Goal: Transaction & Acquisition: Purchase product/service

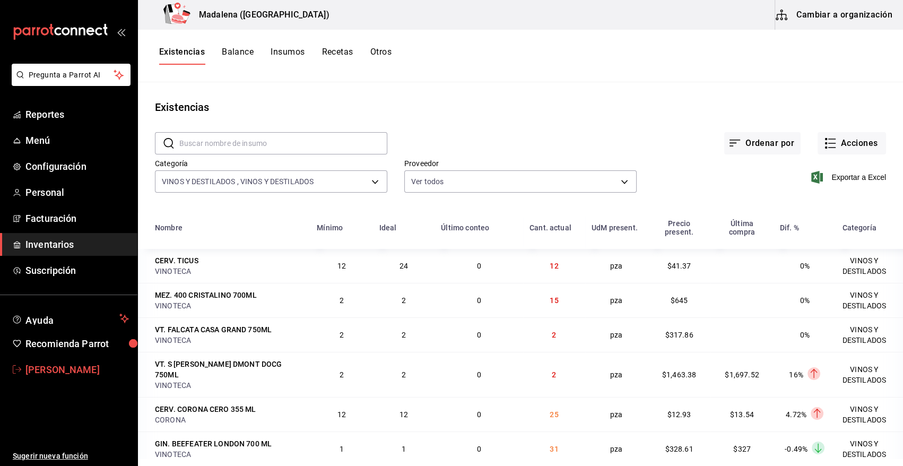
click at [60, 373] on span "Angy Madalena" at bounding box center [76, 369] width 103 height 14
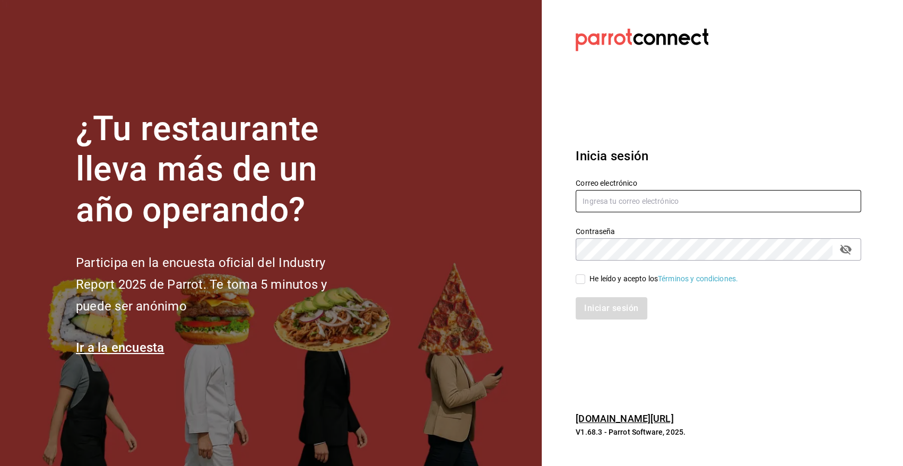
type input "angy.rpp@gmail.com"
click at [584, 278] on input "He leído y acepto los Términos y condiciones." at bounding box center [581, 279] width 10 height 10
checkbox input "true"
click at [609, 318] on button "Iniciar sesión" at bounding box center [612, 308] width 72 height 22
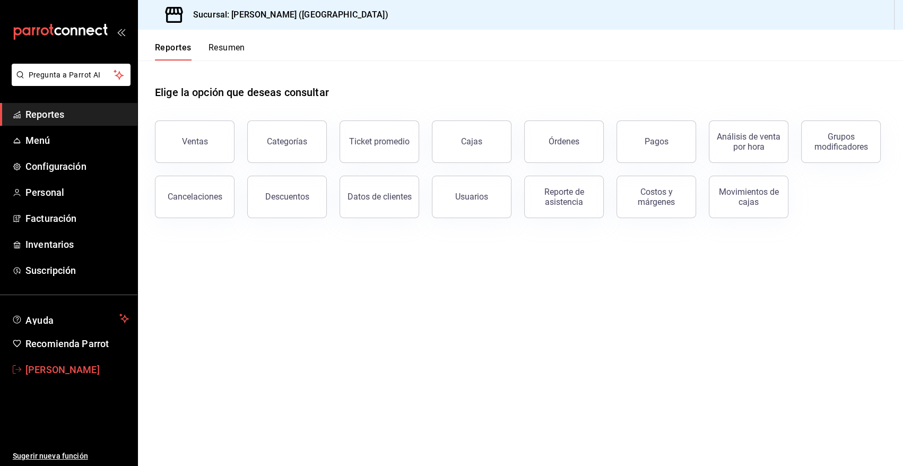
click at [53, 372] on span "Angy Madalena" at bounding box center [76, 369] width 103 height 14
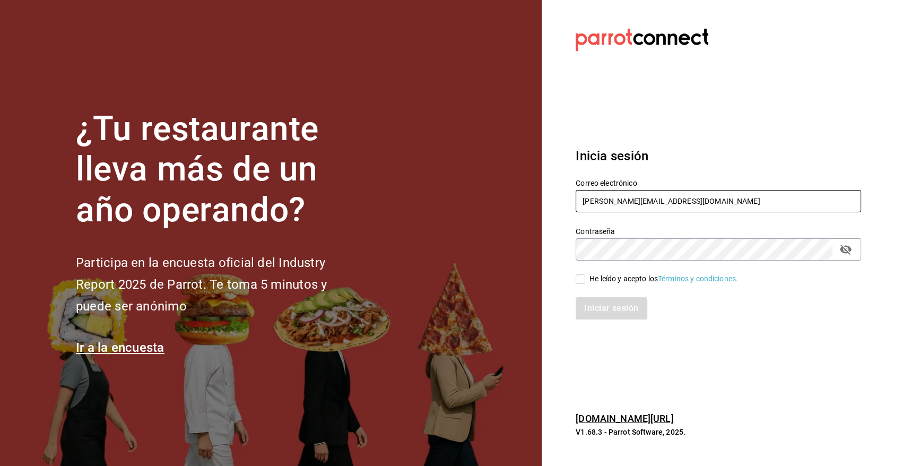
click at [690, 199] on input "angy.rpp@gmail.com" at bounding box center [718, 201] width 285 height 22
type input "heriberto_17mc@hotmail.com"
click at [581, 285] on div "Iniciar sesión" at bounding box center [712, 301] width 298 height 35
click at [579, 284] on label "He leído y acepto los Términos y condiciones." at bounding box center [657, 278] width 162 height 11
click at [579, 284] on input "He leído y acepto los Términos y condiciones." at bounding box center [581, 279] width 10 height 10
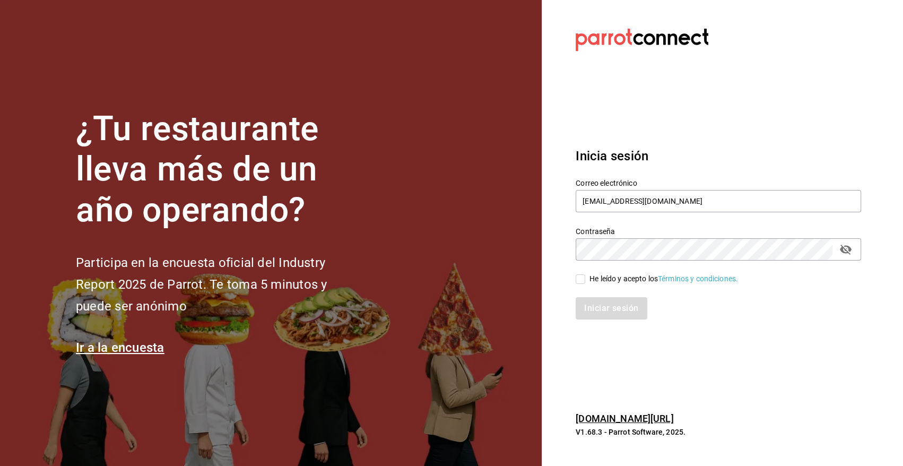
checkbox input "true"
click at [599, 307] on button "Iniciar sesión" at bounding box center [612, 308] width 72 height 22
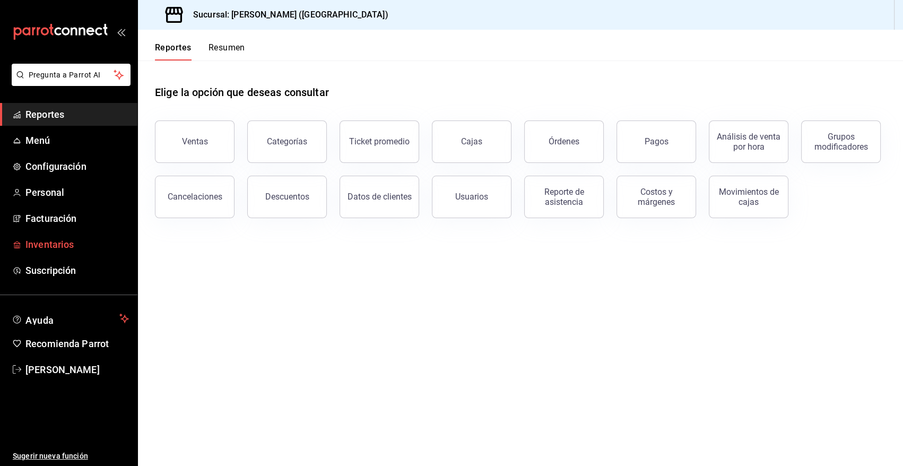
click at [33, 243] on span "Inventarios" at bounding box center [76, 244] width 103 height 14
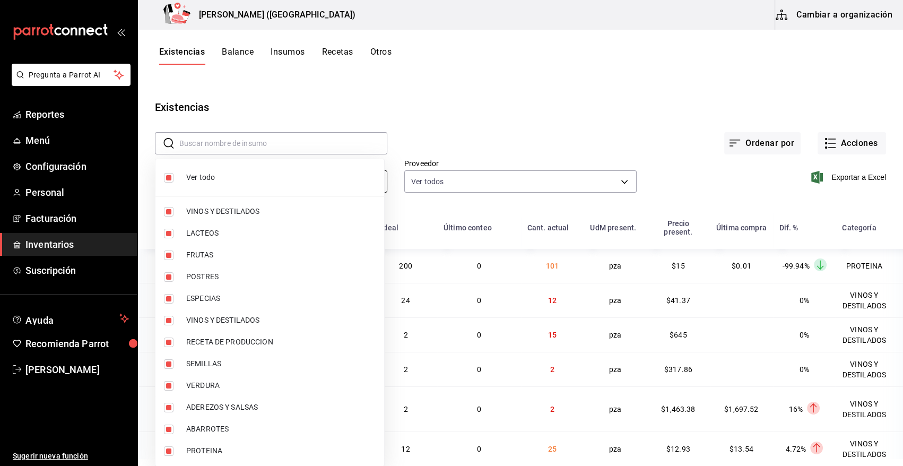
click at [352, 177] on body "Pregunta a Parrot AI Reportes Menú Configuración Personal Facturación Inventari…" at bounding box center [451, 229] width 903 height 458
click at [170, 178] on input "checkbox" at bounding box center [169, 178] width 10 height 10
checkbox input "false"
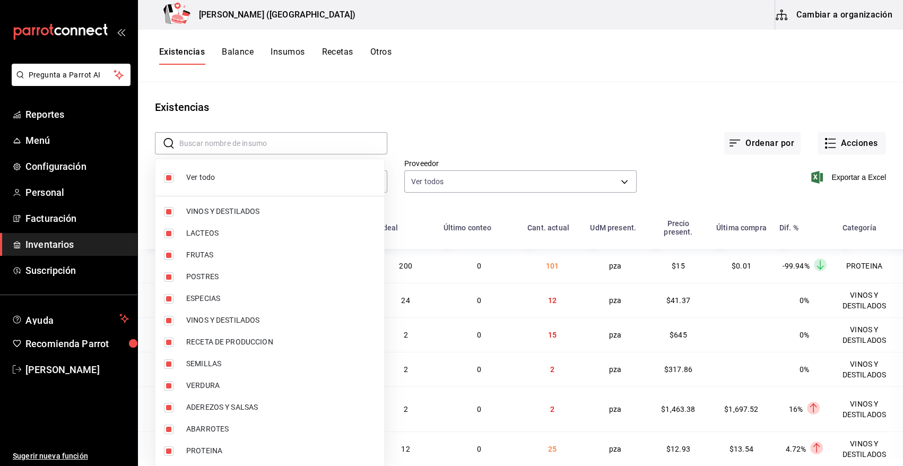
checkbox input "false"
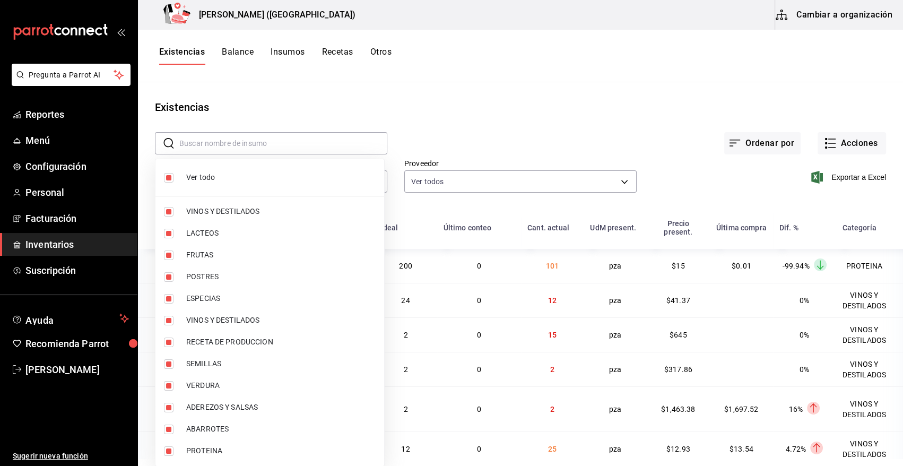
checkbox input "false"
click at [172, 450] on input "checkbox" at bounding box center [169, 451] width 10 height 10
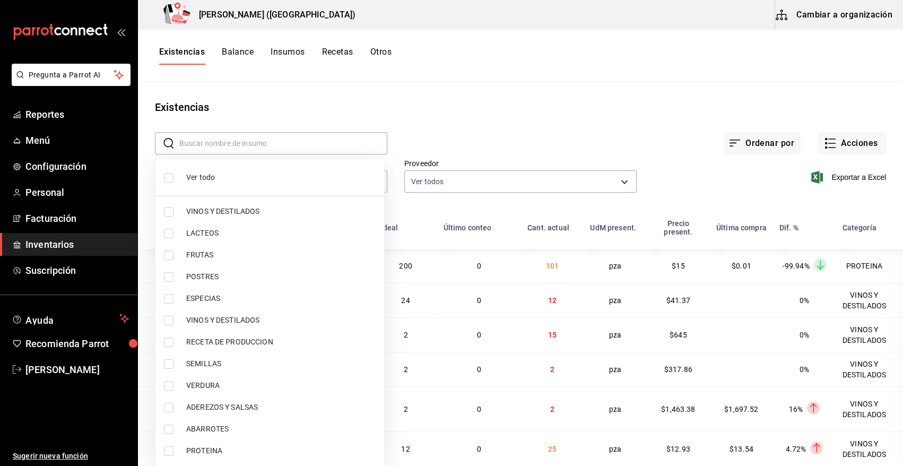
checkbox input "true"
type input "3e90cef9-1dc9-474d-8316-d124f624c148"
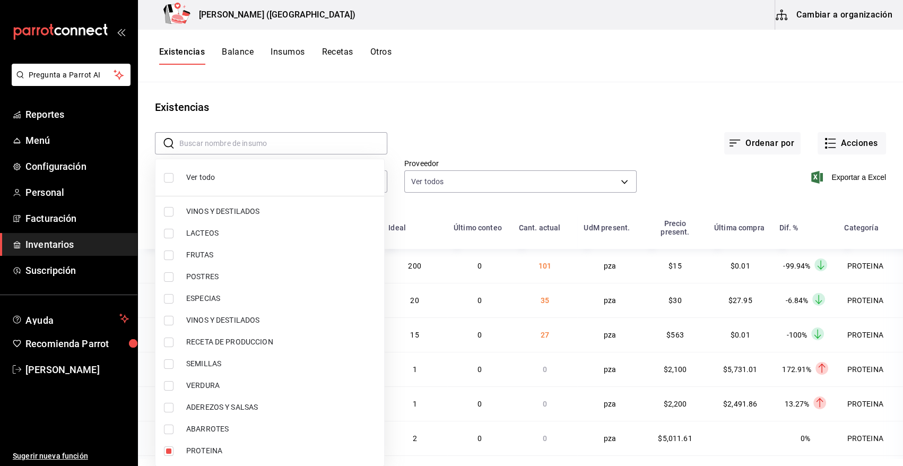
click at [568, 126] on div at bounding box center [451, 233] width 903 height 466
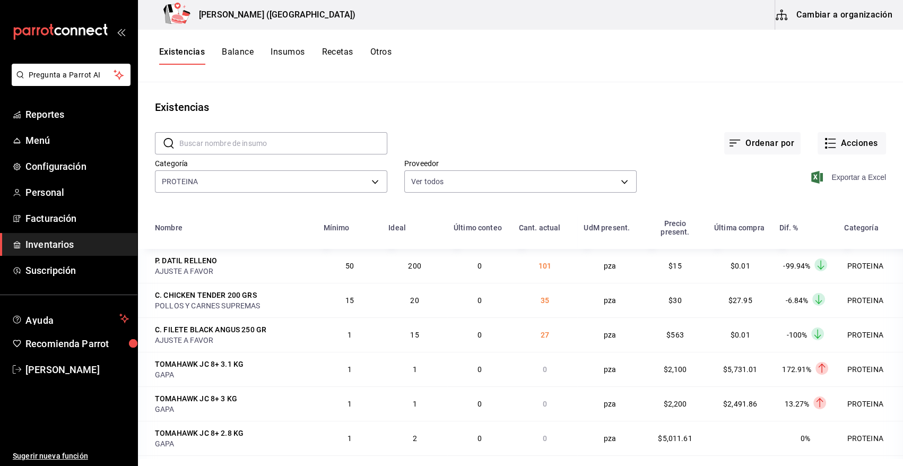
click at [812, 178] on icon "button" at bounding box center [817, 177] width 12 height 13
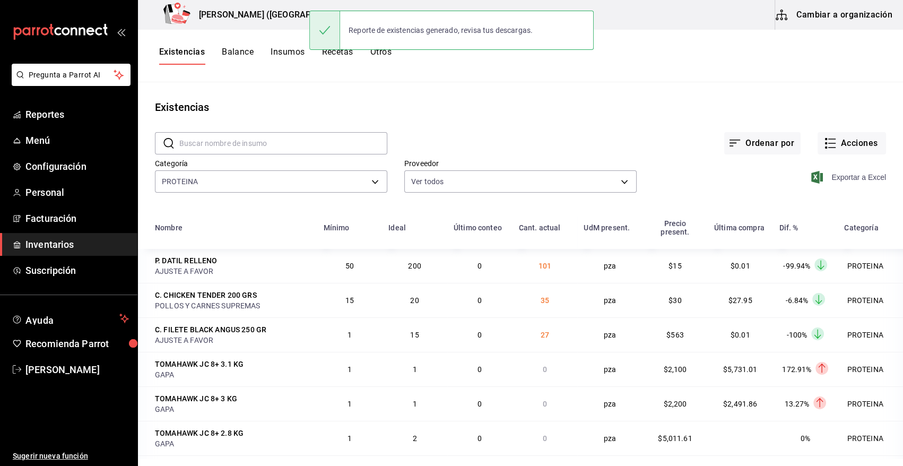
click at [533, 102] on div "Existencias" at bounding box center [520, 107] width 765 height 16
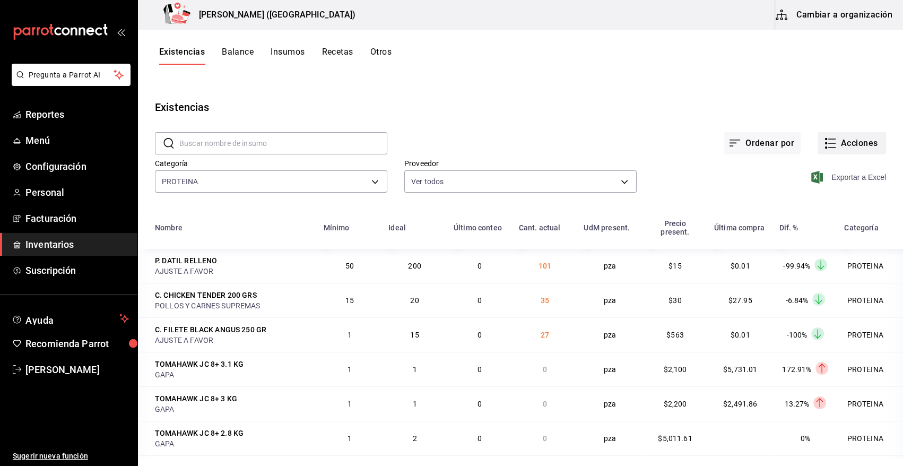
click at [849, 141] on button "Acciones" at bounding box center [851, 143] width 68 height 22
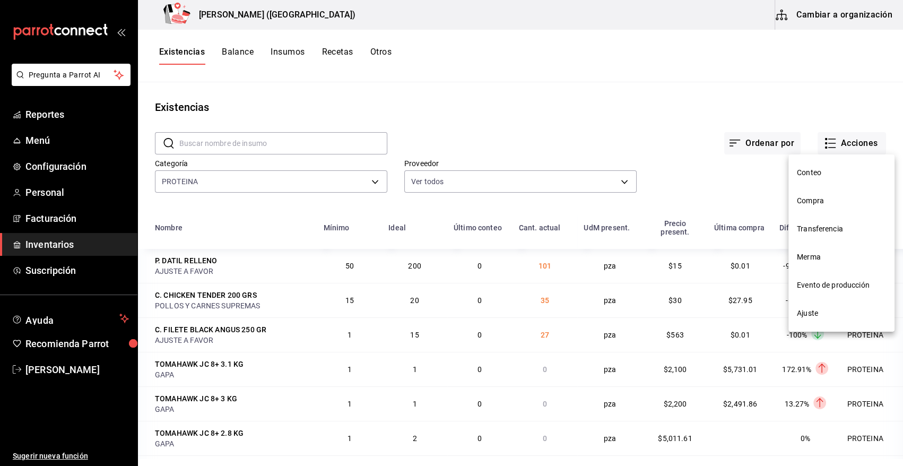
click at [803, 207] on li "Compra" at bounding box center [841, 201] width 106 height 28
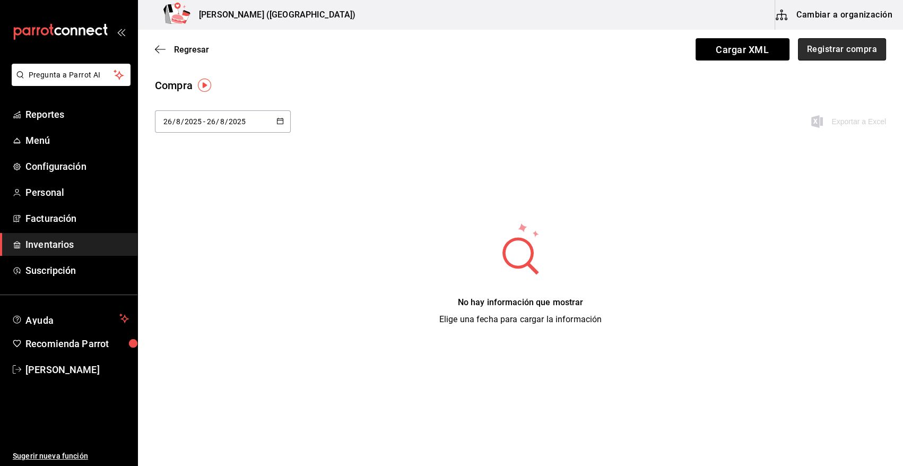
click at [838, 59] on button "Registrar compra" at bounding box center [842, 49] width 88 height 22
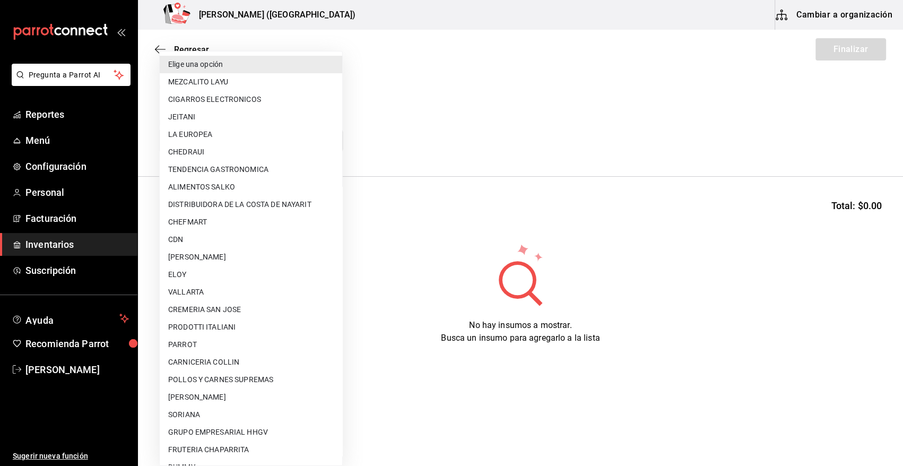
click at [262, 136] on body "Pregunta a Parrot AI Reportes Menú Configuración Personal Facturación Inventari…" at bounding box center [451, 203] width 903 height 406
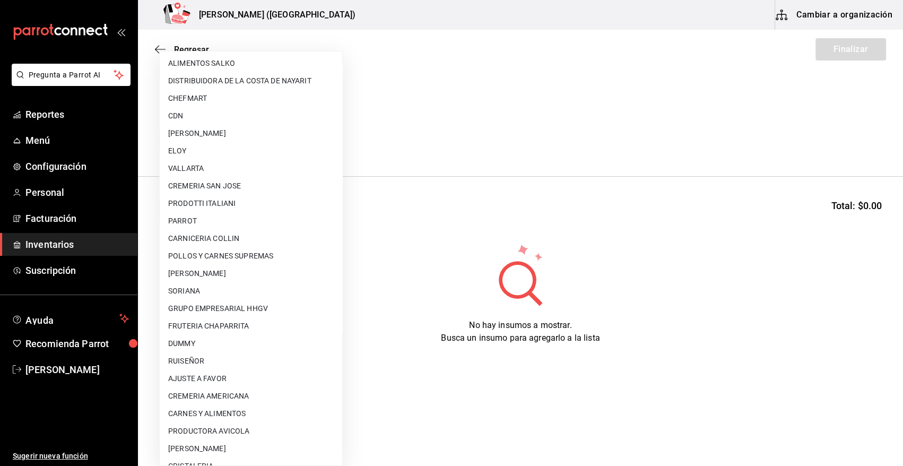
scroll to position [186, 0]
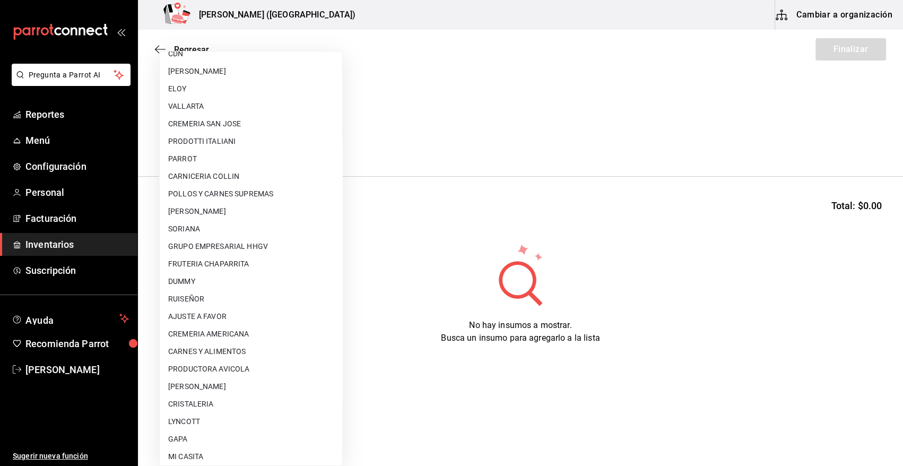
click at [225, 318] on li "AJUSTE A FAVOR" at bounding box center [251, 317] width 182 height 18
type input "dd0fbccd-e034-4acc-8432-7d1d5e23f321"
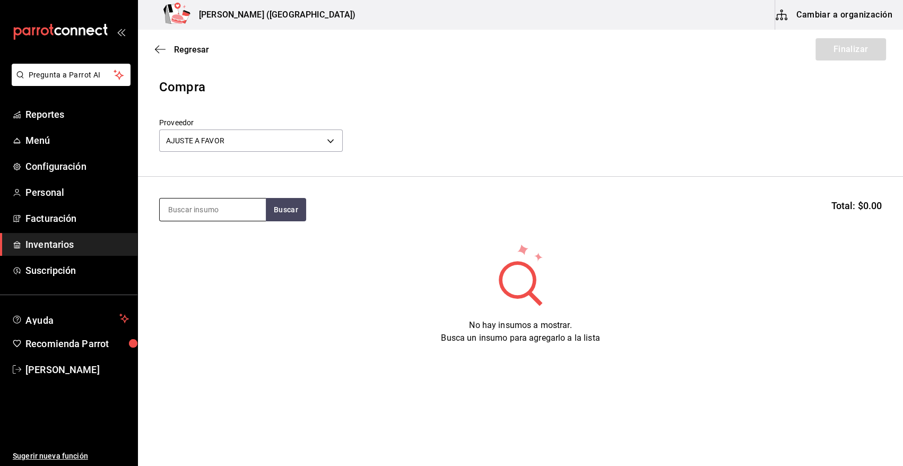
click at [195, 210] on input at bounding box center [213, 209] width 106 height 22
type input "DATIL"
click at [301, 212] on button "Buscar" at bounding box center [286, 209] width 40 height 23
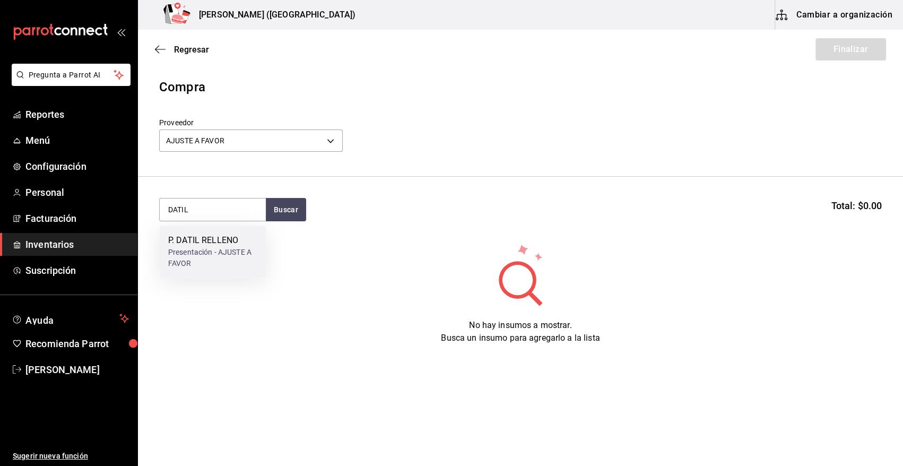
click at [207, 239] on div "P. DATIL RELLENO" at bounding box center [212, 240] width 89 height 13
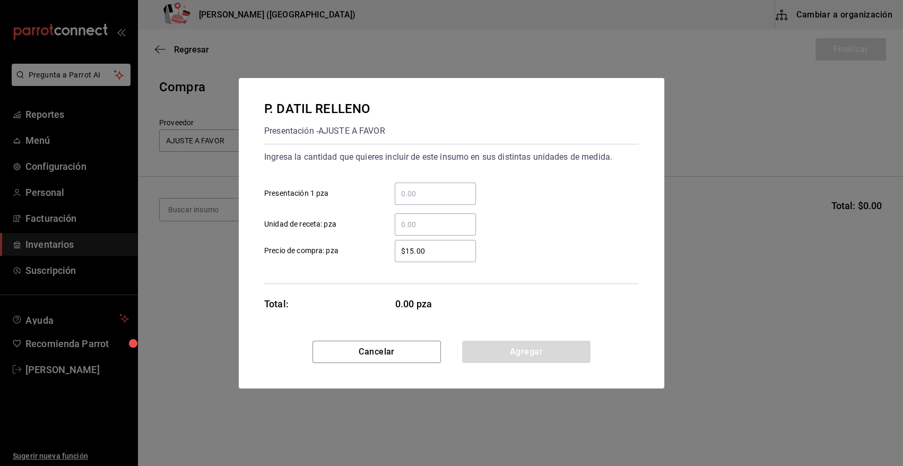
click at [428, 191] on input "​ Presentación 1 pza" at bounding box center [435, 193] width 81 height 13
type input "20"
drag, startPoint x: 433, startPoint y: 249, endPoint x: 369, endPoint y: 250, distance: 64.2
click at [370, 252] on label "$15.00 ​ Precio de compra: pza" at bounding box center [370, 251] width 212 height 22
type input "$0.01"
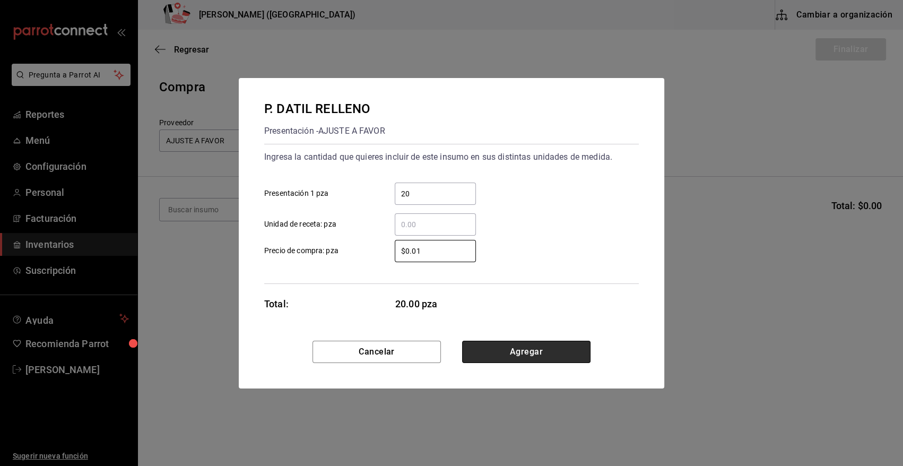
click at [502, 346] on button "Agregar" at bounding box center [526, 352] width 128 height 22
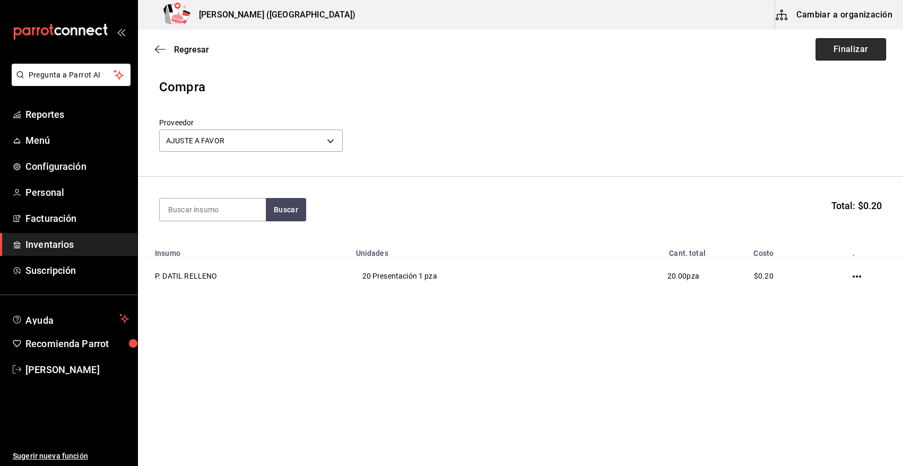
click at [856, 49] on button "Finalizar" at bounding box center [850, 49] width 71 height 22
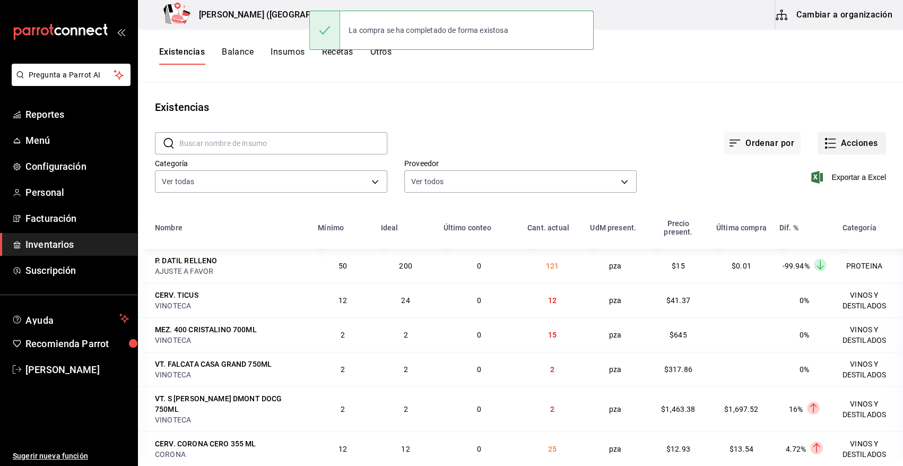
click at [863, 143] on button "Acciones" at bounding box center [851, 143] width 68 height 22
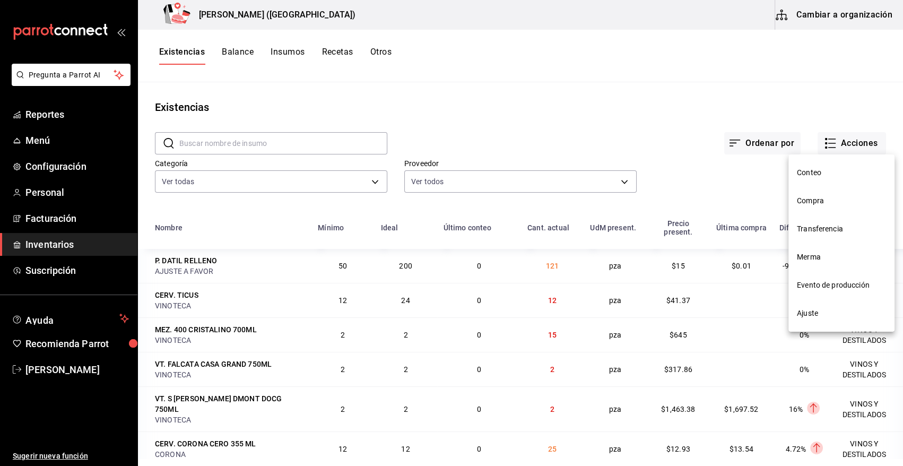
click at [803, 199] on span "Compra" at bounding box center [841, 200] width 89 height 11
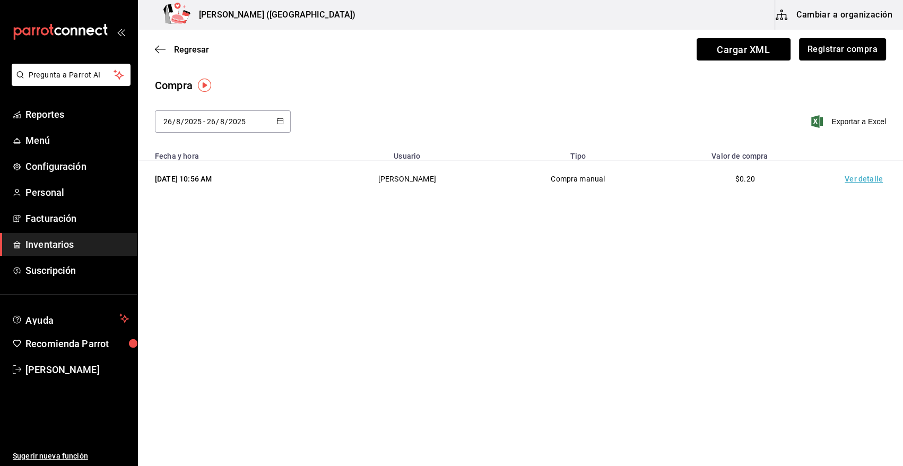
click at [860, 179] on td "Ver detalle" at bounding box center [866, 179] width 74 height 37
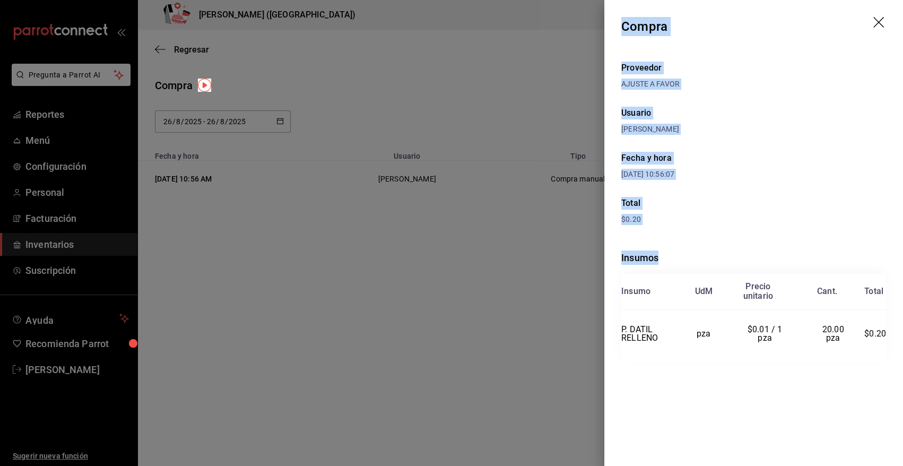
drag, startPoint x: 621, startPoint y: 23, endPoint x: 891, endPoint y: 330, distance: 408.9
click at [891, 330] on div "Compra Proveedor AJUSTE A FAVOR Usuario Heriberto Madalena Fecha y hora 26/08/2…" at bounding box center [753, 233] width 299 height 466
click at [877, 21] on icon "drag" at bounding box center [879, 23] width 13 height 13
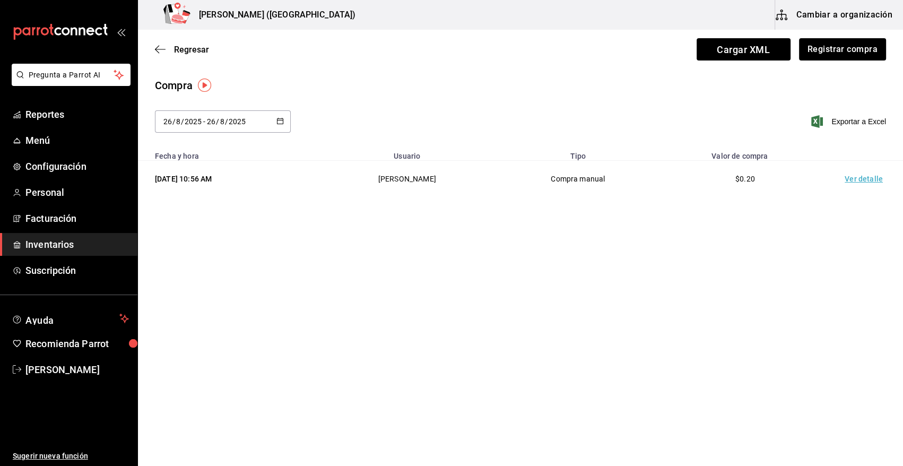
click at [49, 246] on span "Inventarios" at bounding box center [76, 244] width 103 height 14
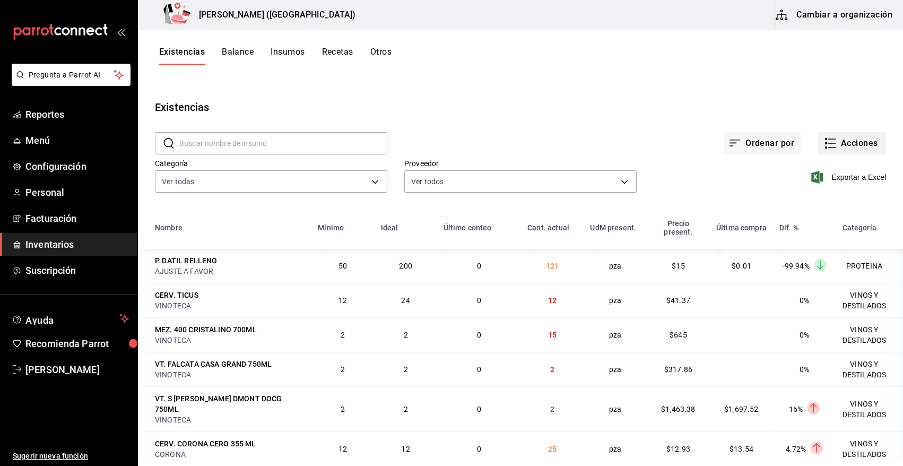
click at [854, 143] on button "Acciones" at bounding box center [851, 143] width 68 height 22
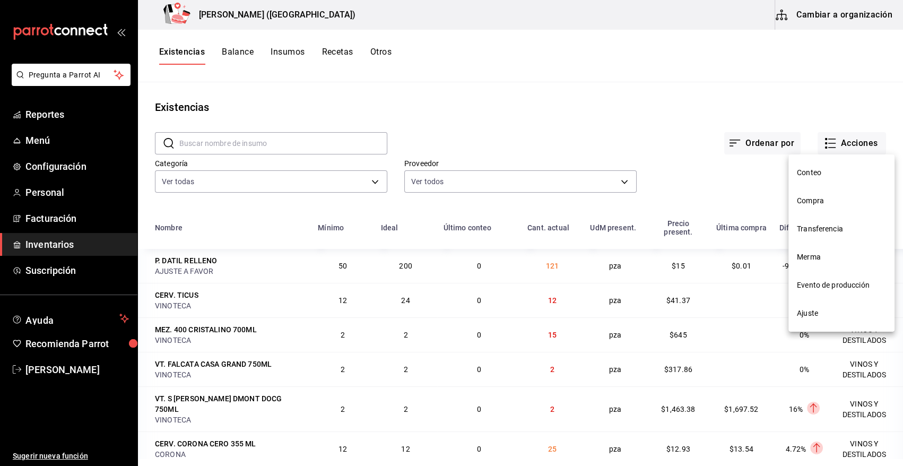
click at [834, 196] on span "Compra" at bounding box center [841, 200] width 89 height 11
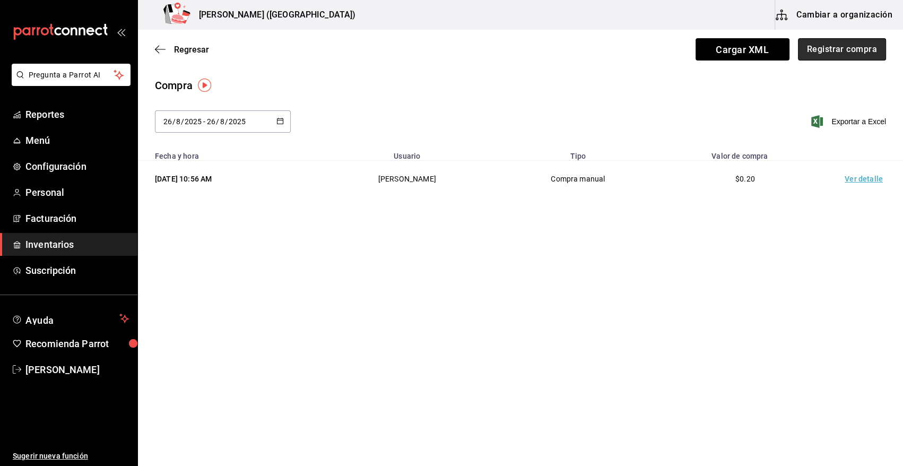
click at [855, 56] on button "Registrar compra" at bounding box center [842, 49] width 88 height 22
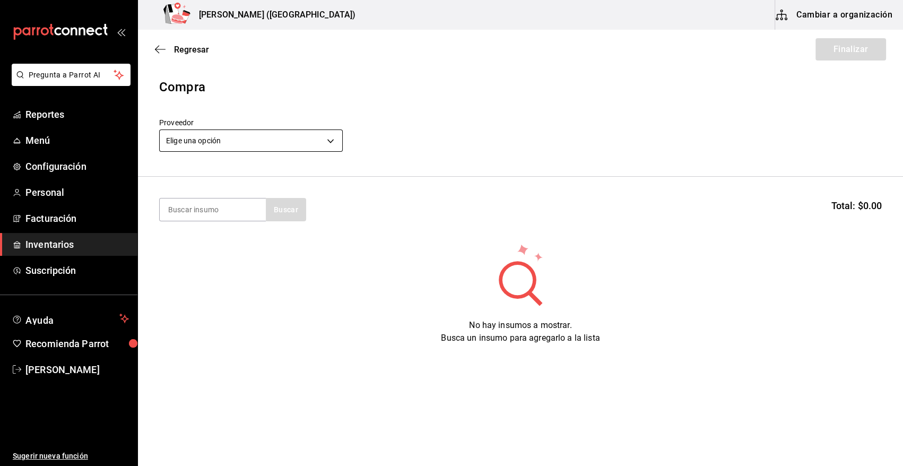
click at [331, 142] on body "Pregunta a Parrot AI Reportes Menú Configuración Personal Facturación Inventari…" at bounding box center [451, 203] width 903 height 406
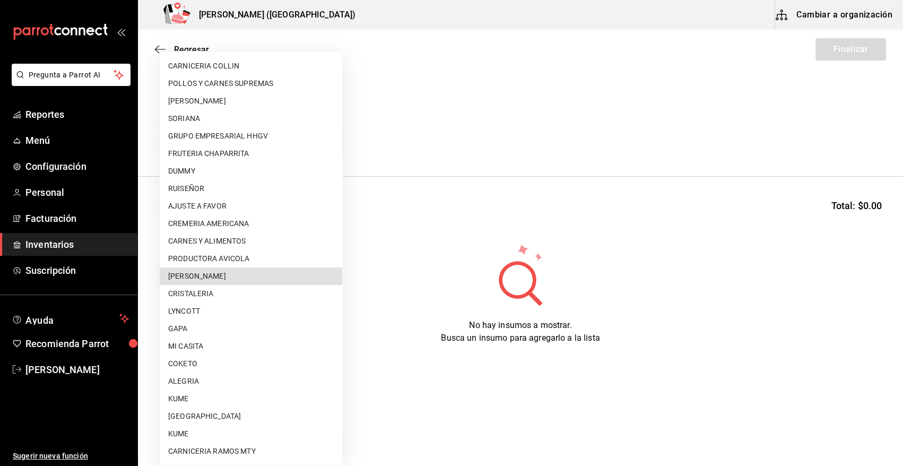
scroll to position [541, 0]
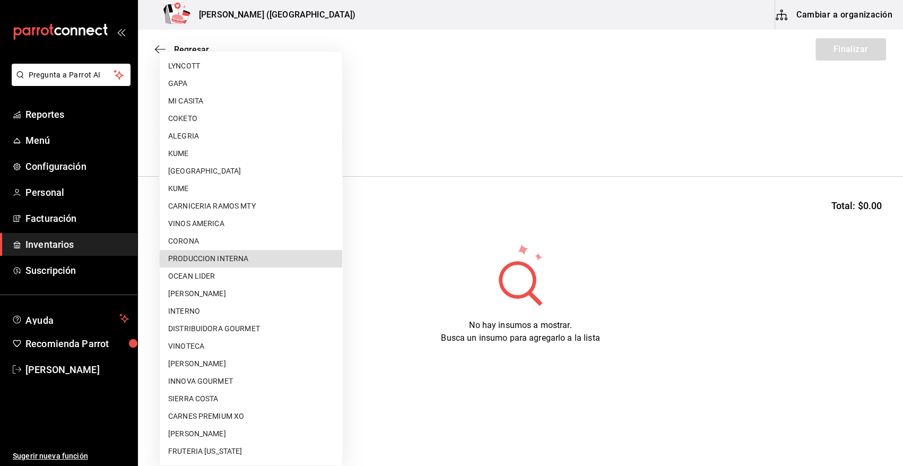
click at [304, 259] on li "PRODUCCION INTERNA" at bounding box center [251, 259] width 182 height 18
type input "ca5c8321-042a-43fe-a3bd-6967aa3ca48f"
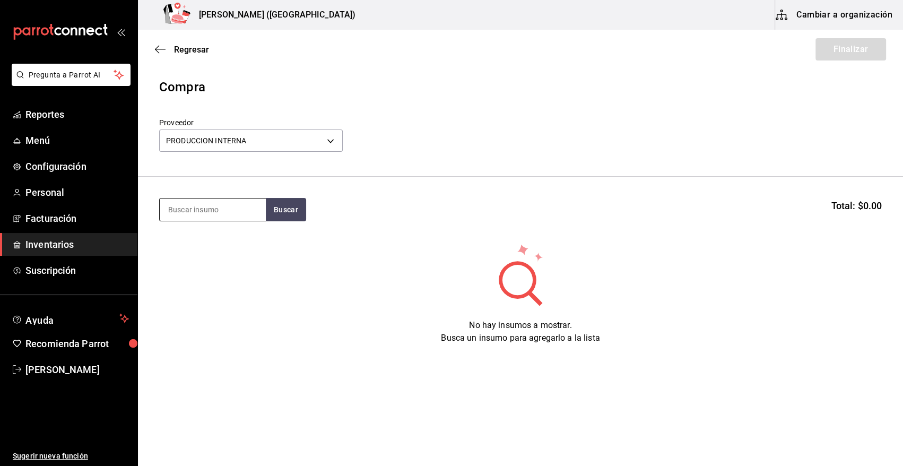
click at [238, 218] on input at bounding box center [213, 209] width 106 height 22
type input "PANQUE"
click at [278, 206] on button "Buscar" at bounding box center [286, 209] width 40 height 23
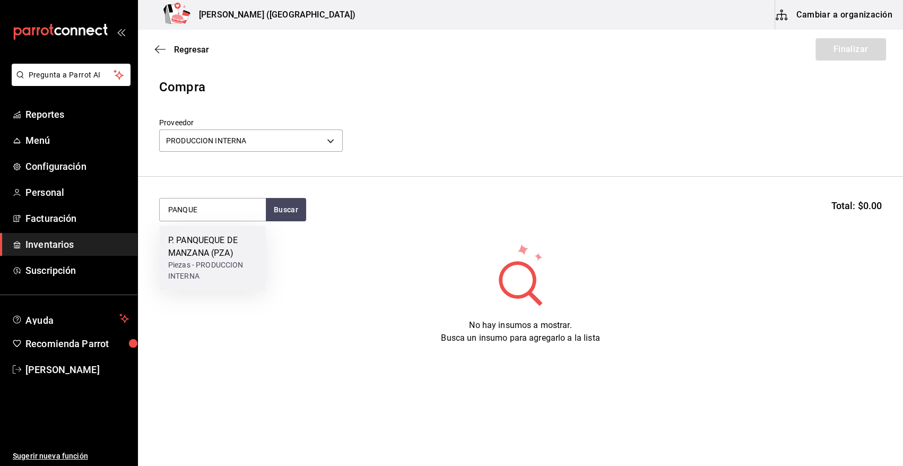
click at [225, 240] on div "P. PANQUEQUE DE MANZANA (PZA)" at bounding box center [212, 246] width 89 height 25
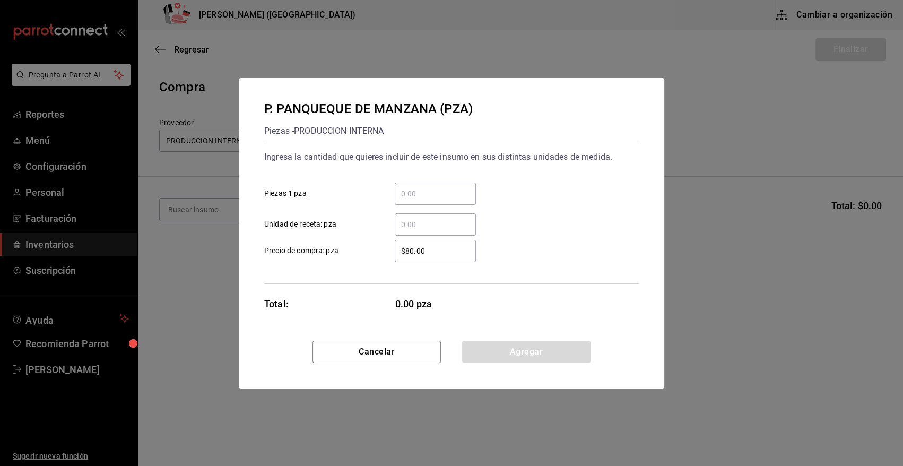
click at [426, 193] on input "​ Piezas 1 pza" at bounding box center [435, 193] width 81 height 13
type input "6"
drag, startPoint x: 438, startPoint y: 249, endPoint x: 307, endPoint y: 246, distance: 131.6
click at [307, 248] on label "$80.00 ​ Precio de compra: pza" at bounding box center [370, 251] width 212 height 22
type input "$0.01"
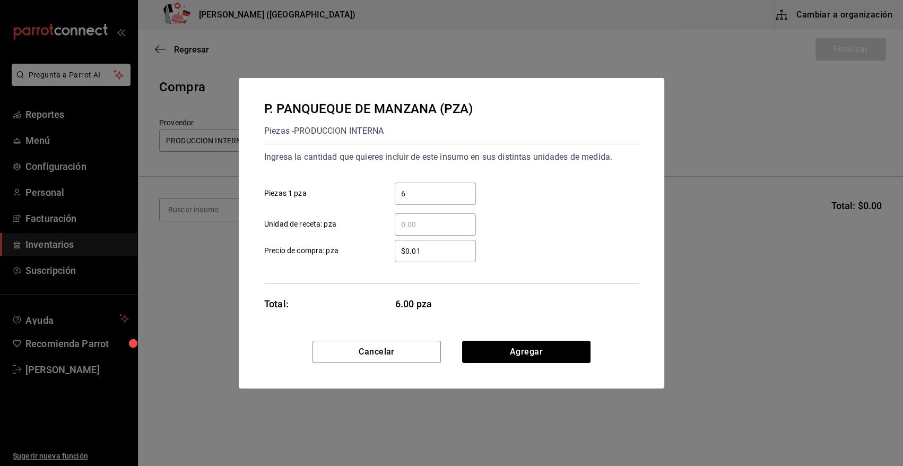
drag, startPoint x: 499, startPoint y: 354, endPoint x: 491, endPoint y: 352, distance: 8.2
click at [498, 355] on button "Agregar" at bounding box center [526, 352] width 128 height 22
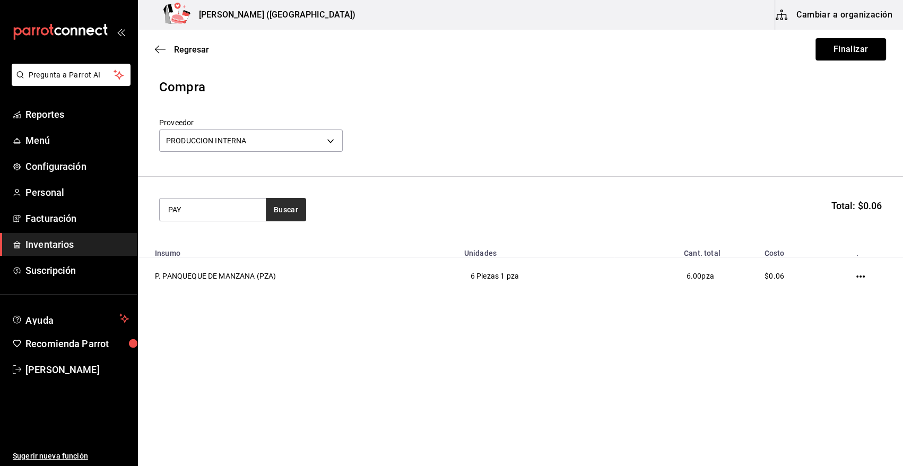
type input "PAY"
click at [291, 210] on button "Buscar" at bounding box center [286, 209] width 40 height 23
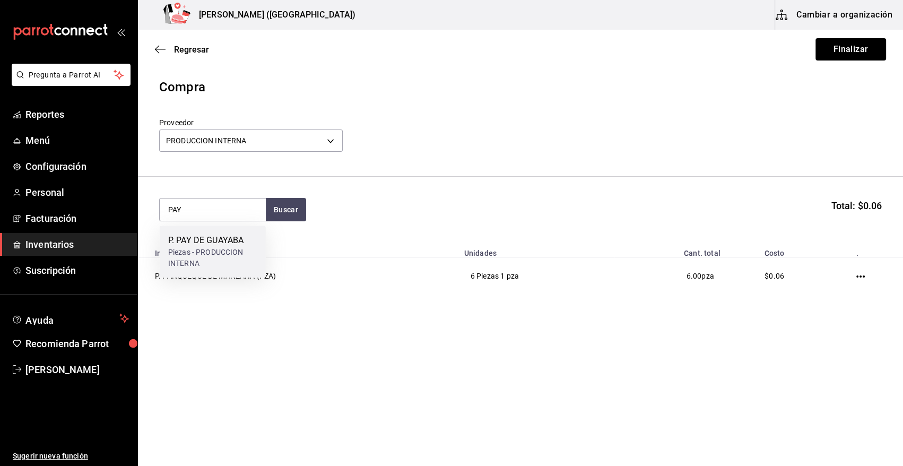
click at [224, 236] on div "P. PAY DE GUAYABA" at bounding box center [212, 240] width 89 height 13
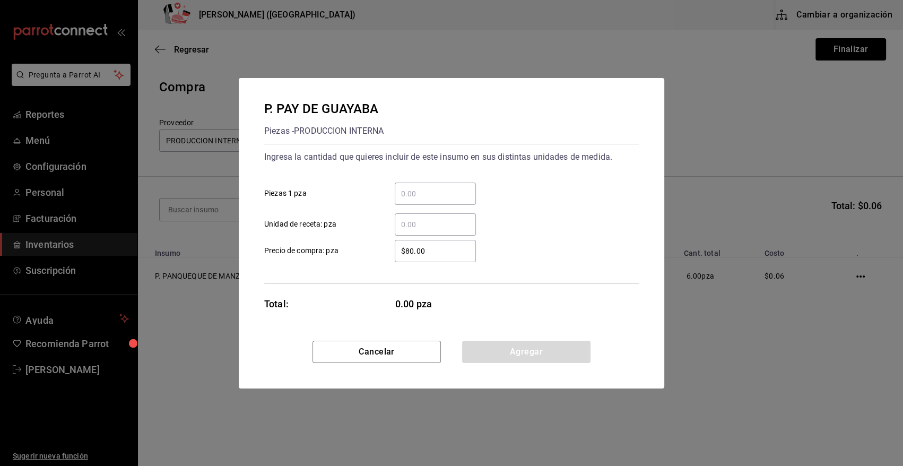
click at [435, 184] on div "​" at bounding box center [435, 193] width 81 height 22
click at [435, 187] on input "​ Piezas 1 pza" at bounding box center [435, 193] width 81 height 13
type input "1"
click at [524, 185] on div "1 ​ Piezas 1 pza" at bounding box center [447, 189] width 383 height 31
drag, startPoint x: 435, startPoint y: 250, endPoint x: 391, endPoint y: 259, distance: 45.1
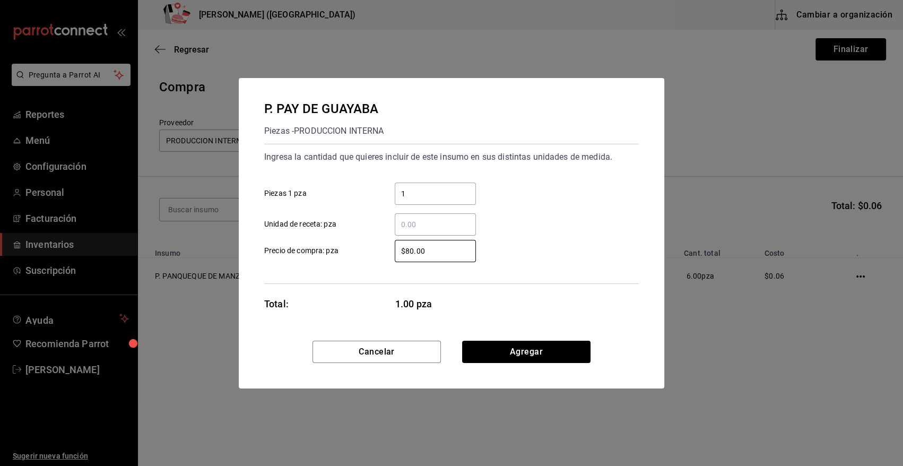
click at [391, 259] on div "$80.00 ​" at bounding box center [427, 251] width 98 height 22
type input "$0.01"
click at [525, 351] on button "Agregar" at bounding box center [526, 352] width 128 height 22
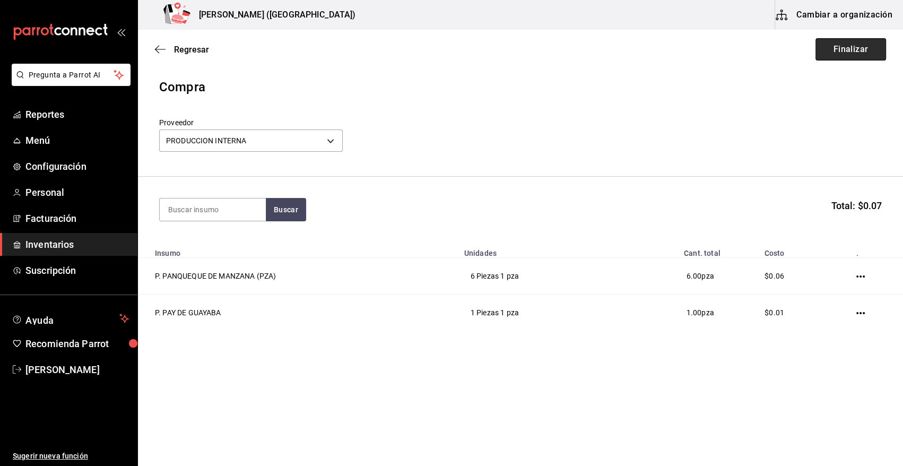
click at [854, 47] on button "Finalizar" at bounding box center [850, 49] width 71 height 22
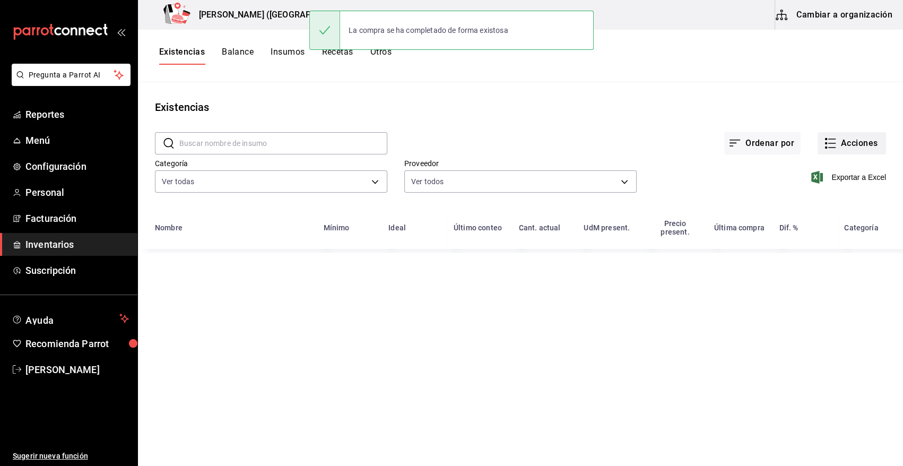
click at [857, 143] on button "Acciones" at bounding box center [851, 143] width 68 height 22
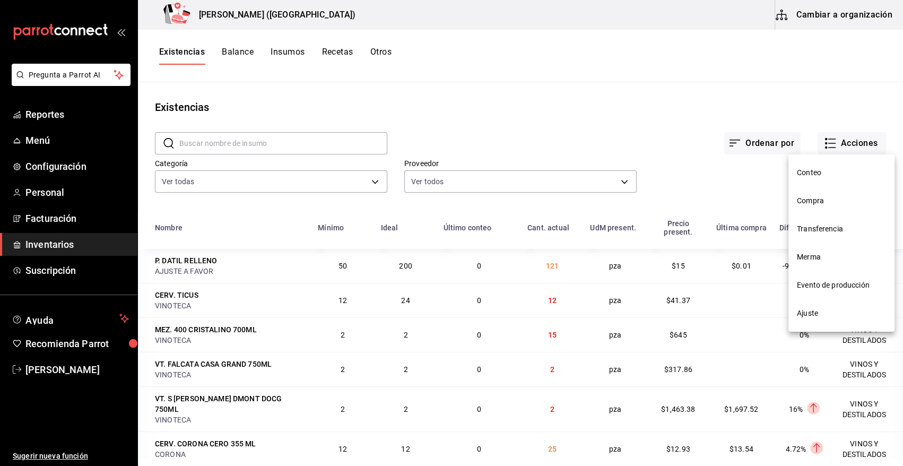
click at [828, 199] on span "Compra" at bounding box center [841, 200] width 89 height 11
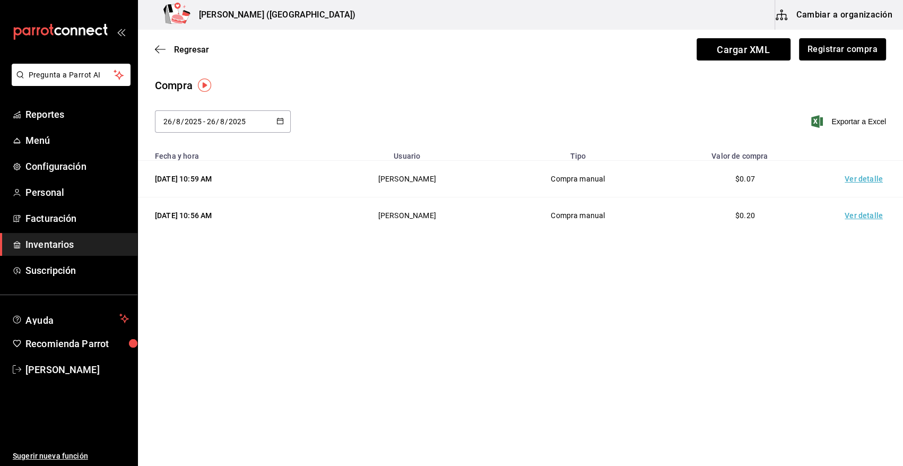
click at [869, 180] on td "Ver detalle" at bounding box center [866, 179] width 74 height 37
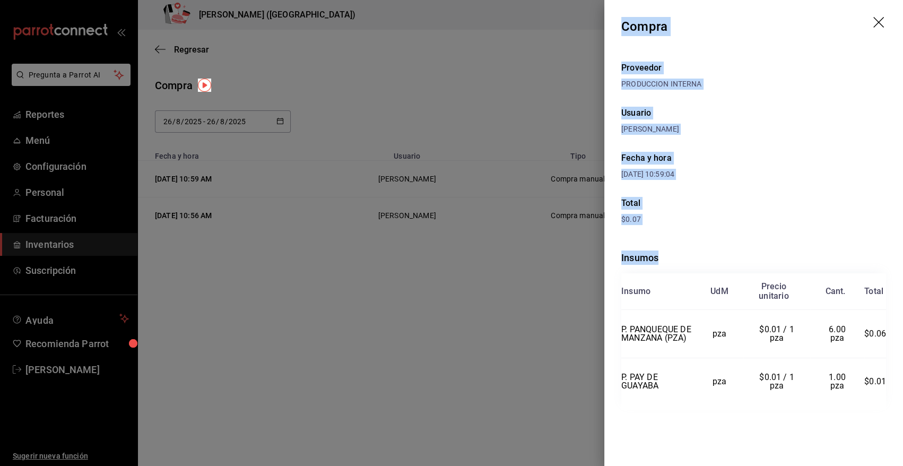
drag, startPoint x: 622, startPoint y: 27, endPoint x: 888, endPoint y: 379, distance: 442.0
click at [888, 379] on div "Compra Proveedor PRODUCCION INTERNA Usuario Heriberto Madalena Fecha y hora 26/…" at bounding box center [753, 233] width 299 height 466
click at [875, 18] on icon "drag" at bounding box center [879, 23] width 13 height 13
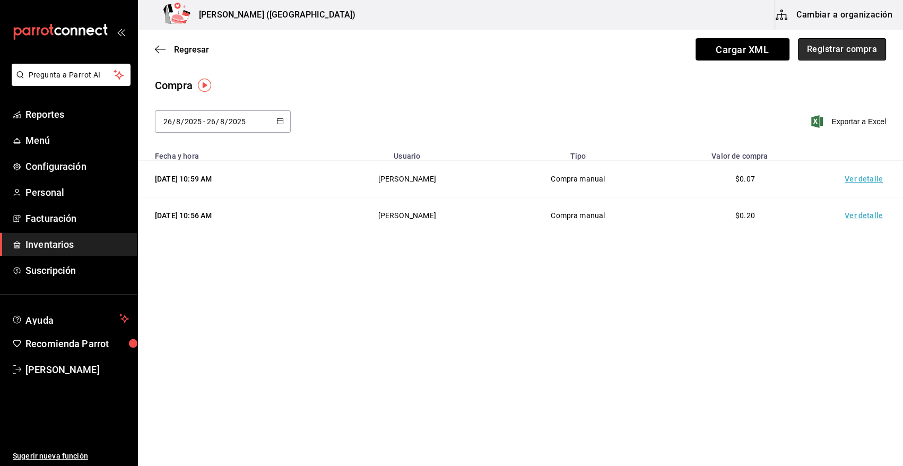
click at [827, 50] on button "Registrar compra" at bounding box center [842, 49] width 88 height 22
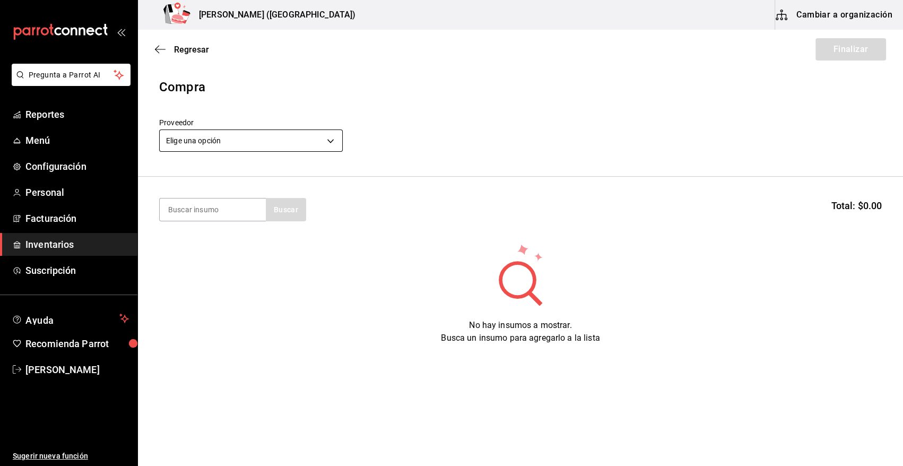
click at [322, 134] on body "Pregunta a Parrot AI Reportes Menú Configuración Personal Facturación Inventari…" at bounding box center [451, 203] width 903 height 406
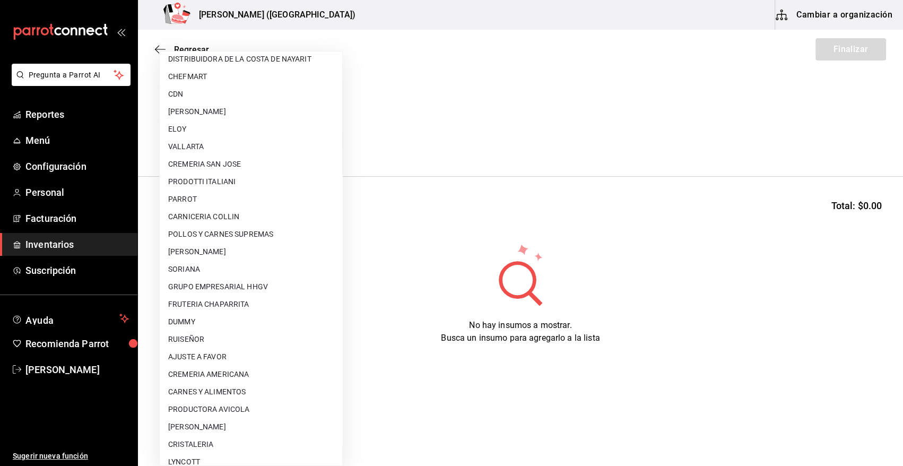
scroll to position [186, 0]
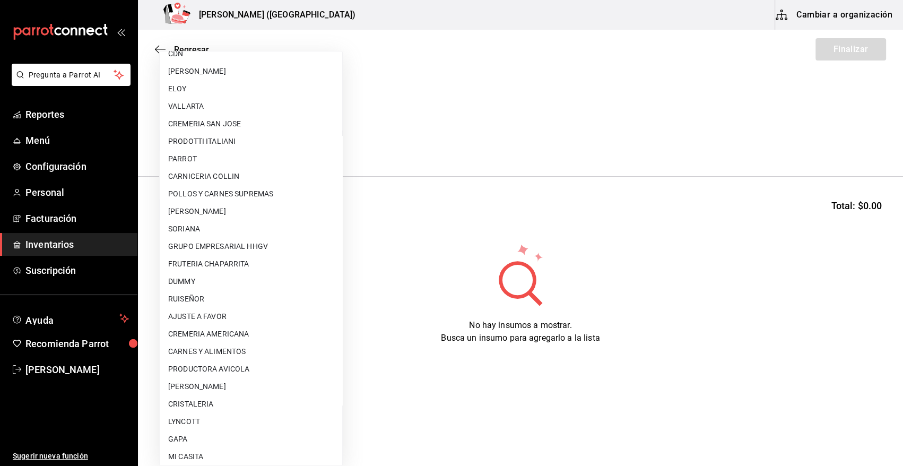
click at [237, 312] on li "AJUSTE A FAVOR" at bounding box center [251, 317] width 182 height 18
type input "dd0fbccd-e034-4acc-8432-7d1d5e23f321"
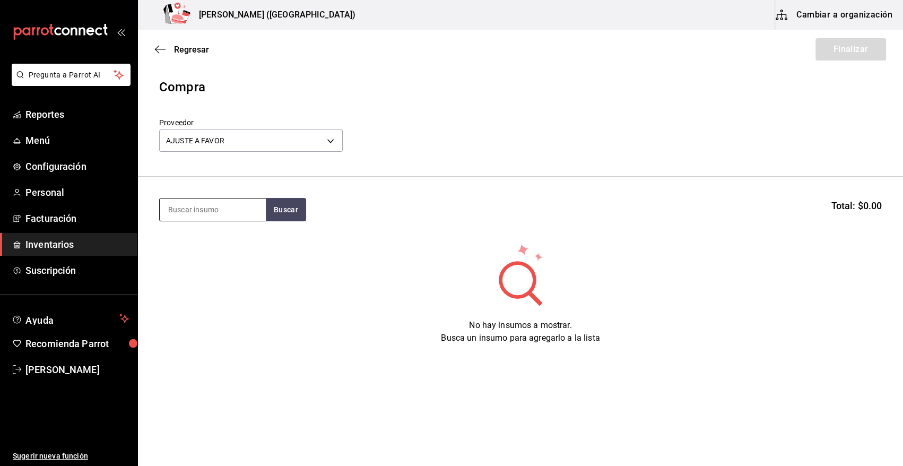
click at [218, 210] on input at bounding box center [213, 209] width 106 height 22
type input "TOSTA"
click at [292, 211] on button "Buscar" at bounding box center [286, 209] width 40 height 23
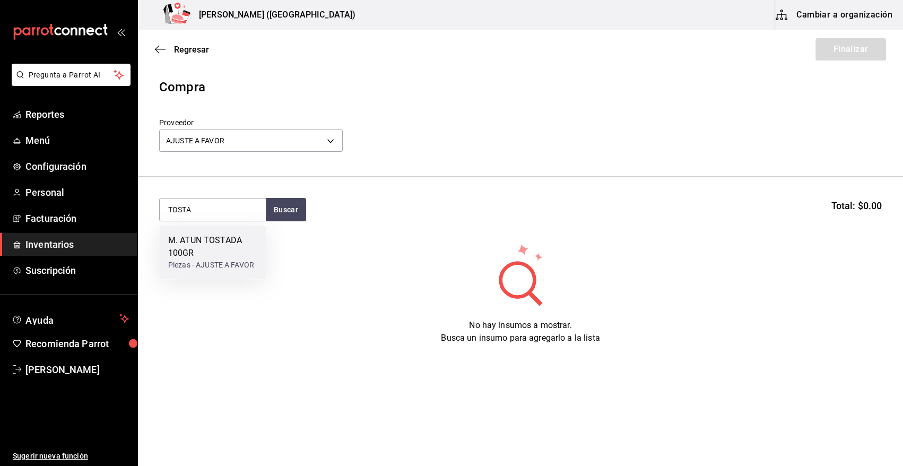
click at [198, 255] on div "M. ATUN TOSTADA 100GR" at bounding box center [212, 246] width 89 height 25
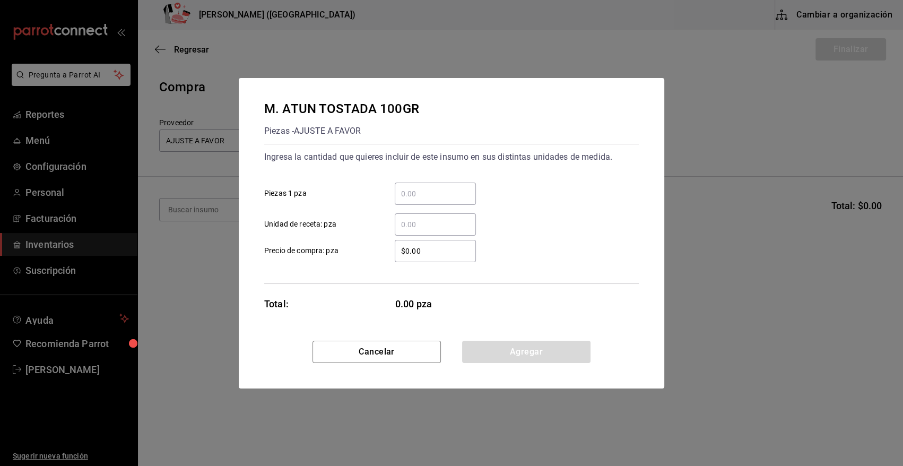
click at [439, 194] on input "​ Piezas 1 pza" at bounding box center [435, 193] width 81 height 13
type input "8"
click at [424, 249] on input "$0.00" at bounding box center [435, 251] width 81 height 13
type input "$0.01"
click at [561, 353] on button "Agregar" at bounding box center [526, 352] width 128 height 22
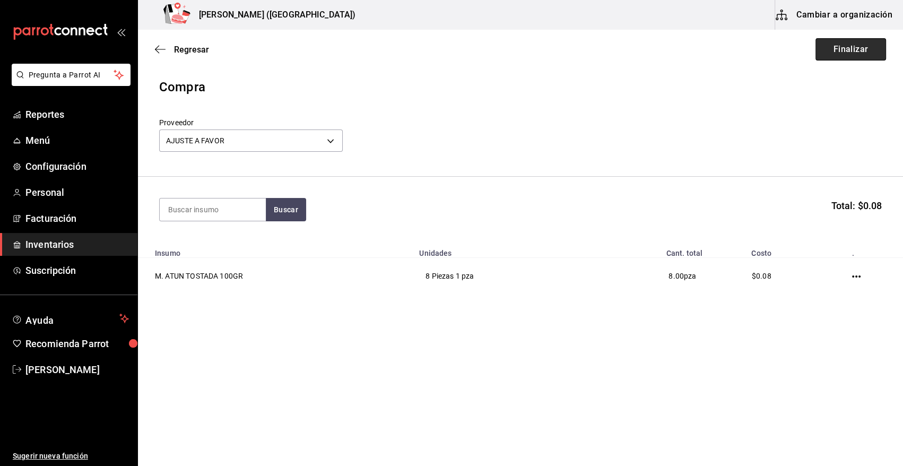
click at [851, 47] on button "Finalizar" at bounding box center [850, 49] width 71 height 22
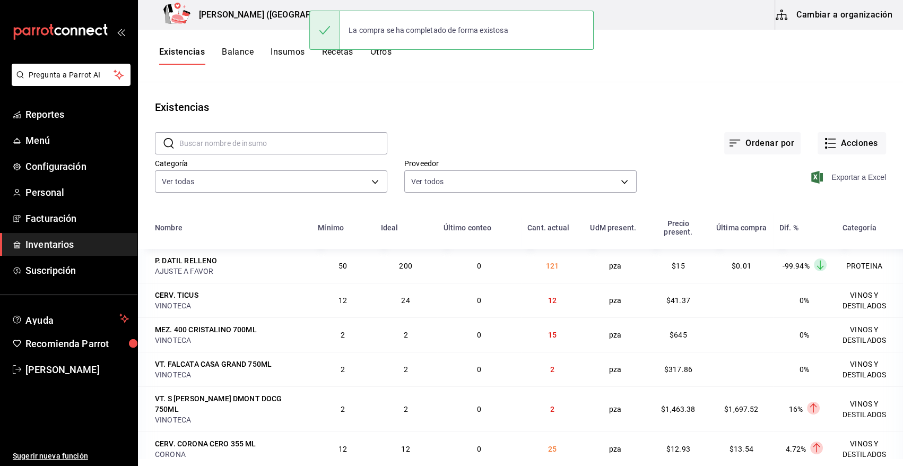
click at [813, 175] on icon "button" at bounding box center [817, 177] width 12 height 13
click at [841, 143] on button "Acciones" at bounding box center [851, 143] width 68 height 22
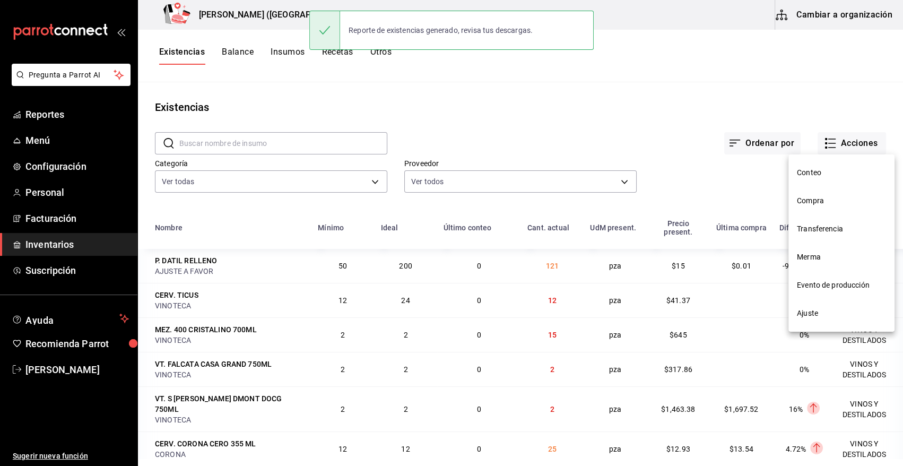
click at [811, 199] on span "Compra" at bounding box center [841, 200] width 89 height 11
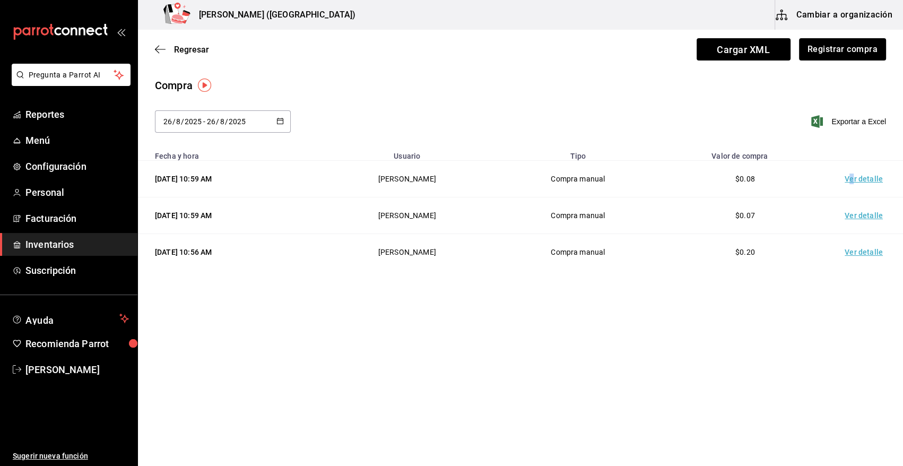
click at [852, 178] on td "Ver detalle" at bounding box center [866, 179] width 74 height 37
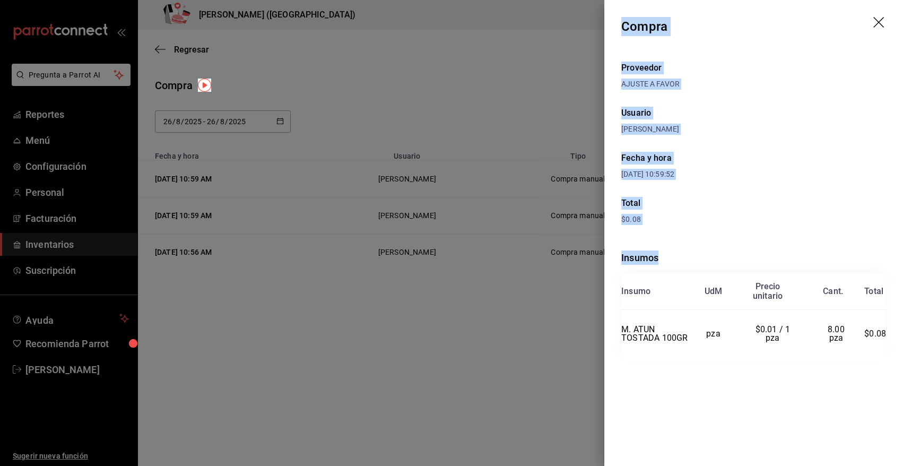
drag, startPoint x: 623, startPoint y: 25, endPoint x: 886, endPoint y: 340, distance: 410.1
click at [886, 340] on div "Compra Proveedor AJUSTE A FAVOR Usuario Heriberto Madalena Fecha y hora 26/08/2…" at bounding box center [753, 233] width 299 height 466
copy div "Compra Proveedor AJUSTE A FAVOR Usuario Heriberto Madalena Fecha y hora 26/08/2…"
click at [872, 22] on header "Compra" at bounding box center [753, 26] width 299 height 53
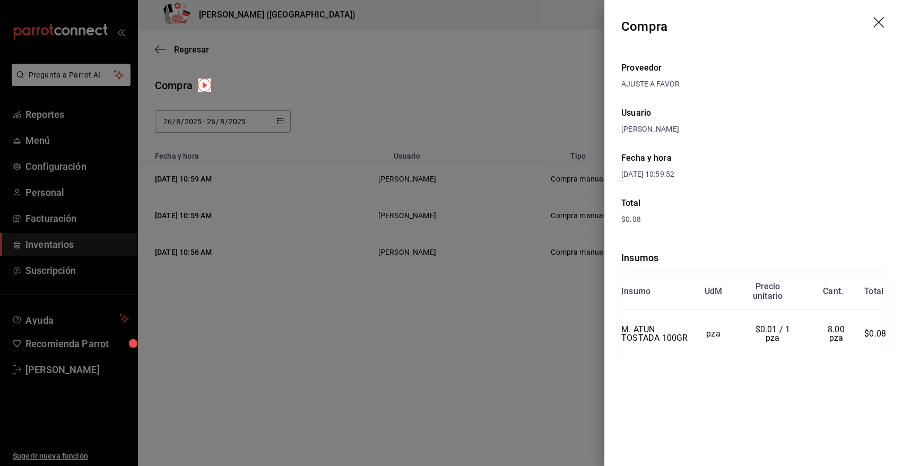
click at [875, 23] on icon "drag" at bounding box center [879, 23] width 13 height 13
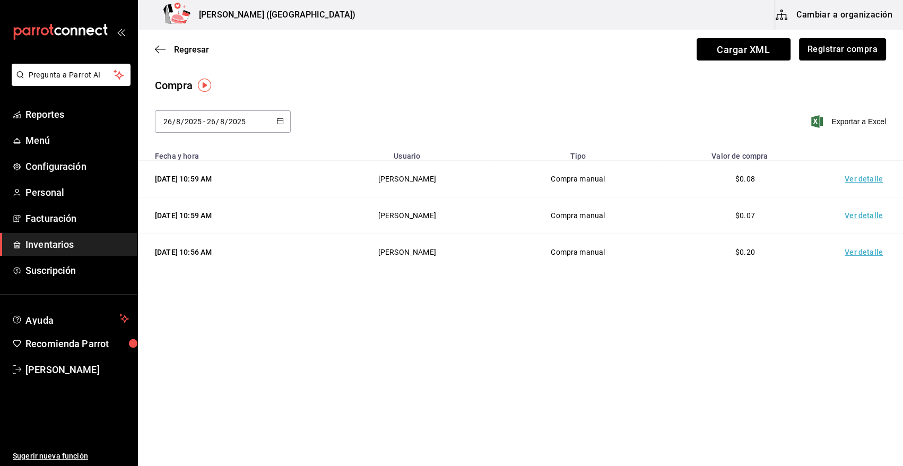
click at [34, 233] on link "Inventarios" at bounding box center [68, 244] width 137 height 23
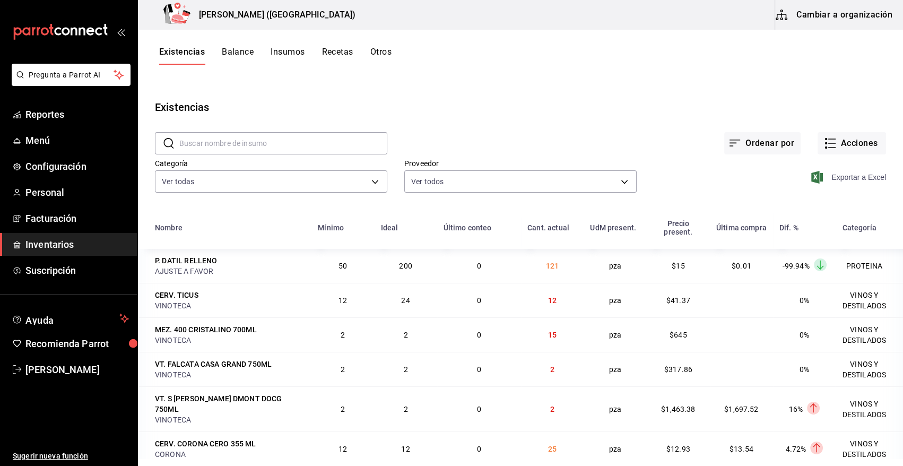
click at [850, 175] on span "Exportar a Excel" at bounding box center [849, 177] width 73 height 13
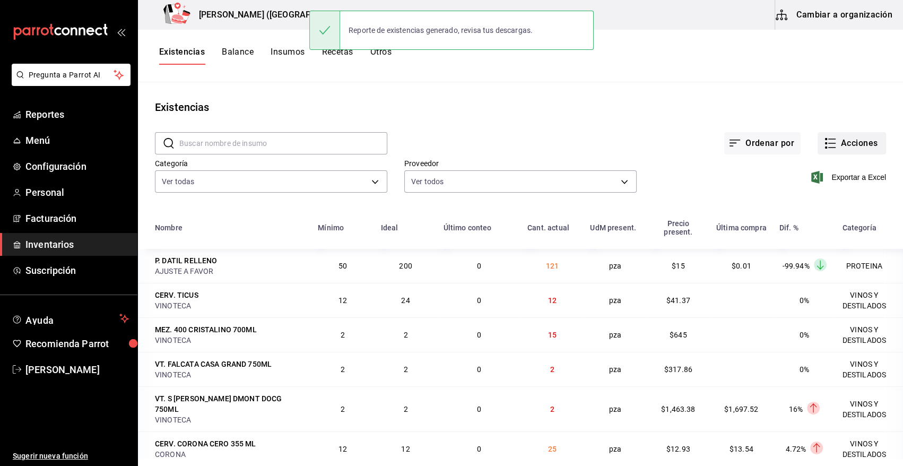
click at [858, 144] on button "Acciones" at bounding box center [851, 143] width 68 height 22
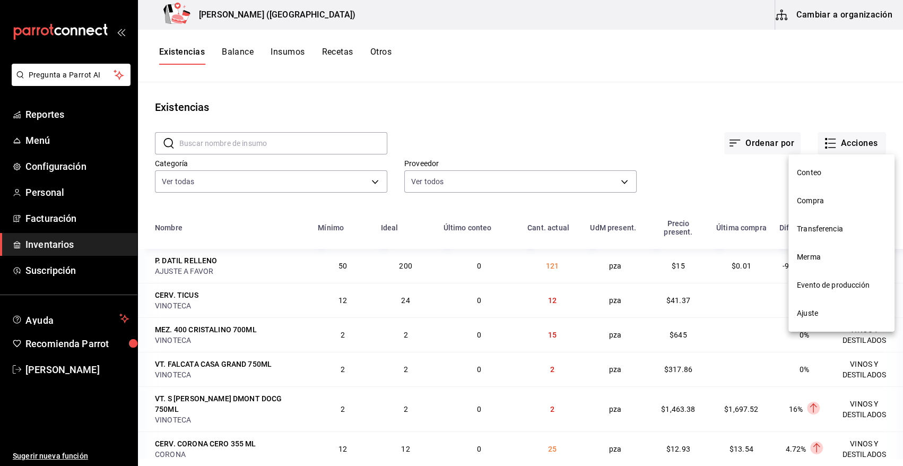
click at [818, 253] on span "Merma" at bounding box center [841, 256] width 89 height 11
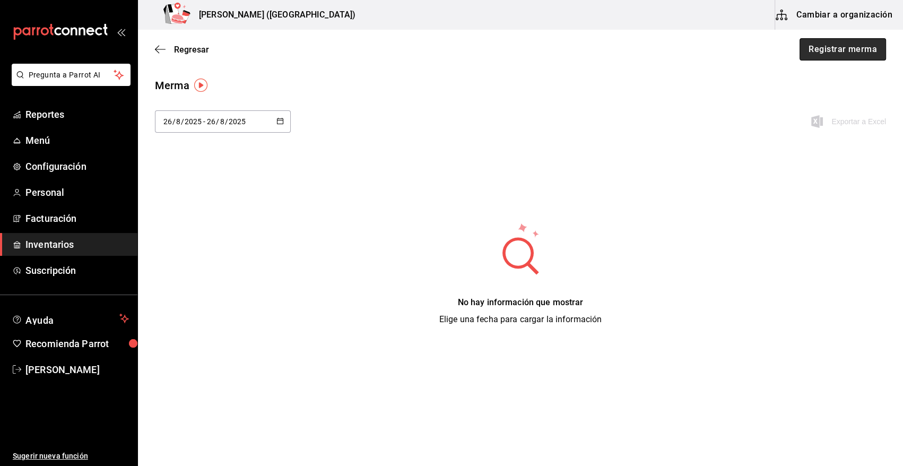
click at [835, 54] on button "Registrar merma" at bounding box center [842, 49] width 86 height 22
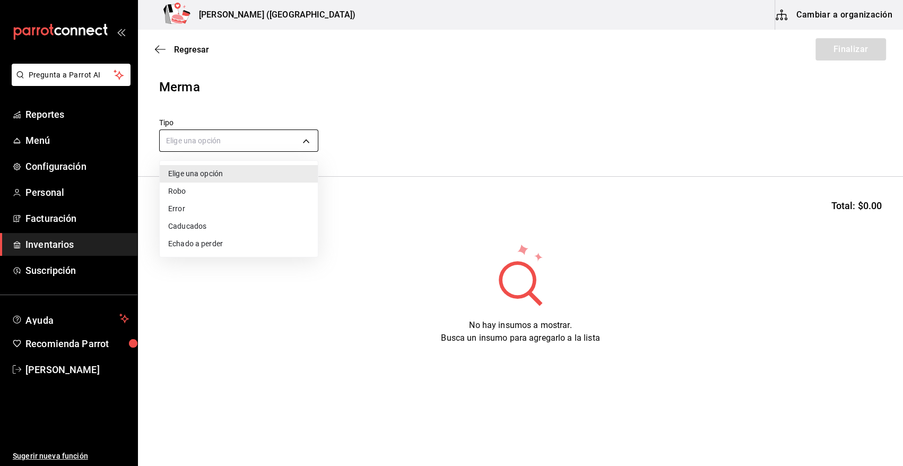
click at [278, 147] on body "Pregunta a Parrot AI Reportes Menú Configuración Personal Facturación Inventari…" at bounding box center [451, 203] width 903 height 406
click at [182, 208] on li "Error" at bounding box center [239, 209] width 158 height 18
type input "ERROR"
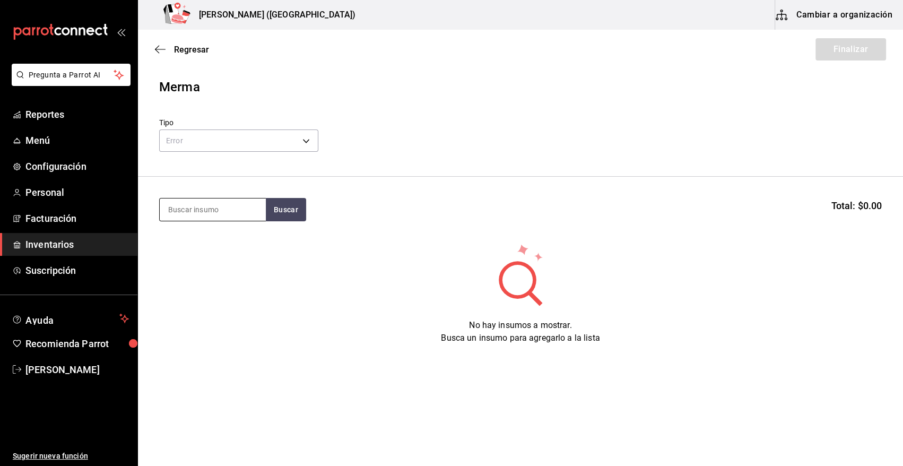
click at [192, 209] on input at bounding box center [213, 209] width 106 height 22
type input "STEA"
click at [290, 208] on button "Buscar" at bounding box center [286, 209] width 40 height 23
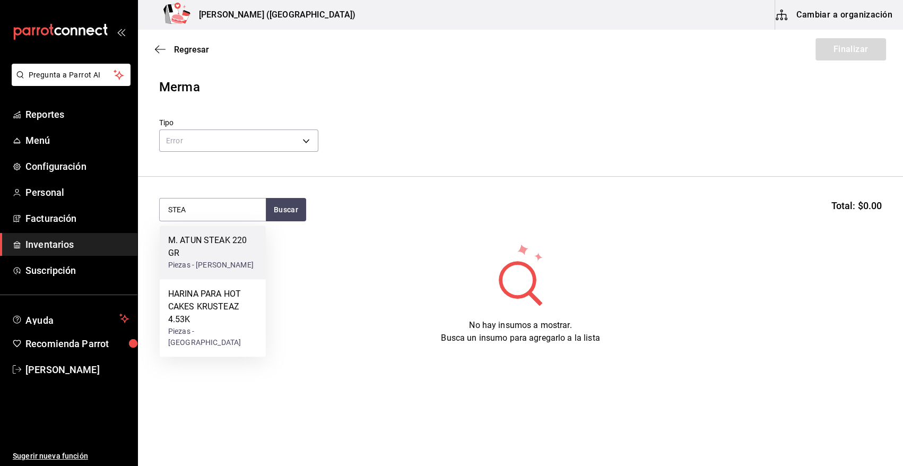
click at [228, 265] on div "Piezas - CARLOS ALFONSO TAPIA VARGAS" at bounding box center [212, 264] width 89 height 11
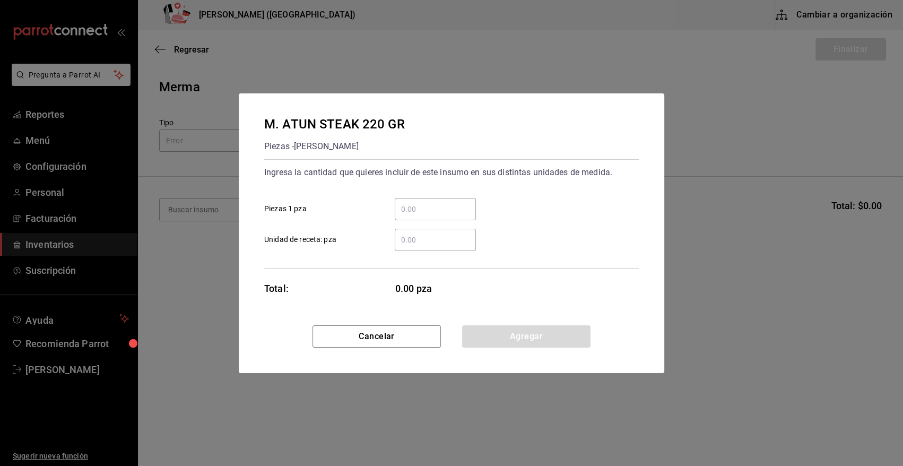
click at [424, 205] on input "​ Piezas 1 pza" at bounding box center [435, 209] width 81 height 13
type input "4"
click at [455, 304] on div "M. ATUN STEAK 220 GR Piezas - CARLOS ALFONSO TAPIA VARGAS Ingresa la cantidad q…" at bounding box center [451, 209] width 425 height 232
click at [506, 344] on button "Agregar" at bounding box center [526, 336] width 128 height 22
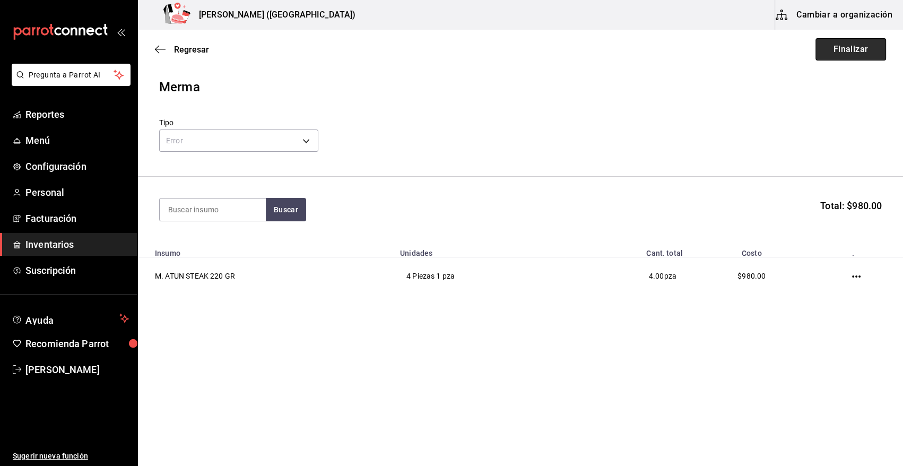
click at [858, 49] on button "Finalizar" at bounding box center [850, 49] width 71 height 22
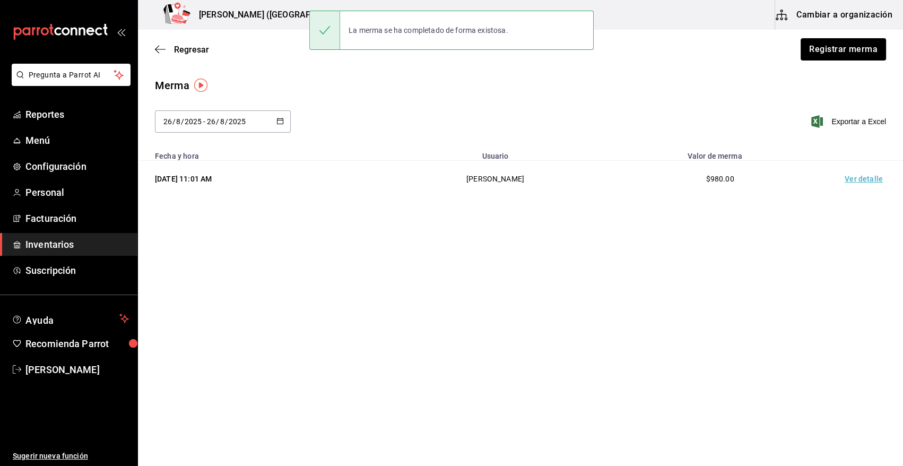
click at [866, 181] on td "Ver detalle" at bounding box center [866, 179] width 74 height 37
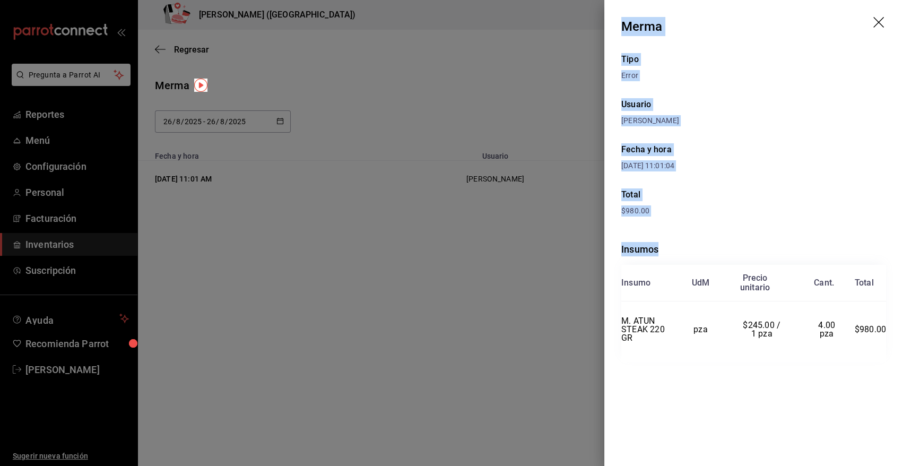
drag, startPoint x: 621, startPoint y: 25, endPoint x: 883, endPoint y: 334, distance: 404.9
click at [884, 335] on div "Merma Tipo Error Usuario Heriberto Madalena Fecha y hora 26/08/2025 11:01:04 To…" at bounding box center [753, 233] width 299 height 466
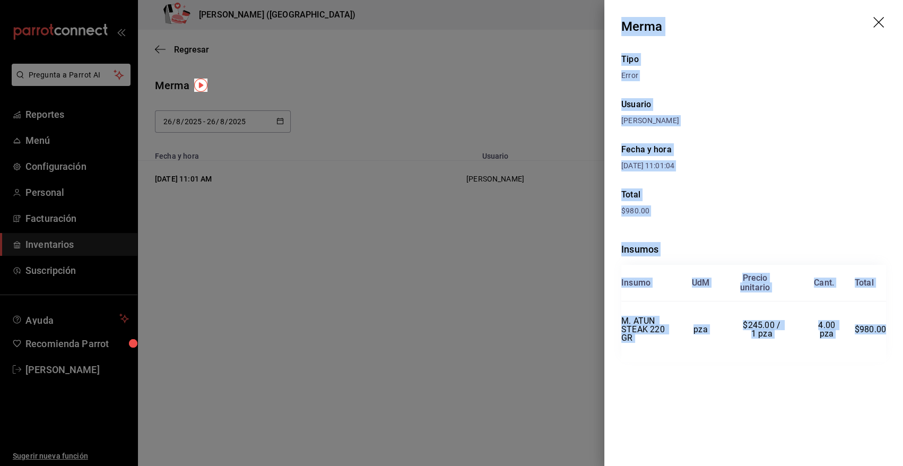
copy div "Merma Tipo Error Usuario Heriberto Madalena Fecha y hora 26/08/2025 11:01:04 To…"
click at [878, 21] on icon "drag" at bounding box center [879, 23] width 13 height 13
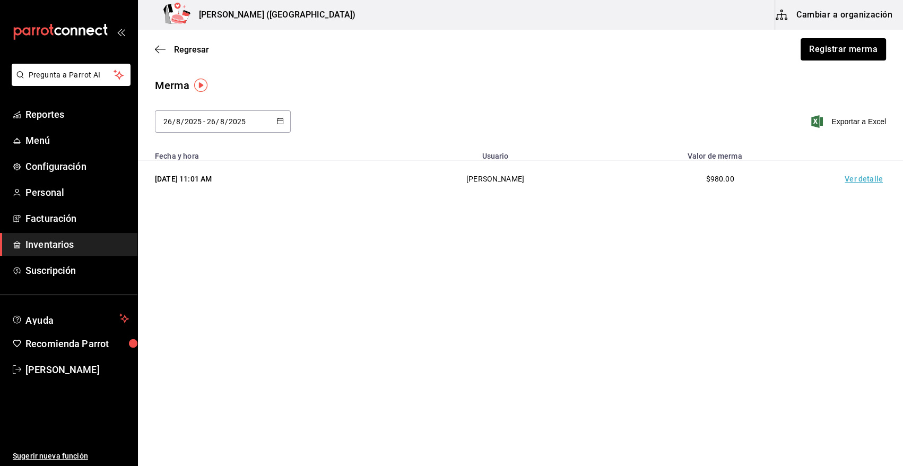
click at [62, 249] on span "Inventarios" at bounding box center [76, 244] width 103 height 14
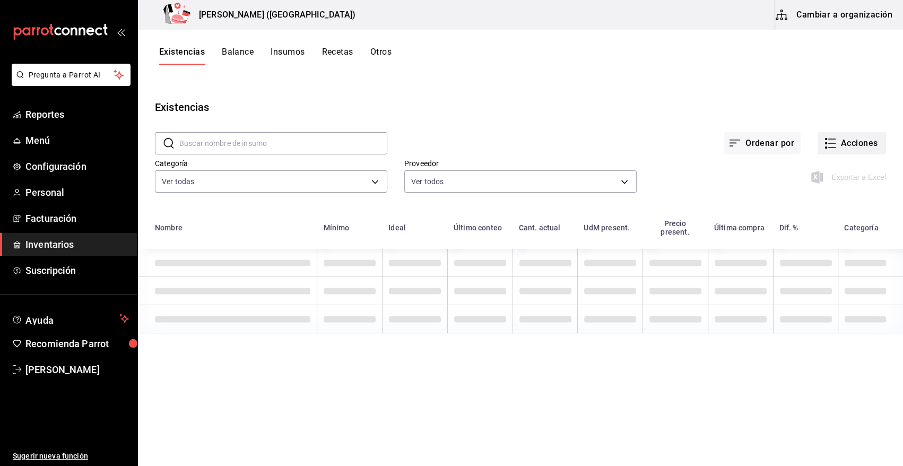
click at [850, 147] on button "Acciones" at bounding box center [851, 143] width 68 height 22
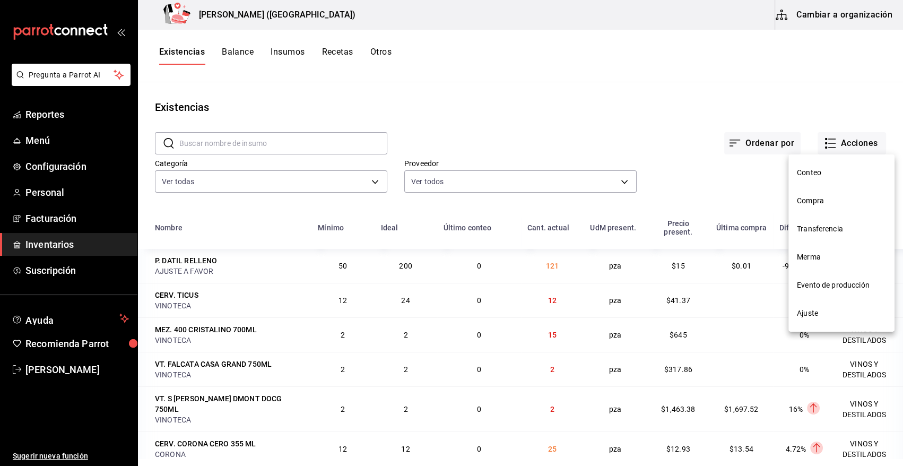
click at [811, 199] on span "Compra" at bounding box center [841, 200] width 89 height 11
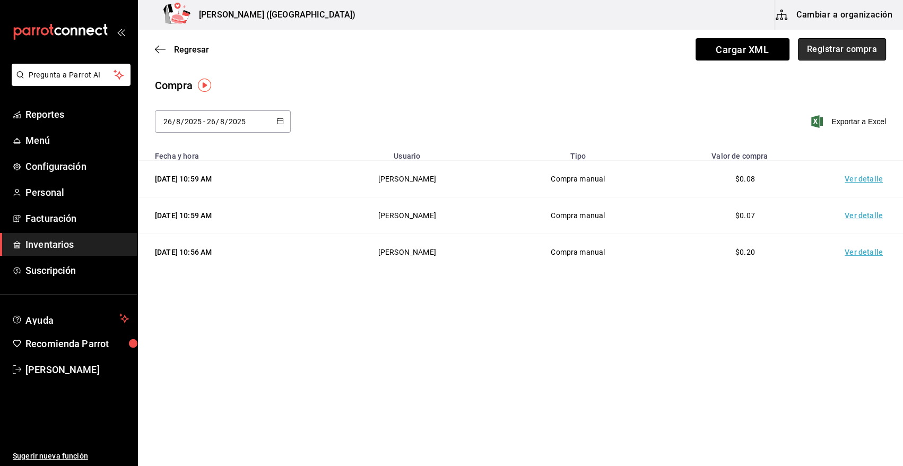
click at [849, 52] on button "Registrar compra" at bounding box center [842, 49] width 88 height 22
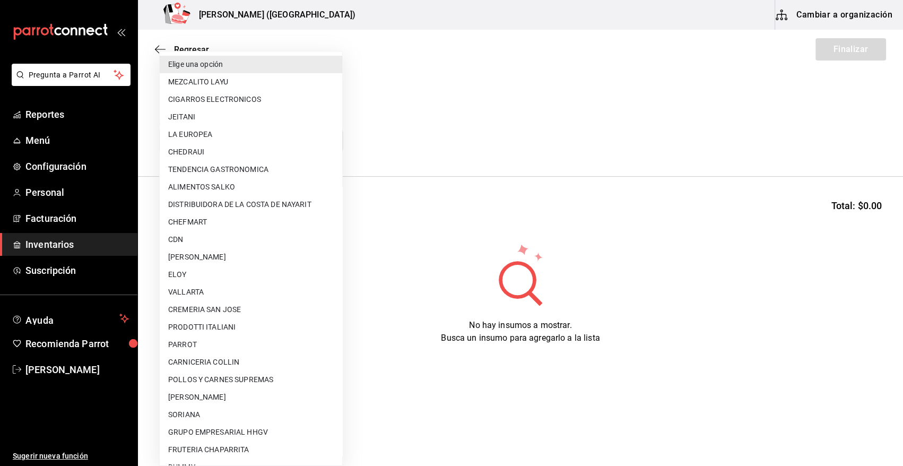
click at [221, 146] on body "Pregunta a Parrot AI Reportes Menú Configuración Personal Facturación Inventari…" at bounding box center [451, 203] width 903 height 406
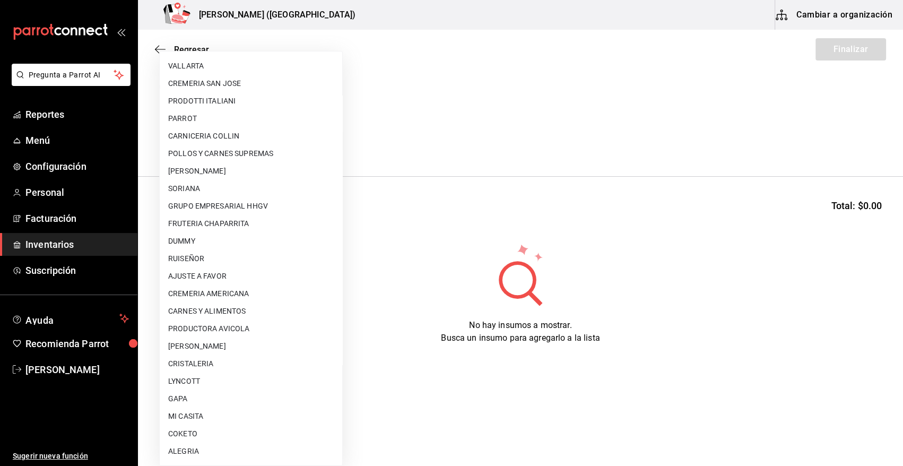
scroll to position [576, 0]
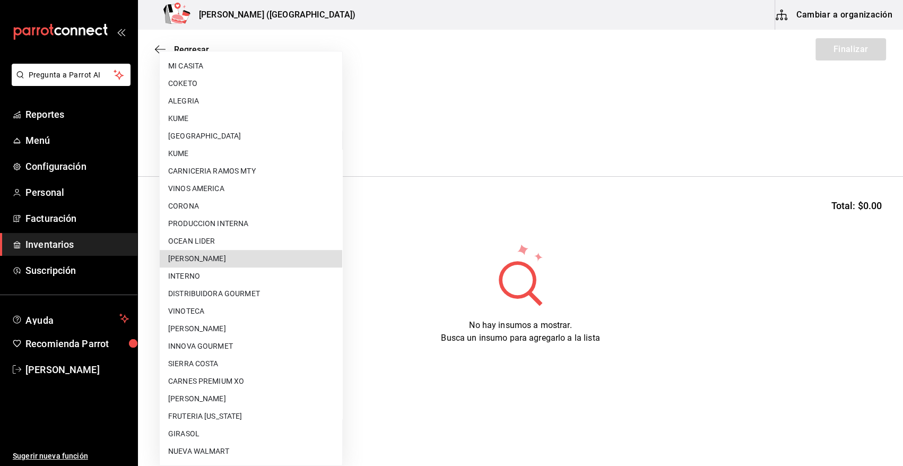
click at [258, 260] on li "RAFAEL ALBERTO GONZALEZ" at bounding box center [251, 259] width 182 height 18
type input "5f41f658-5efd-4494-b71d-48df28f9be8b"
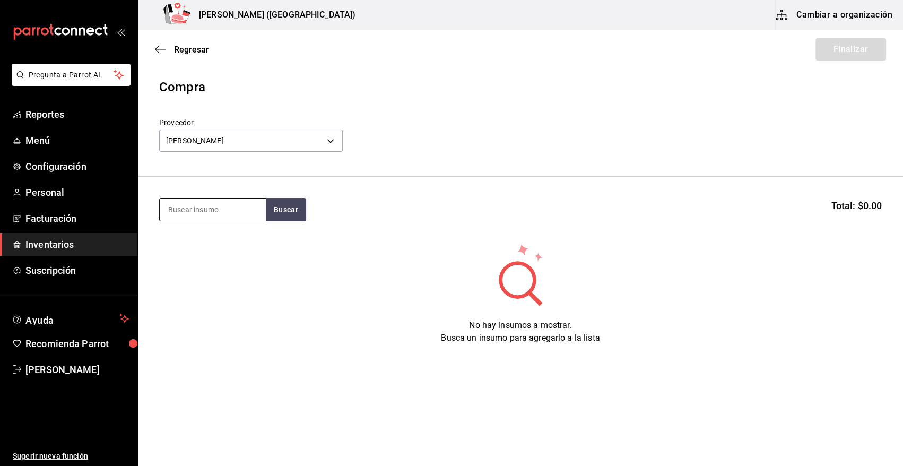
click at [223, 211] on input at bounding box center [213, 209] width 106 height 22
type input "PULPO"
click at [291, 211] on button "Buscar" at bounding box center [286, 209] width 40 height 23
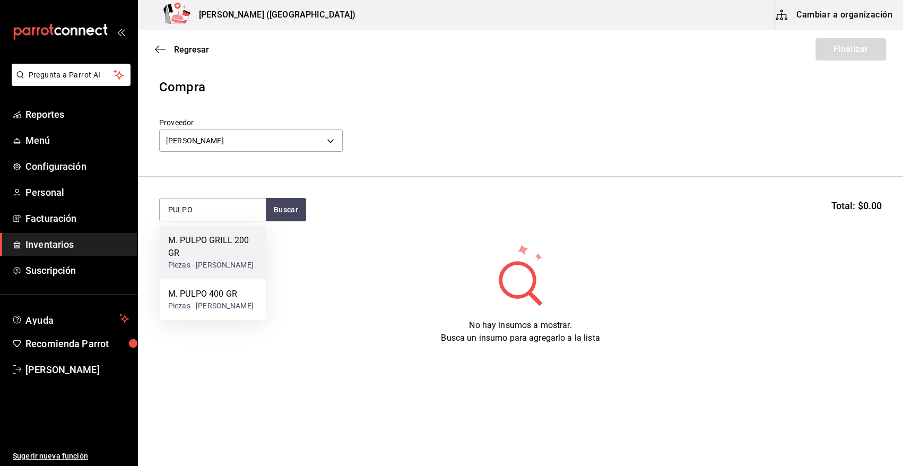
click at [240, 247] on div "M. PULPO GRILL 200 GR" at bounding box center [212, 246] width 89 height 25
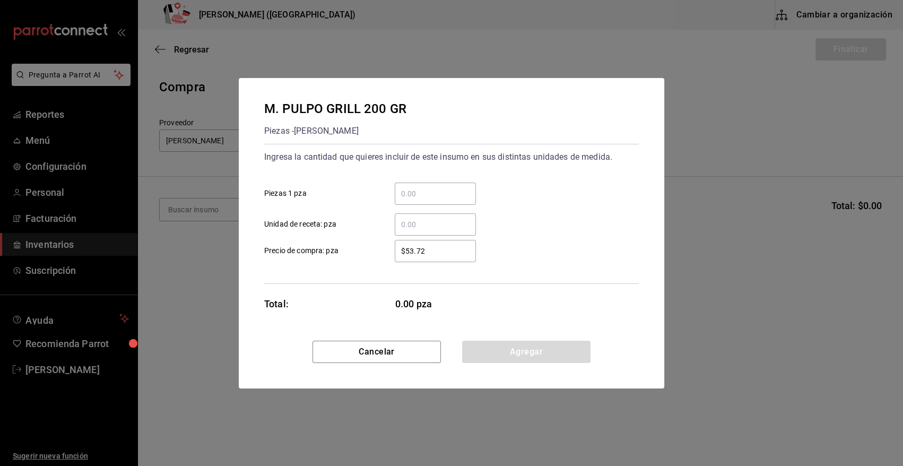
click at [431, 194] on input "​ Piezas 1 pza" at bounding box center [435, 193] width 81 height 13
type input "10"
drag, startPoint x: 448, startPoint y: 249, endPoint x: 361, endPoint y: 254, distance: 87.1
click at [361, 254] on label "$53.72 ​ Precio de compra: pza" at bounding box center [370, 251] width 212 height 22
type input "$181.93"
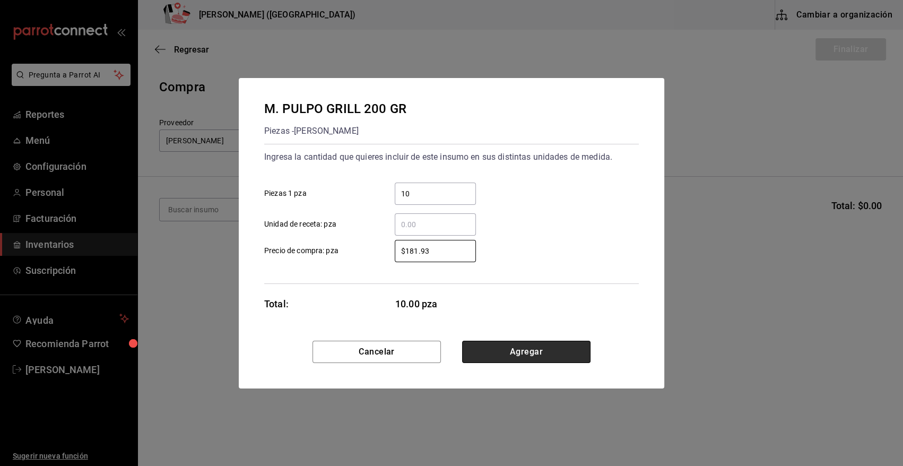
click at [551, 351] on button "Agregar" at bounding box center [526, 352] width 128 height 22
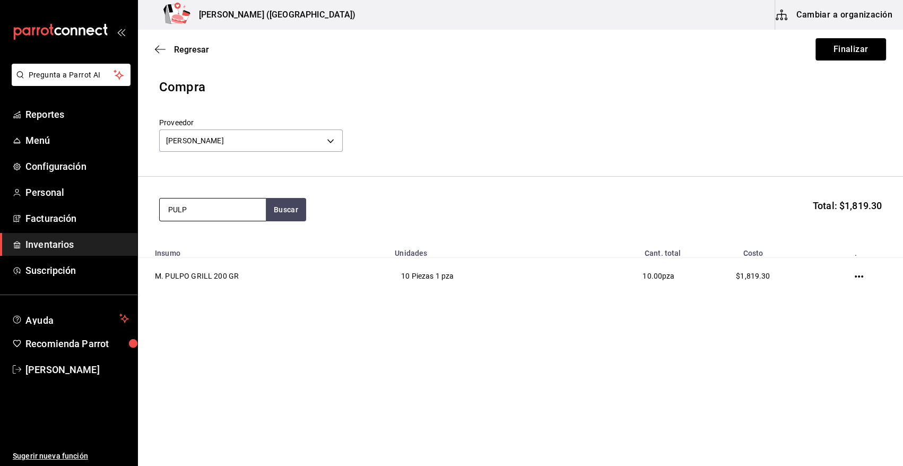
type input "PULPO"
click at [222, 258] on div "Piezas - RAFAEL ALBERTO GONZALEZ" at bounding box center [210, 252] width 85 height 11
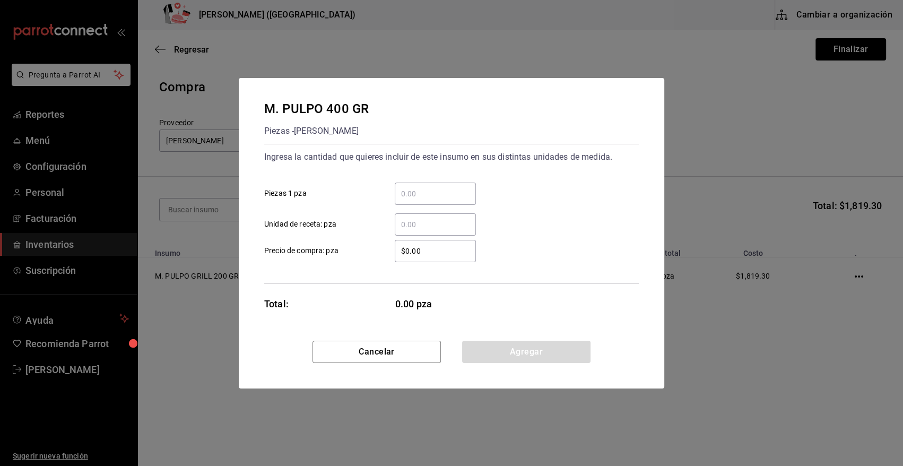
click at [414, 189] on input "​ Piezas 1 pza" at bounding box center [435, 193] width 81 height 13
type input "12"
click at [458, 271] on div "Ingresa la cantidad que quieres incluir de este insumo en sus distintas unidade…" at bounding box center [451, 214] width 375 height 140
drag, startPoint x: 447, startPoint y: 250, endPoint x: 361, endPoint y: 238, distance: 86.8
click at [362, 241] on label "$0.00 ​ Precio de compra: pza" at bounding box center [370, 251] width 212 height 22
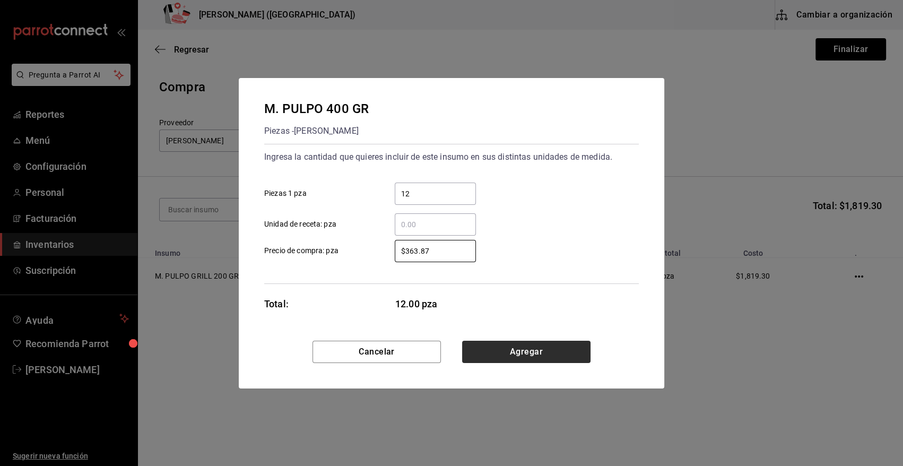
type input "$363.87"
click at [487, 351] on button "Agregar" at bounding box center [526, 352] width 128 height 22
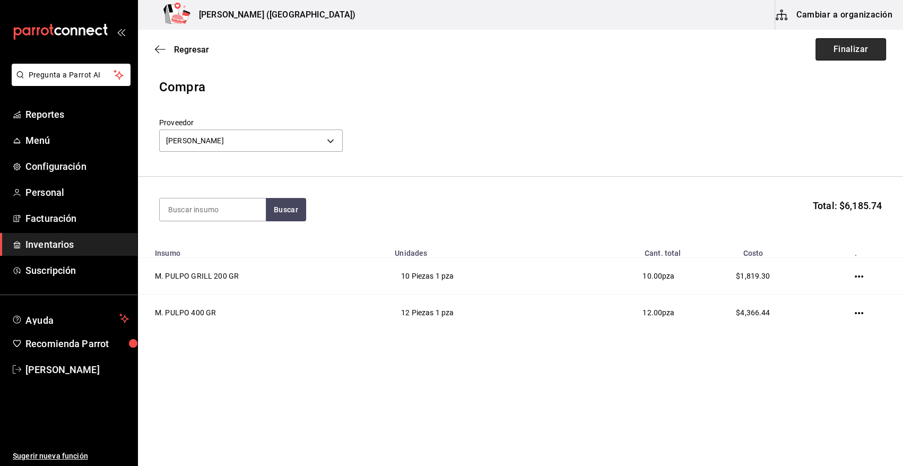
click at [839, 48] on button "Finalizar" at bounding box center [850, 49] width 71 height 22
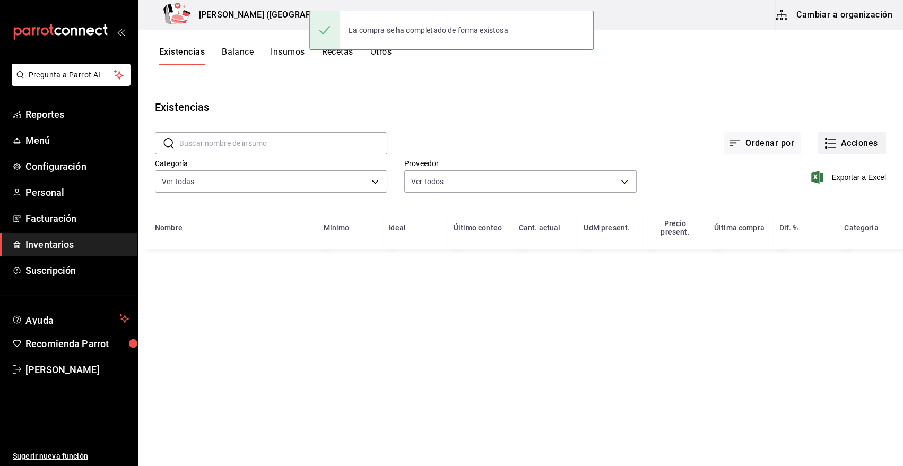
click at [859, 146] on button "Acciones" at bounding box center [851, 143] width 68 height 22
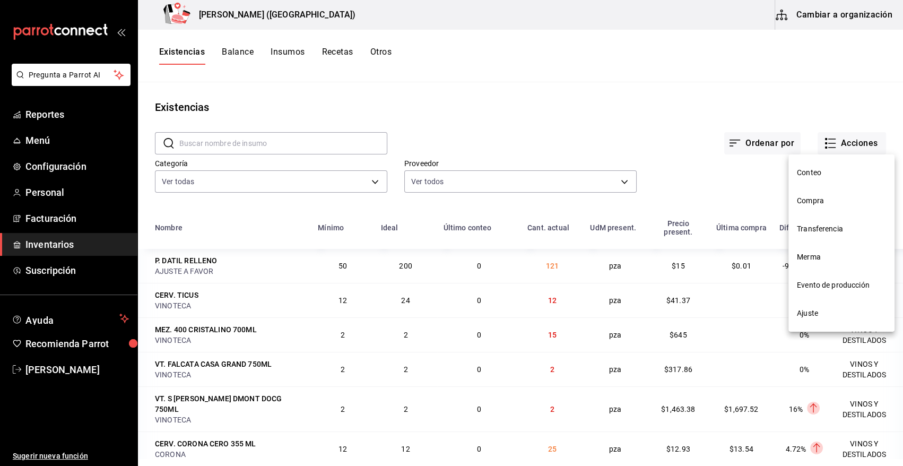
click at [817, 201] on span "Compra" at bounding box center [841, 200] width 89 height 11
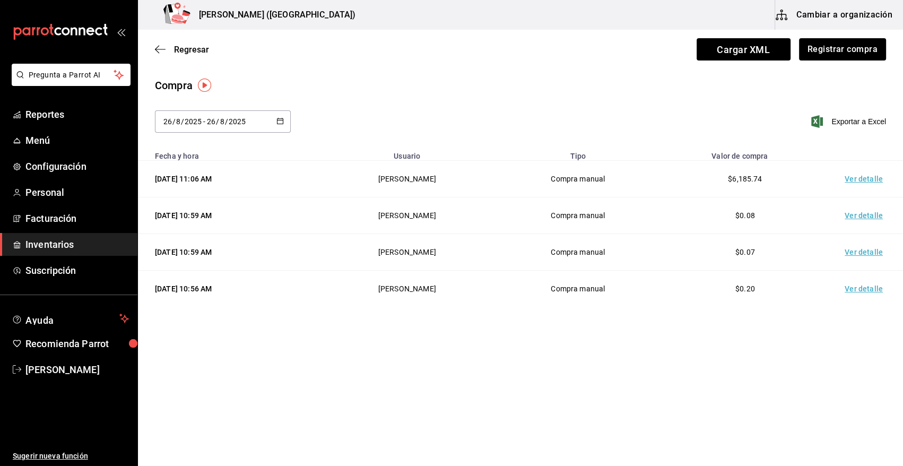
click at [862, 175] on td "Ver detalle" at bounding box center [866, 179] width 74 height 37
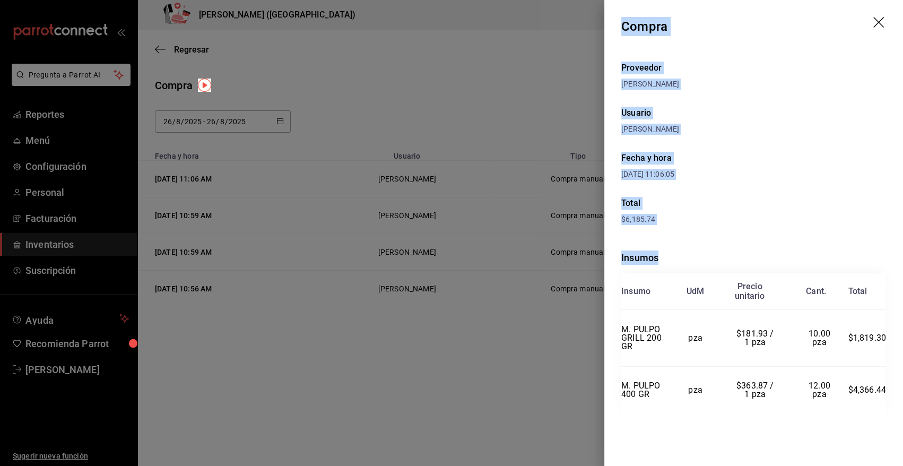
drag, startPoint x: 621, startPoint y: 22, endPoint x: 895, endPoint y: 395, distance: 462.9
click at [895, 395] on div "Compra Proveedor RAFAEL ALBERTO GONZALEZ Usuario Heriberto Madalena Fecha y hor…" at bounding box center [753, 233] width 299 height 466
click at [880, 23] on icon "drag" at bounding box center [878, 22] width 11 height 11
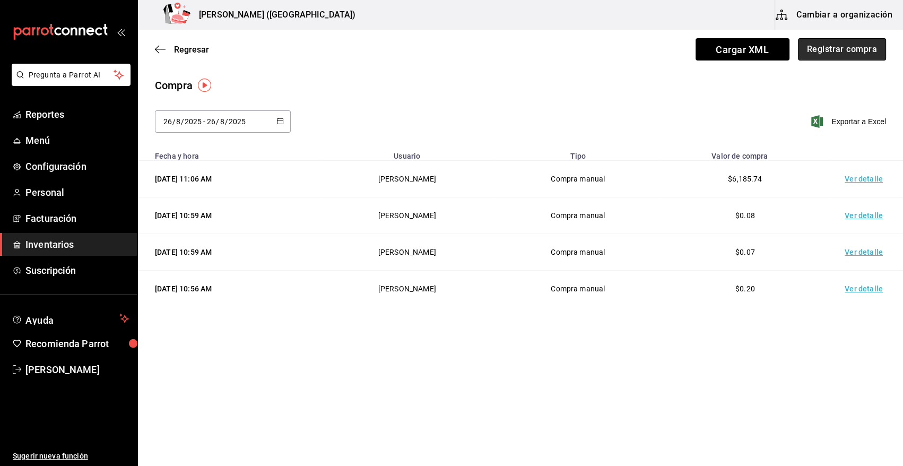
click at [824, 52] on button "Registrar compra" at bounding box center [842, 49] width 88 height 22
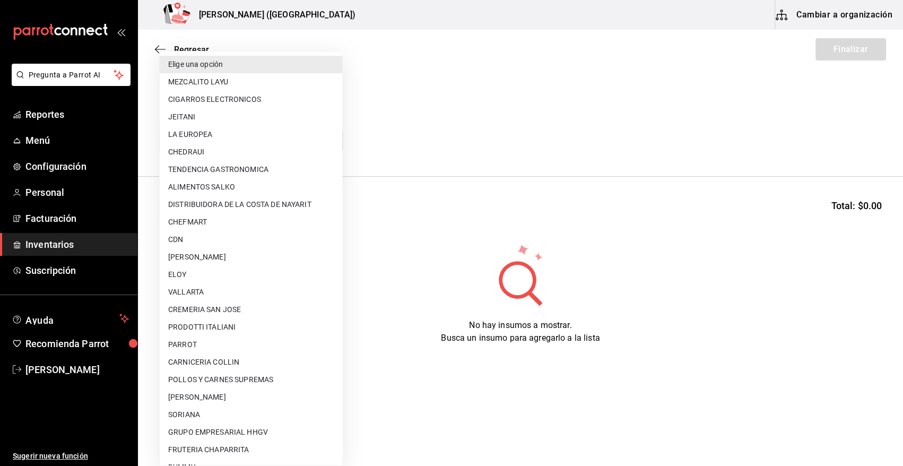
click at [325, 143] on body "Pregunta a Parrot AI Reportes Menú Configuración Personal Facturación Inventari…" at bounding box center [451, 203] width 903 height 406
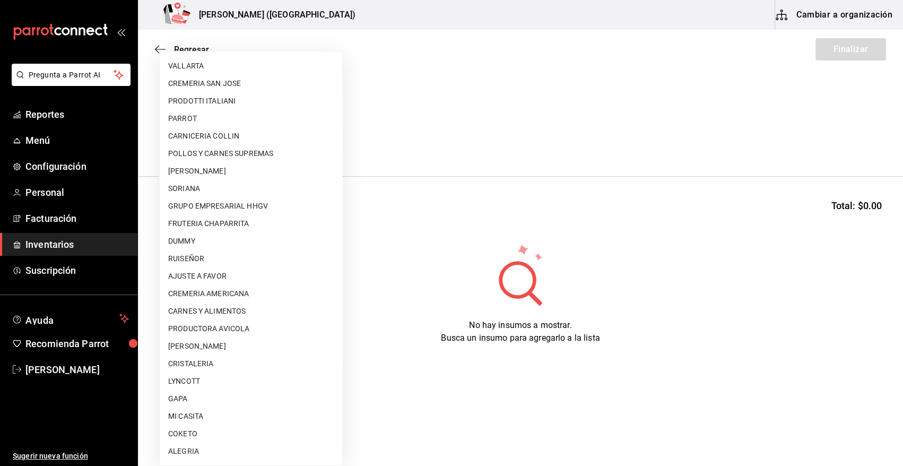
scroll to position [576, 0]
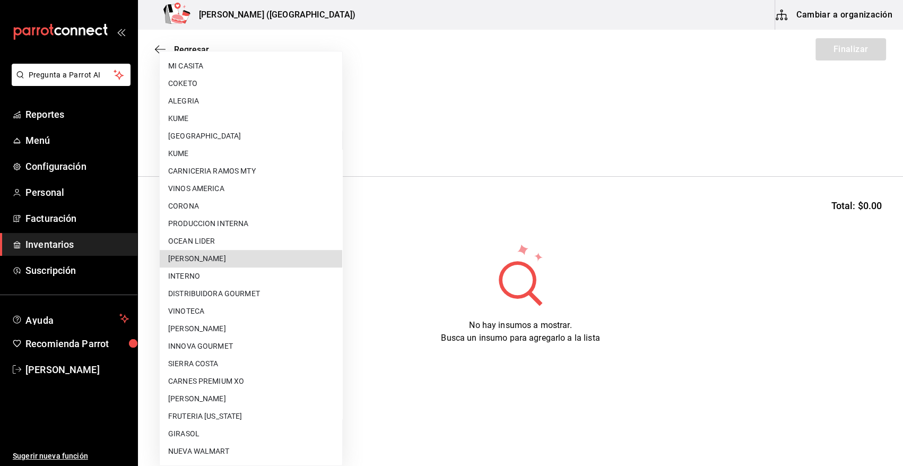
click at [258, 259] on li "RAFAEL ALBERTO GONZALEZ" at bounding box center [251, 259] width 182 height 18
type input "5f41f658-5efd-4494-b71d-48df28f9be8b"
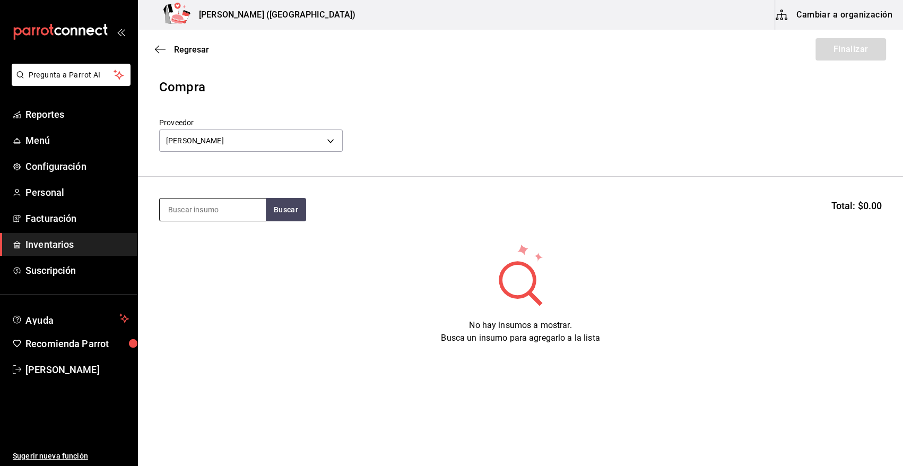
click at [222, 213] on input at bounding box center [213, 209] width 106 height 22
type input "LANGOS"
click at [281, 214] on button "Buscar" at bounding box center [286, 209] width 40 height 23
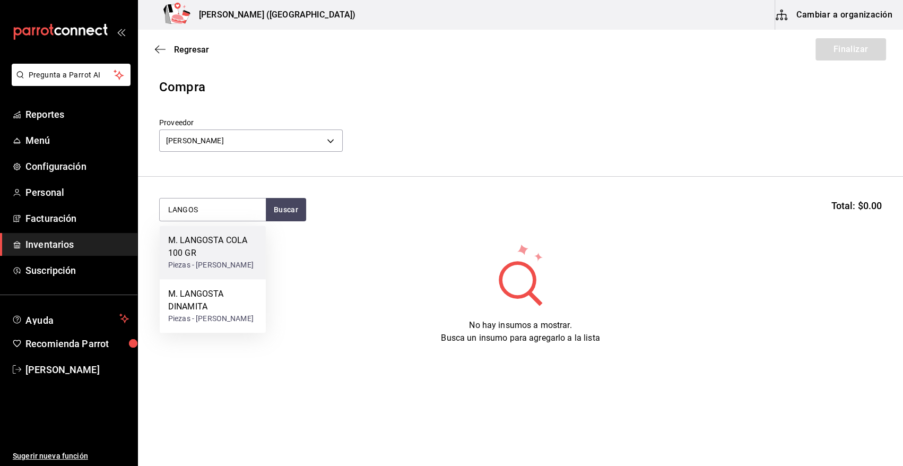
click at [224, 249] on div "M. LANGOSTA COLA 100 GR" at bounding box center [212, 246] width 89 height 25
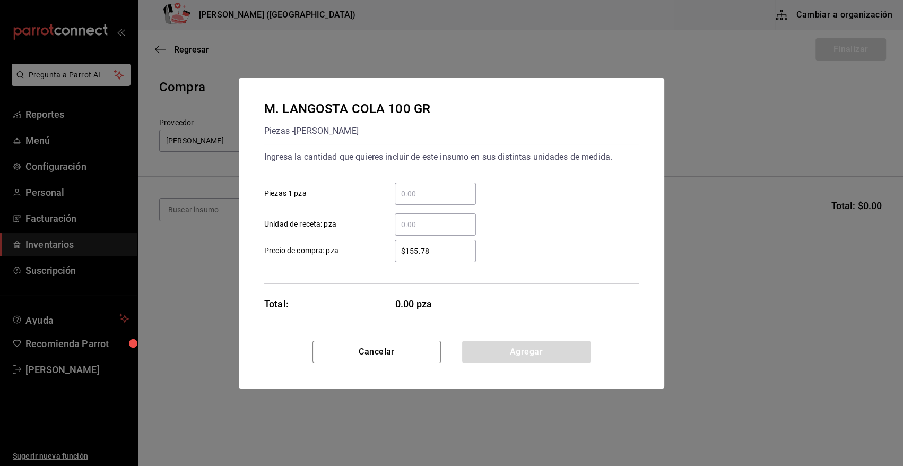
click at [428, 196] on input "​ Piezas 1 pza" at bounding box center [435, 193] width 81 height 13
type input "28"
click at [796, 226] on div "M. LANGOSTA COLA 100 GR Piezas - RAFAEL ALBERTO GONZALEZ Ingresa la cantidad qu…" at bounding box center [451, 233] width 903 height 466
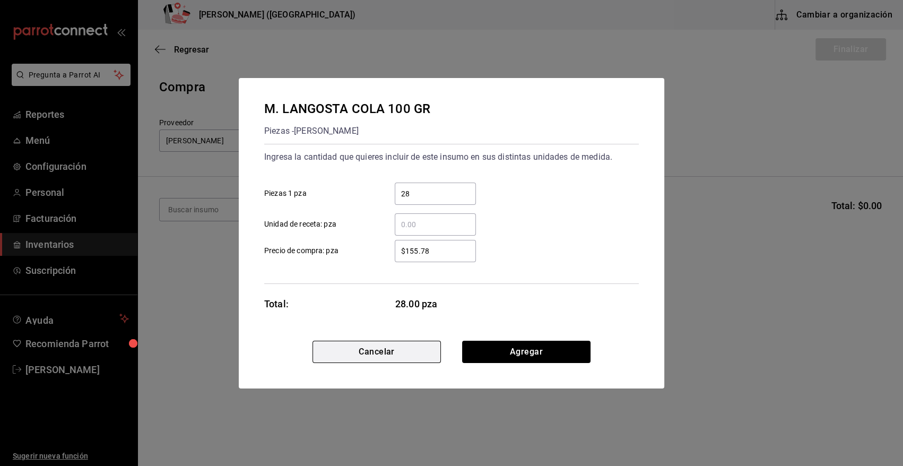
click at [354, 350] on button "Cancelar" at bounding box center [376, 352] width 128 height 22
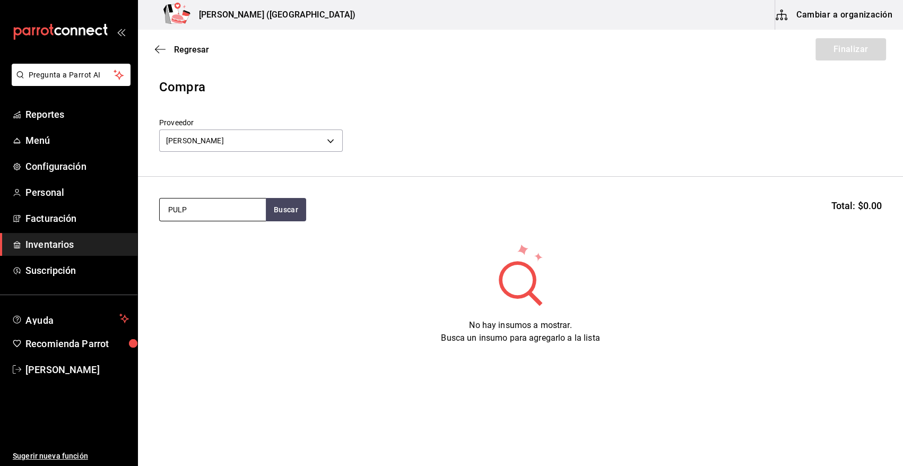
type input "PULPO"
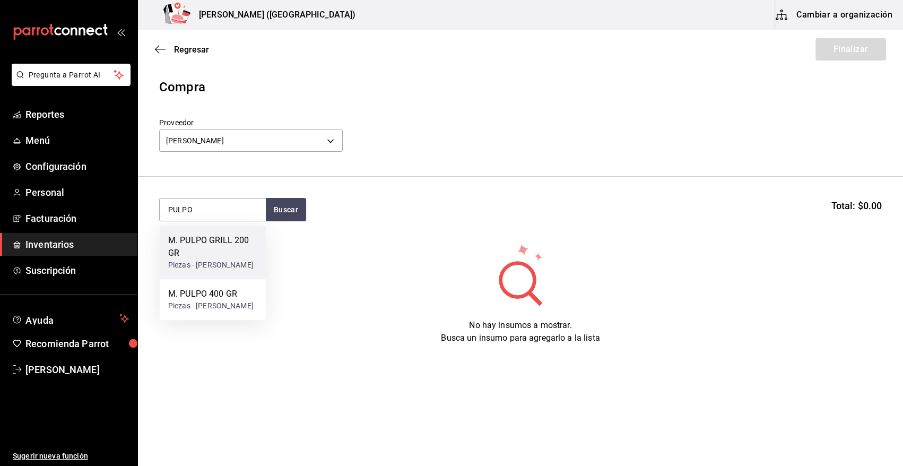
click at [200, 259] on div "M. PULPO GRILL 200 GR" at bounding box center [212, 246] width 89 height 25
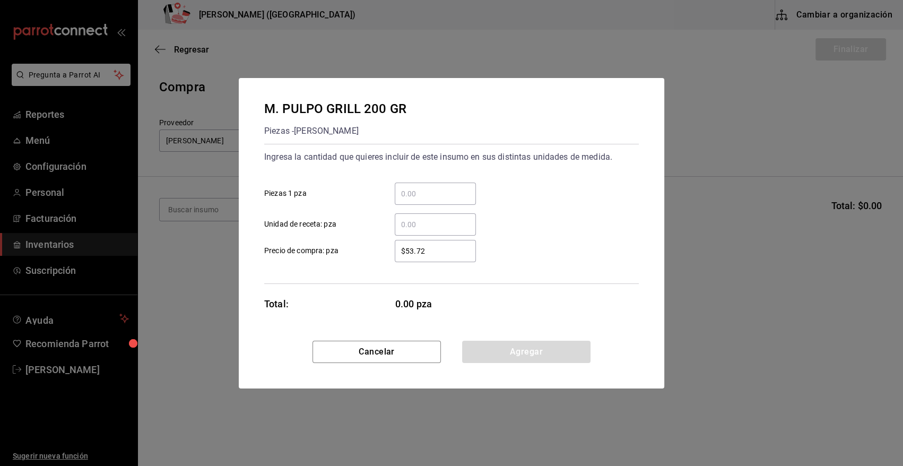
click at [425, 193] on input "​ Piezas 1 pza" at bounding box center [435, 193] width 81 height 13
type input "13"
drag, startPoint x: 438, startPoint y: 247, endPoint x: 340, endPoint y: 255, distance: 98.0
click at [340, 255] on label "$53.72 ​ Precio de compra: pza" at bounding box center [370, 251] width 212 height 22
type input "$3"
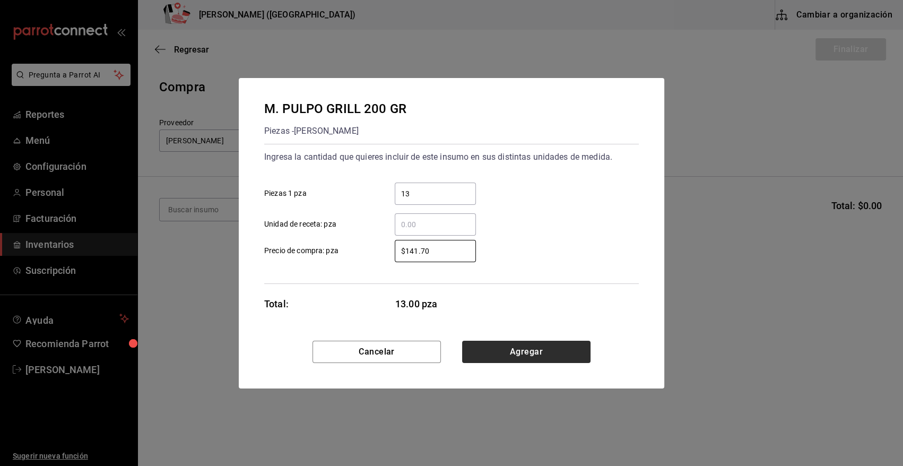
type input "$141.70"
click at [505, 350] on button "Agregar" at bounding box center [526, 352] width 128 height 22
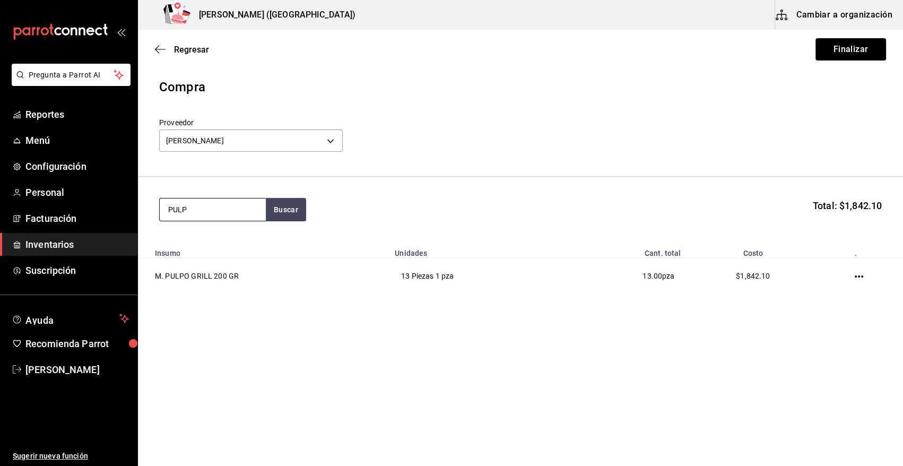
type input "PULPO"
click at [218, 246] on div "M. PULPO 400 GR" at bounding box center [210, 240] width 85 height 13
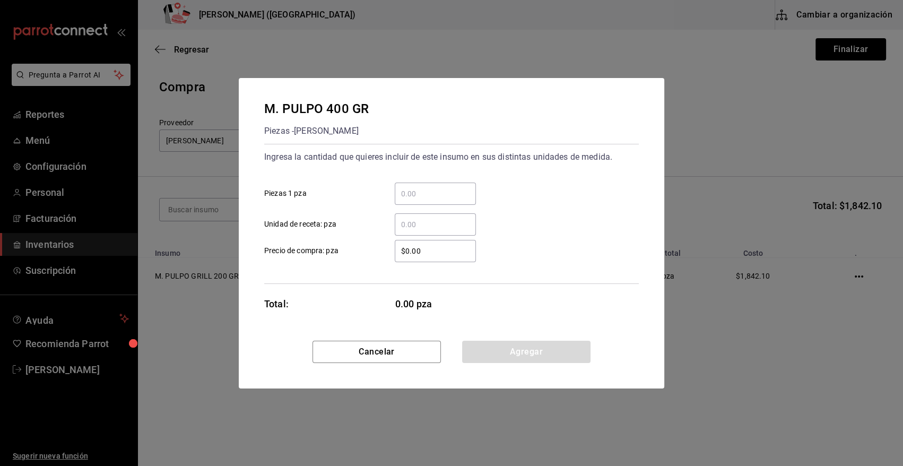
click at [436, 196] on input "​ Piezas 1 pza" at bounding box center [435, 193] width 81 height 13
type input "28"
click at [394, 350] on button "Cancelar" at bounding box center [376, 352] width 128 height 22
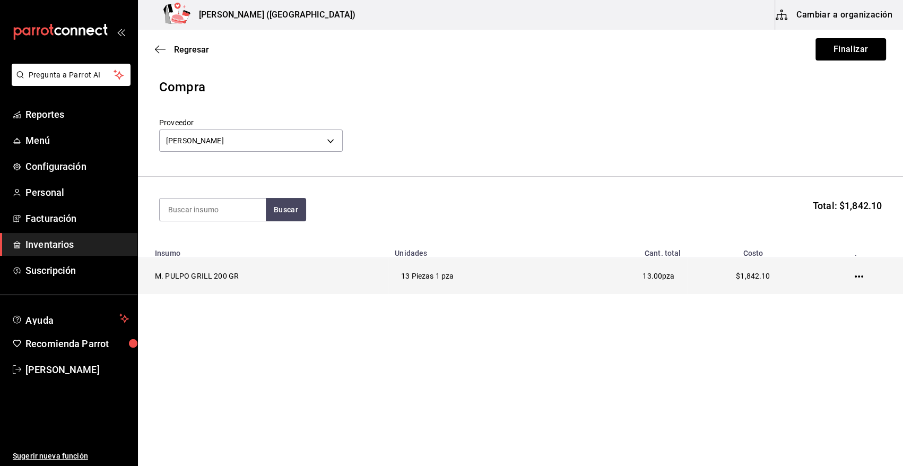
click at [864, 275] on td at bounding box center [861, 276] width 84 height 37
click at [859, 274] on icon "button" at bounding box center [859, 276] width 8 height 8
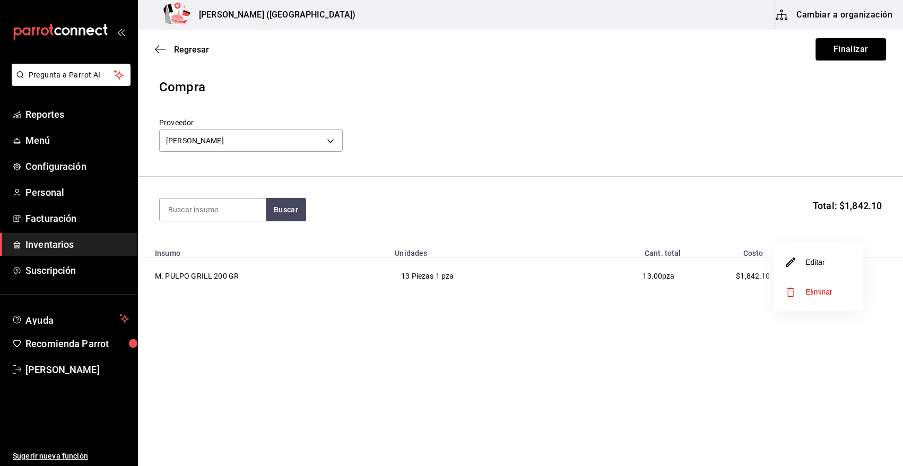
click at [815, 291] on span "Eliminar" at bounding box center [818, 292] width 27 height 8
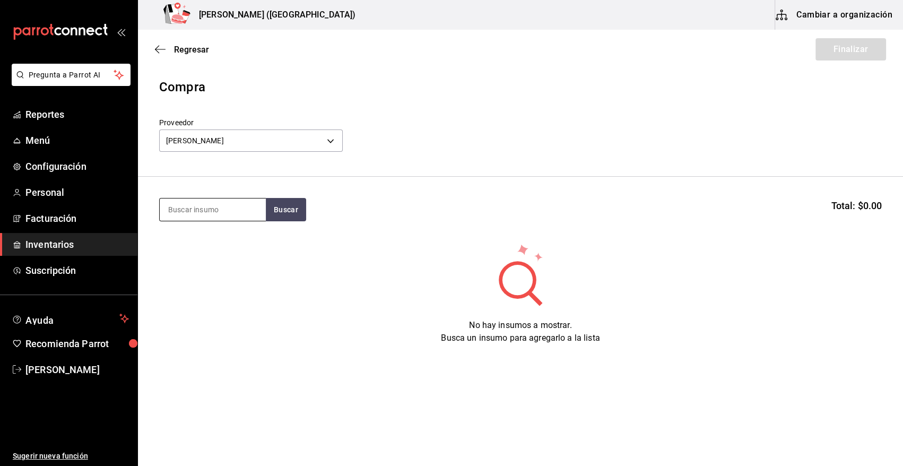
click at [207, 206] on input at bounding box center [213, 209] width 106 height 22
type input "LANG"
click at [286, 210] on button "Buscar" at bounding box center [286, 209] width 40 height 23
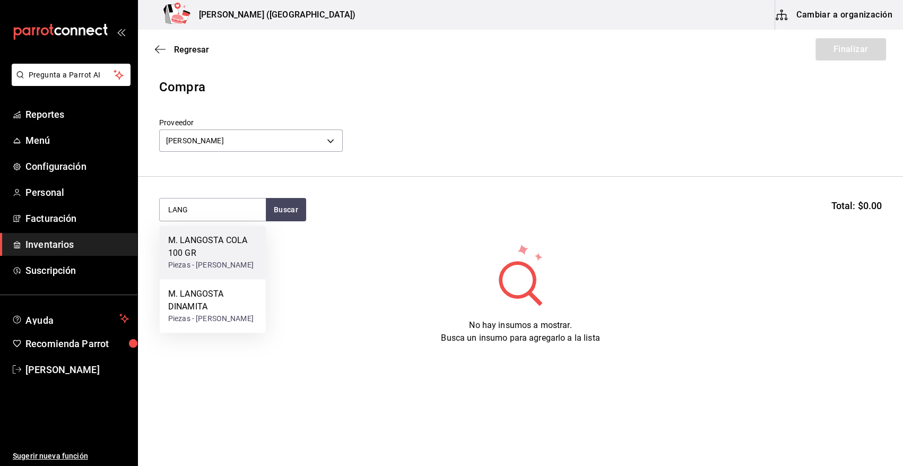
click at [220, 255] on div "M. LANGOSTA COLA 100 GR" at bounding box center [212, 246] width 89 height 25
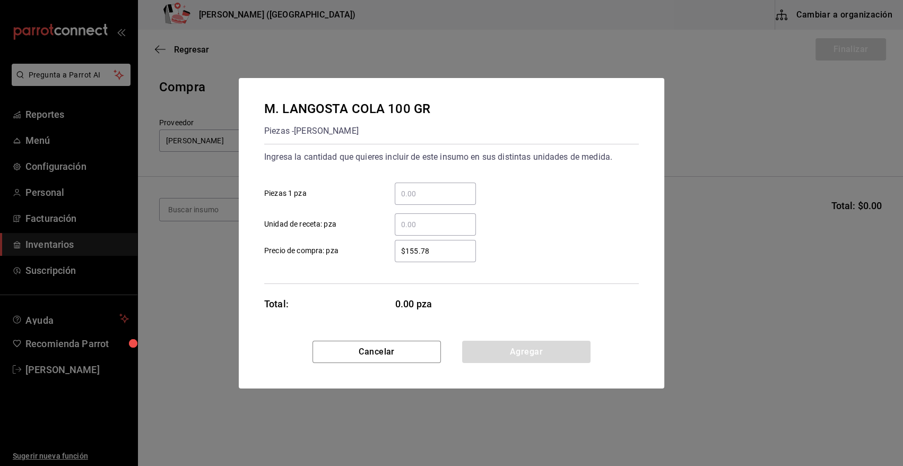
click at [408, 194] on input "​ Piezas 1 pza" at bounding box center [435, 193] width 81 height 13
type input "13"
drag, startPoint x: 441, startPoint y: 247, endPoint x: 325, endPoint y: 256, distance: 116.5
click at [325, 256] on label "$155.78 ​ Precio de compra: pza" at bounding box center [370, 251] width 212 height 22
type input "$141.70"
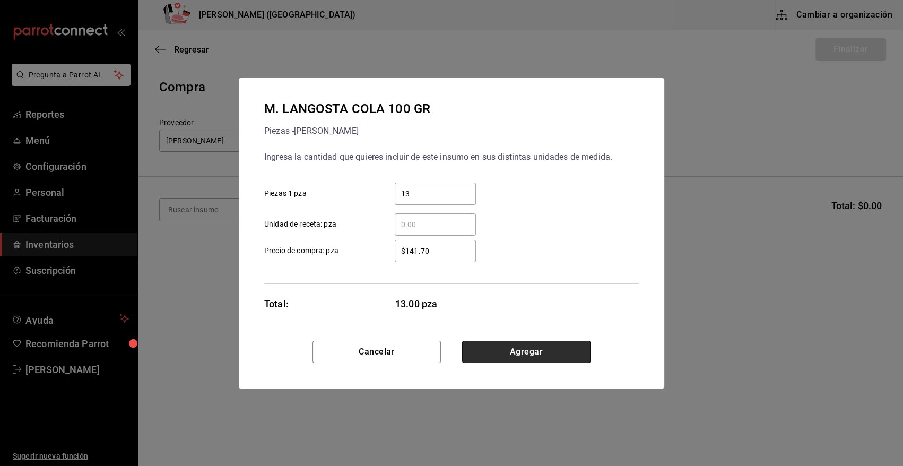
click at [563, 353] on button "Agregar" at bounding box center [526, 352] width 128 height 22
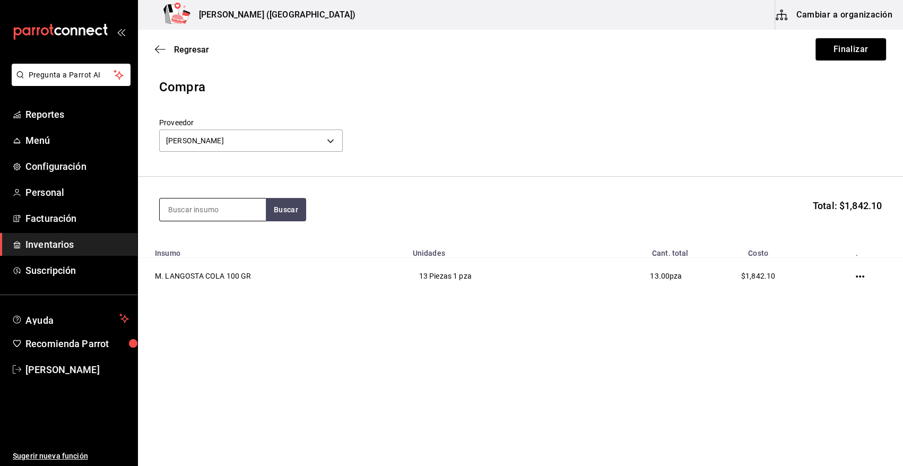
click at [202, 211] on input at bounding box center [213, 209] width 106 height 22
type input "LANG"
click at [196, 239] on div "M. LANGOSTA DINAMITA" at bounding box center [212, 246] width 89 height 25
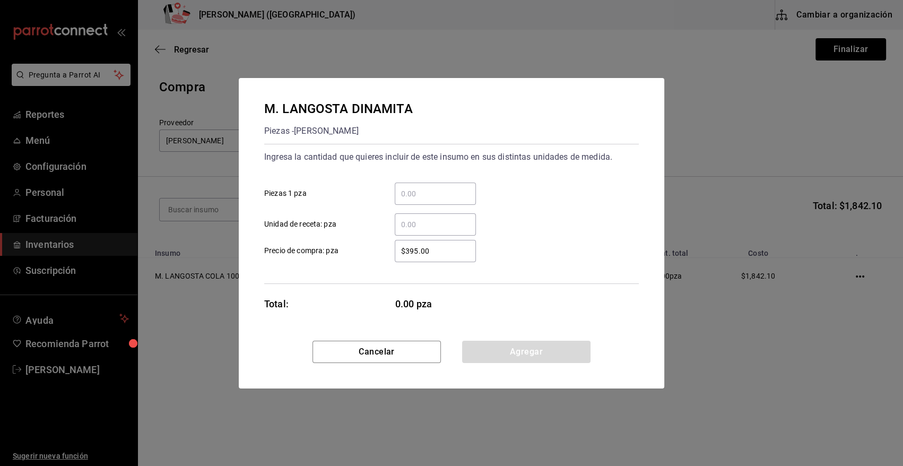
click at [451, 196] on input "​ Piezas 1 pza" at bounding box center [435, 193] width 81 height 13
type input "28"
click at [520, 175] on div "28 ​ Piezas 1 pza" at bounding box center [447, 189] width 383 height 31
drag, startPoint x: 449, startPoint y: 248, endPoint x: 349, endPoint y: 243, distance: 99.8
click at [349, 243] on label "$395.00 ​ Precio de compra: pza" at bounding box center [370, 251] width 212 height 22
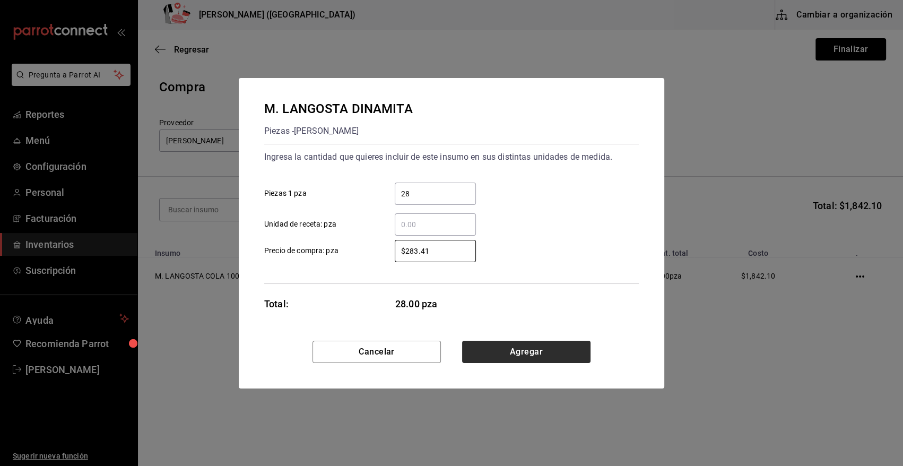
type input "$283.41"
click at [523, 350] on button "Agregar" at bounding box center [526, 352] width 128 height 22
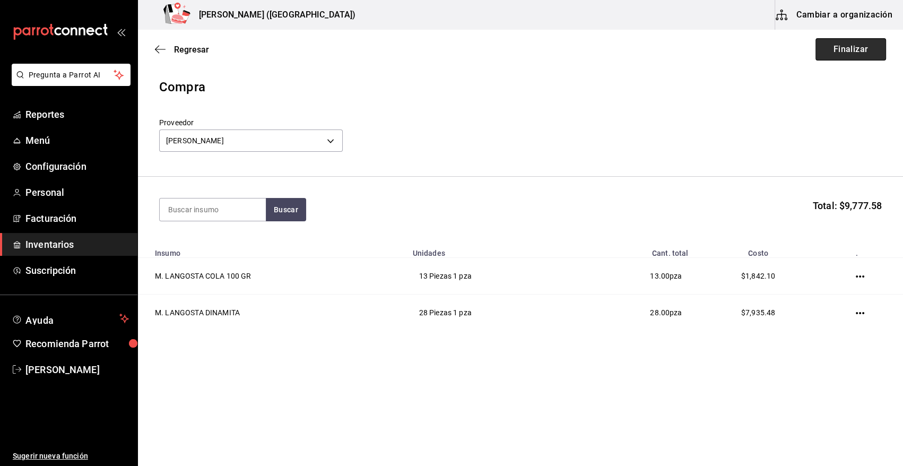
click at [851, 47] on button "Finalizar" at bounding box center [850, 49] width 71 height 22
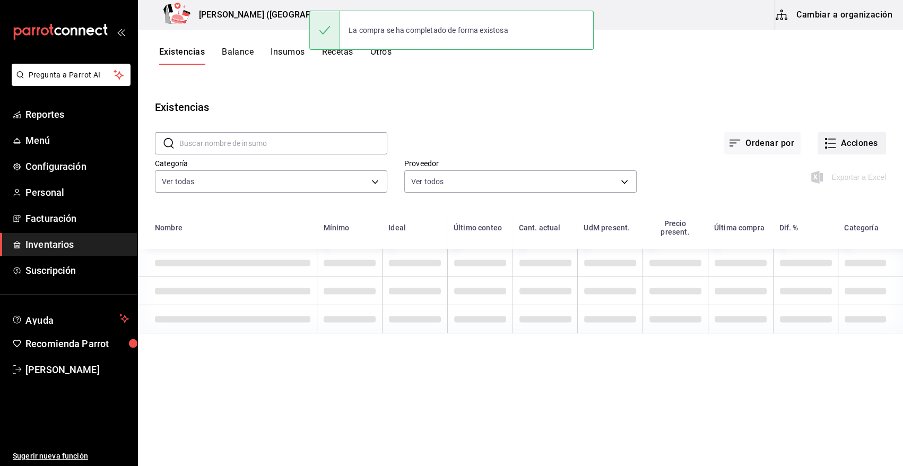
click at [862, 134] on button "Acciones" at bounding box center [851, 143] width 68 height 22
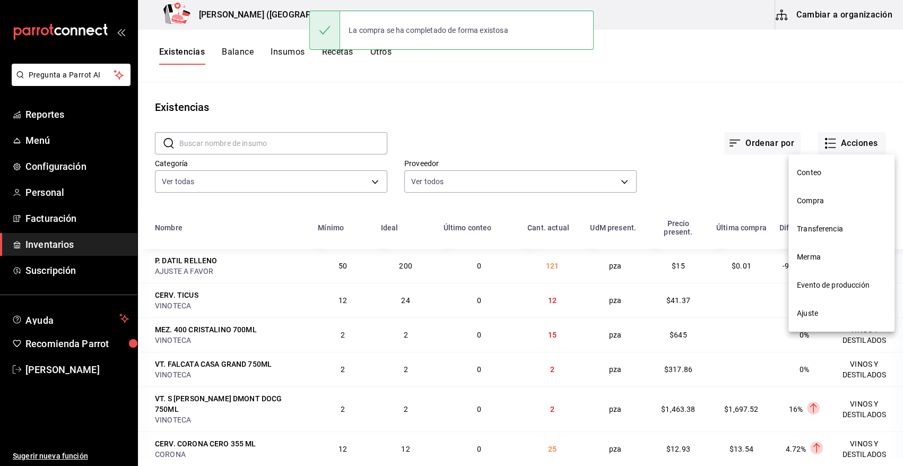
click at [820, 204] on span "Compra" at bounding box center [841, 200] width 89 height 11
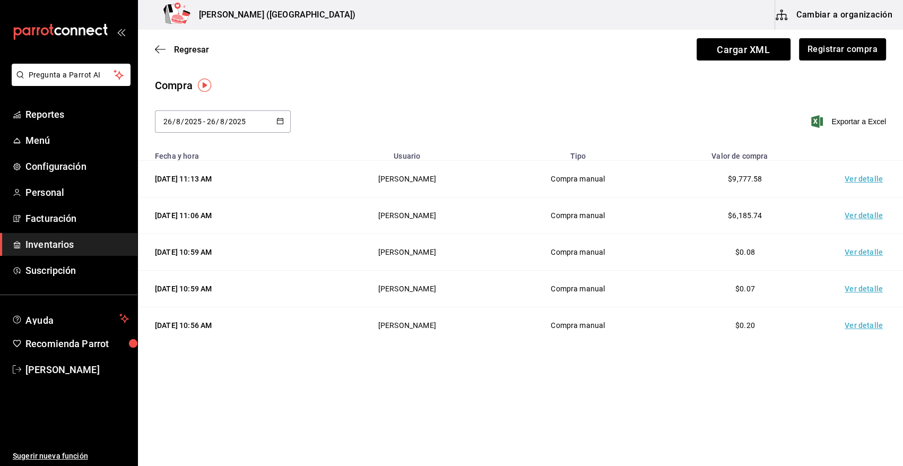
click at [871, 178] on td "Ver detalle" at bounding box center [866, 179] width 74 height 37
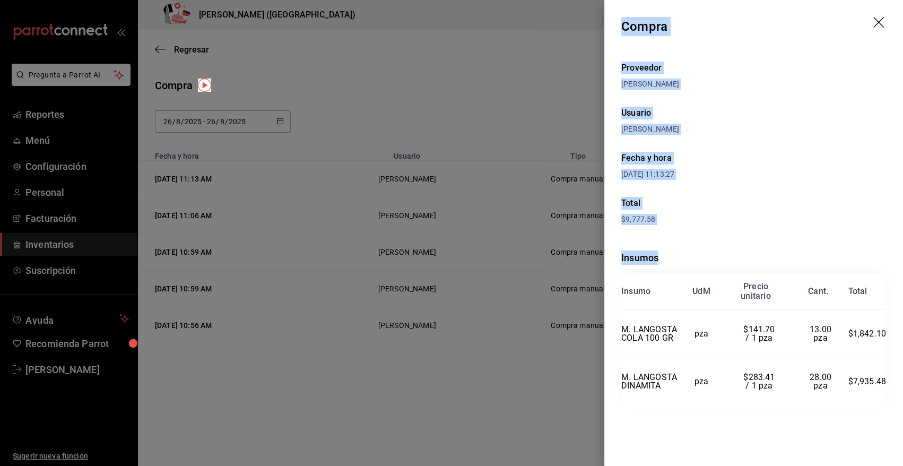
drag, startPoint x: 623, startPoint y: 24, endPoint x: 897, endPoint y: 411, distance: 474.1
click at [897, 411] on div "Compra Proveedor RAFAEL ALBERTO GONZALEZ Usuario Heriberto Madalena Fecha y hor…" at bounding box center [753, 233] width 299 height 466
click at [877, 24] on icon "drag" at bounding box center [879, 23] width 13 height 13
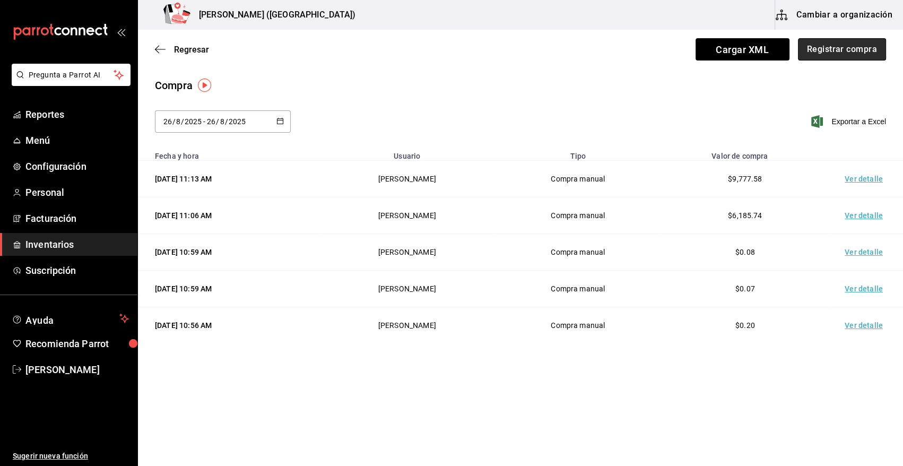
click at [838, 50] on button "Registrar compra" at bounding box center [842, 49] width 88 height 22
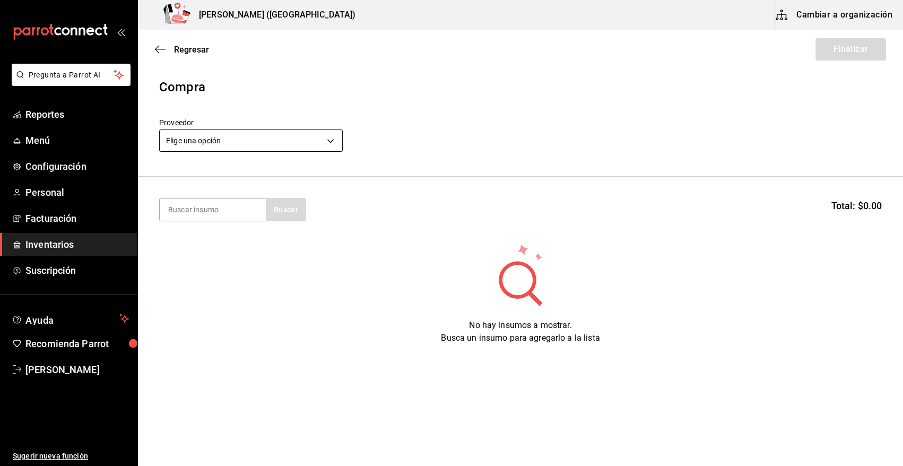
click at [228, 137] on body "Pregunta a Parrot AI Reportes Menú Configuración Personal Facturación Inventari…" at bounding box center [451, 203] width 903 height 406
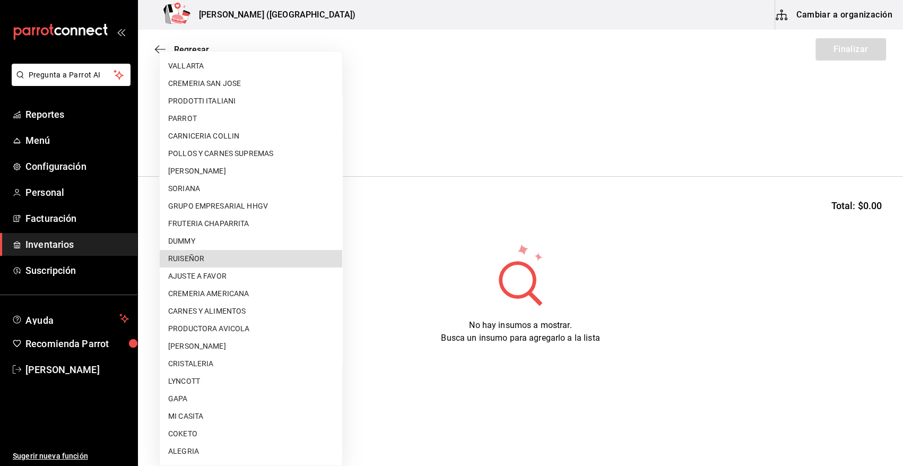
scroll to position [576, 0]
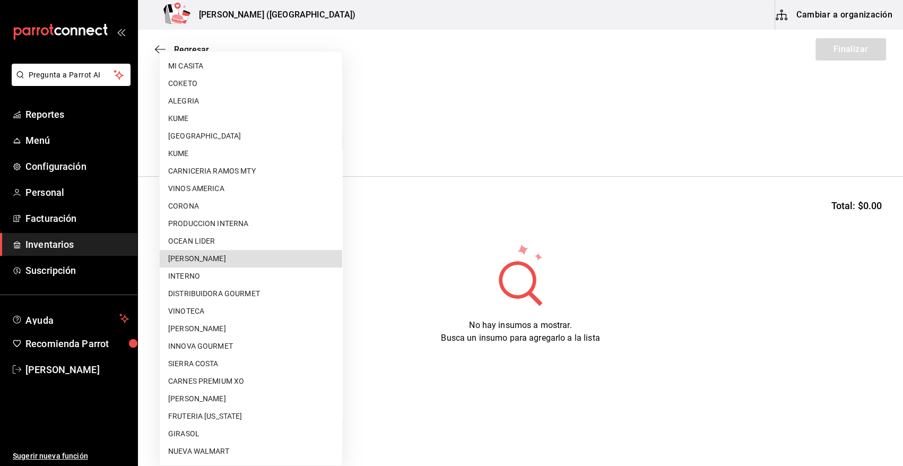
click at [237, 257] on li "RAFAEL ALBERTO GONZALEZ" at bounding box center [251, 259] width 182 height 18
type input "5f41f658-5efd-4494-b71d-48df28f9be8b"
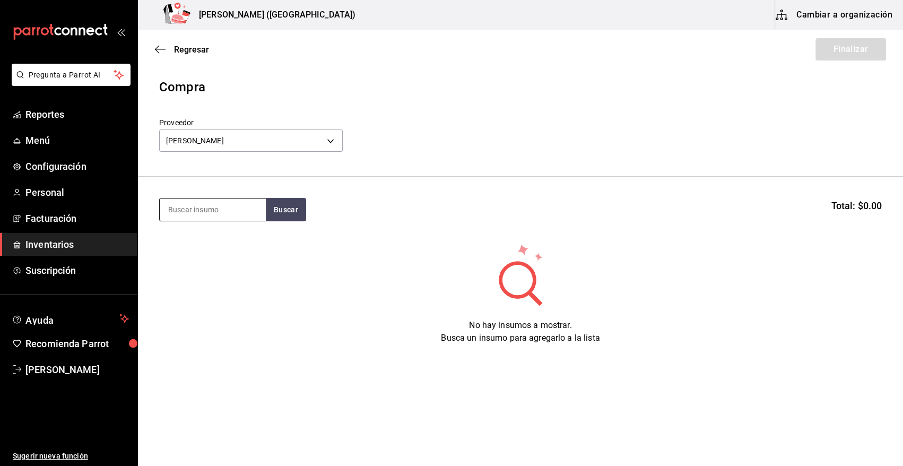
click at [210, 210] on input at bounding box center [213, 209] width 106 height 22
type input "CAMARON"
click at [286, 208] on button "Buscar" at bounding box center [286, 209] width 40 height 23
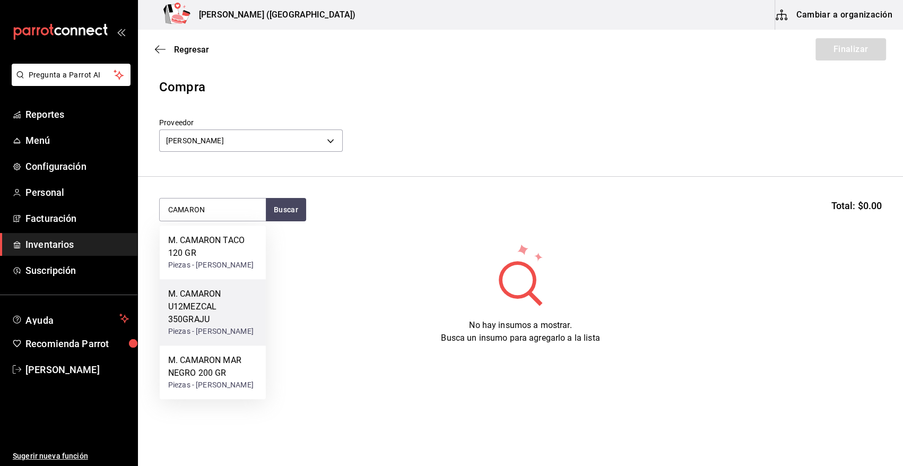
click at [205, 326] on div "M. CAMARON U12MEZCAL 350GRAJU" at bounding box center [212, 307] width 89 height 38
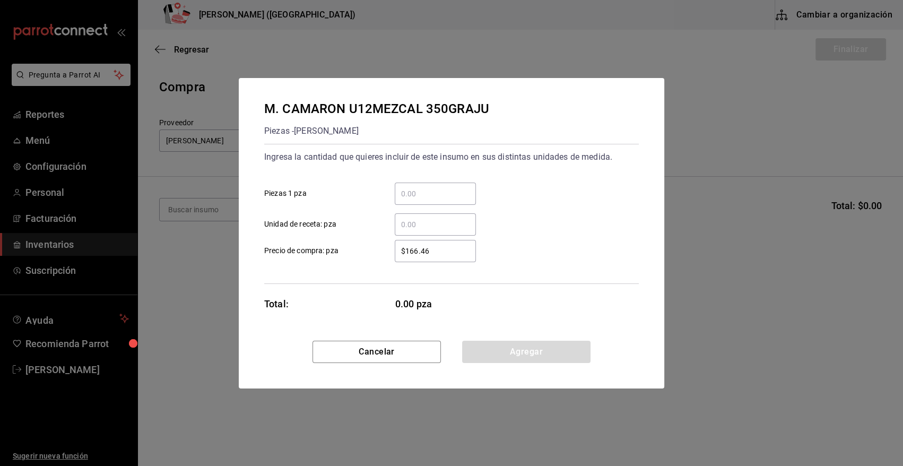
click at [414, 190] on input "​ Piezas 1 pza" at bounding box center [435, 193] width 81 height 13
type input "31"
drag, startPoint x: 429, startPoint y: 251, endPoint x: 326, endPoint y: 259, distance: 103.7
click at [326, 259] on label "$166.46 ​ Precio de compra: pza" at bounding box center [370, 251] width 212 height 22
type input "$167.48"
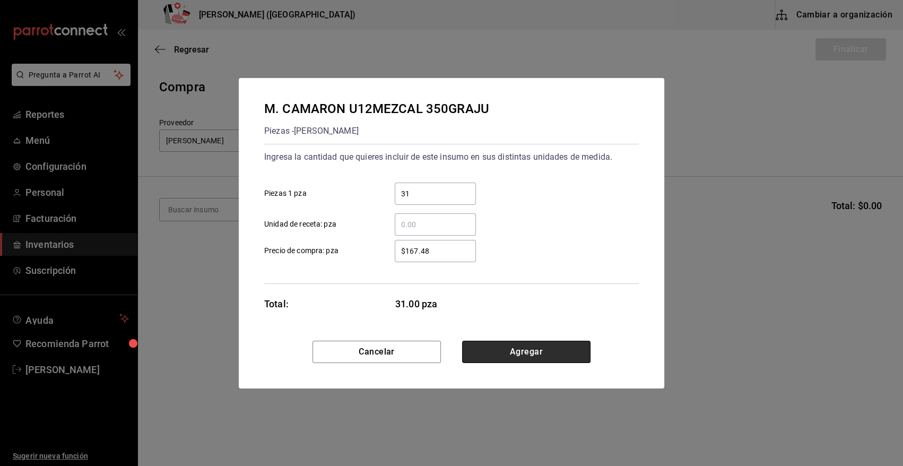
click at [489, 358] on button "Agregar" at bounding box center [526, 352] width 128 height 22
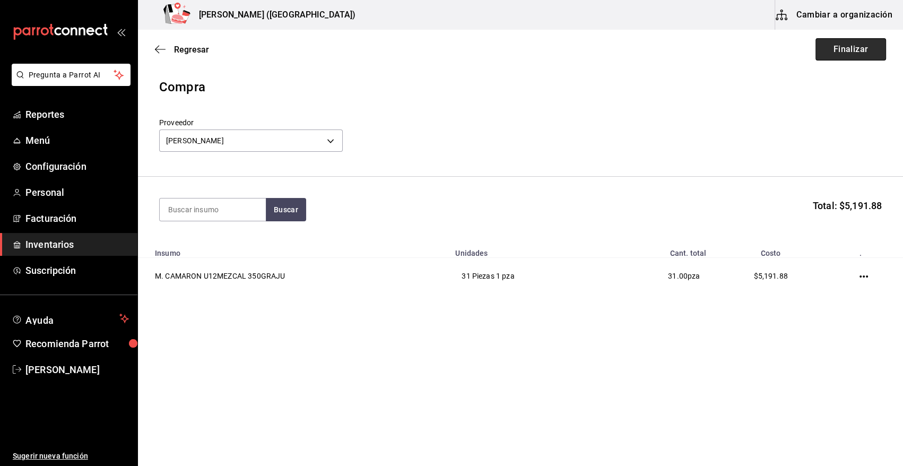
click at [854, 45] on button "Finalizar" at bounding box center [850, 49] width 71 height 22
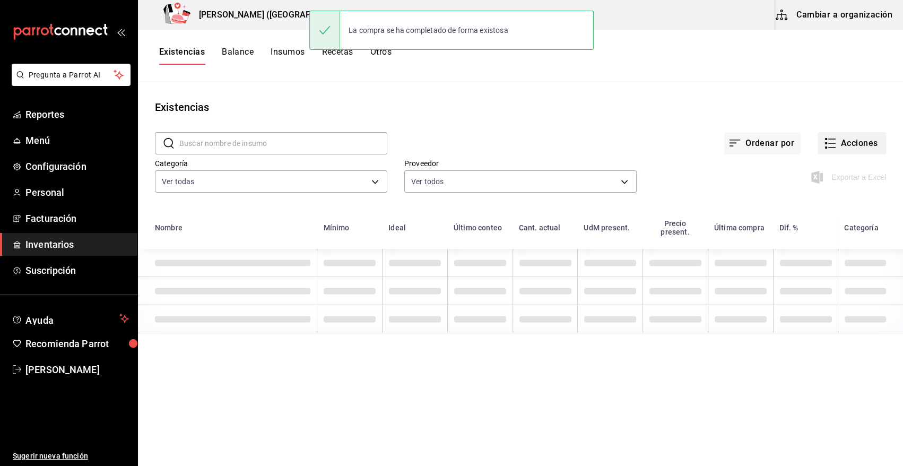
click at [860, 142] on button "Acciones" at bounding box center [851, 143] width 68 height 22
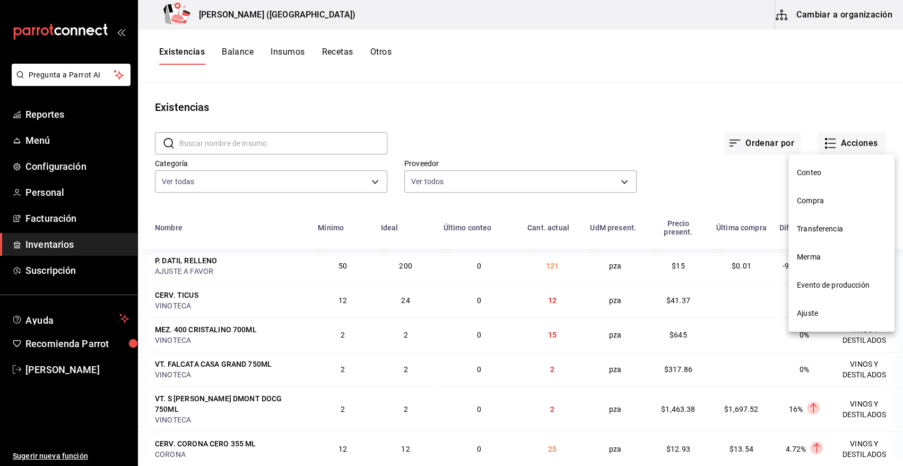
click at [813, 203] on span "Compra" at bounding box center [841, 200] width 89 height 11
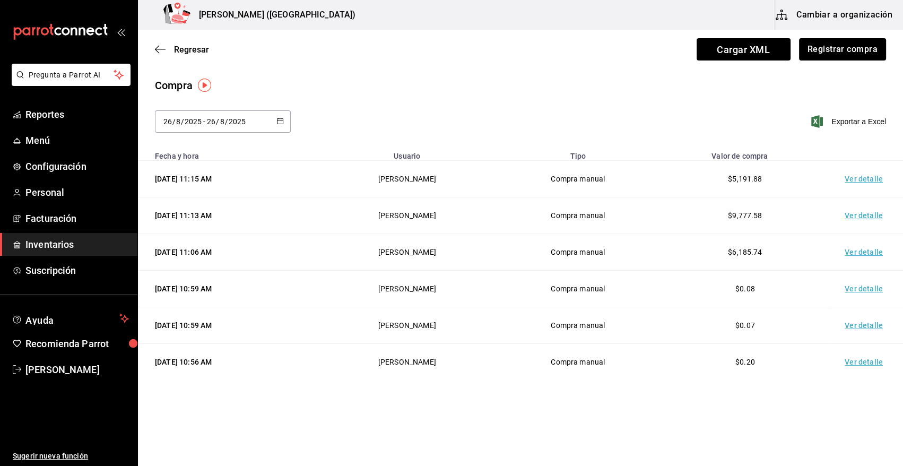
click at [864, 178] on td "Ver detalle" at bounding box center [866, 179] width 74 height 37
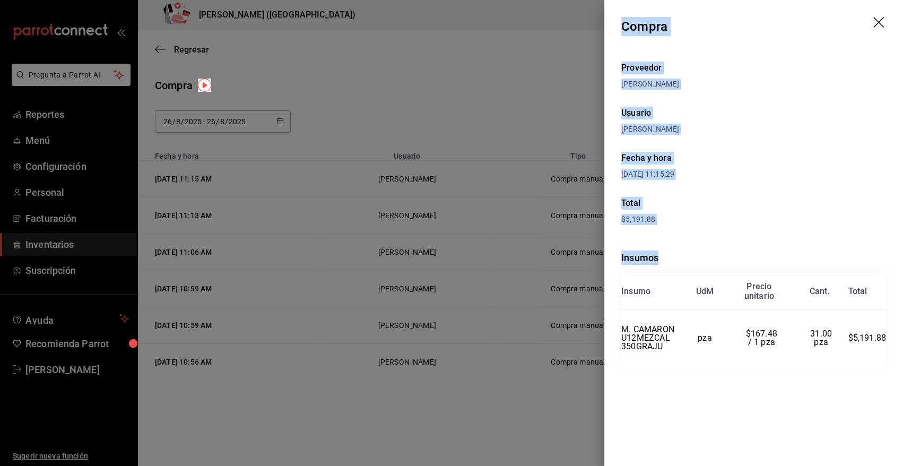
drag, startPoint x: 623, startPoint y: 21, endPoint x: 891, endPoint y: 329, distance: 408.3
click at [891, 329] on div "Compra Proveedor RAFAEL ALBERTO GONZALEZ Usuario Heriberto Madalena Fecha y hor…" at bounding box center [753, 233] width 299 height 466
click at [876, 19] on icon "drag" at bounding box center [879, 23] width 13 height 13
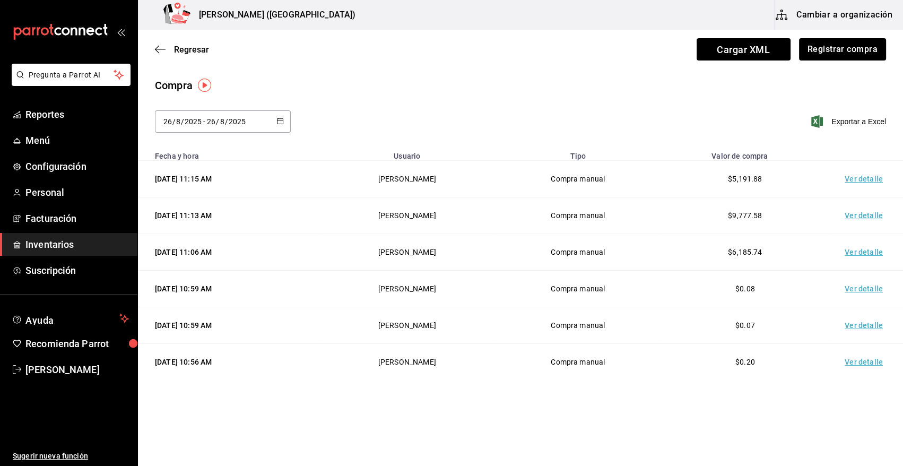
click at [523, 84] on div "Compra" at bounding box center [520, 85] width 731 height 16
click at [824, 45] on button "Registrar compra" at bounding box center [842, 49] width 88 height 22
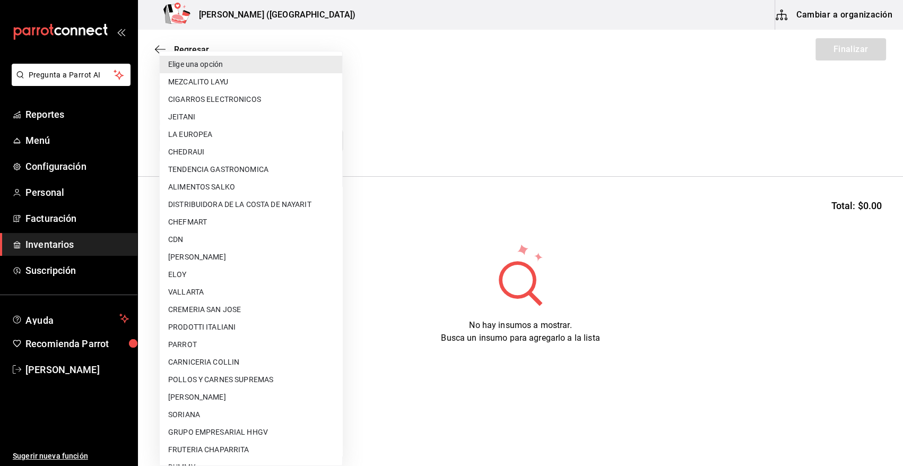
click at [234, 138] on body "Pregunta a Parrot AI Reportes Menú Configuración Personal Facturación Inventari…" at bounding box center [451, 203] width 903 height 406
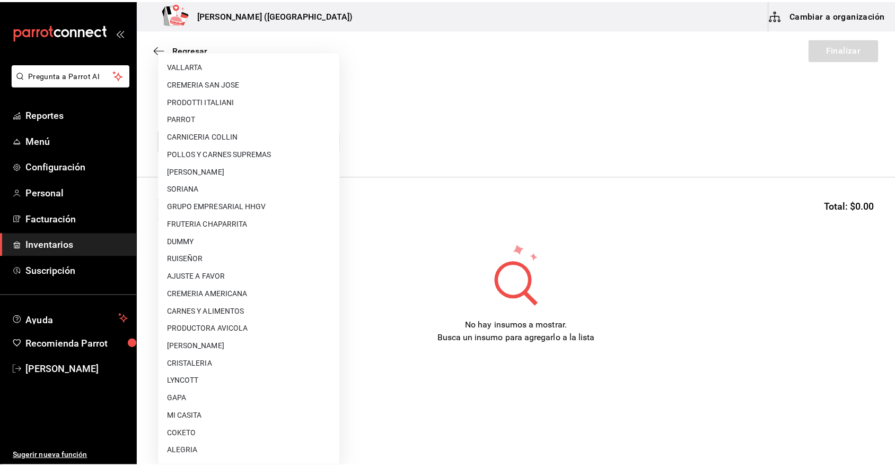
scroll to position [576, 0]
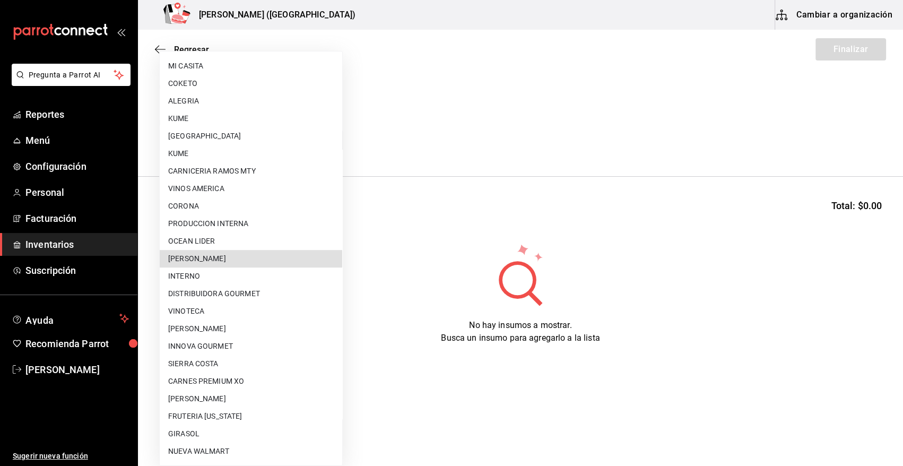
click at [241, 258] on li "RAFAEL ALBERTO GONZALEZ" at bounding box center [251, 259] width 182 height 18
type input "5f41f658-5efd-4494-b71d-48df28f9be8b"
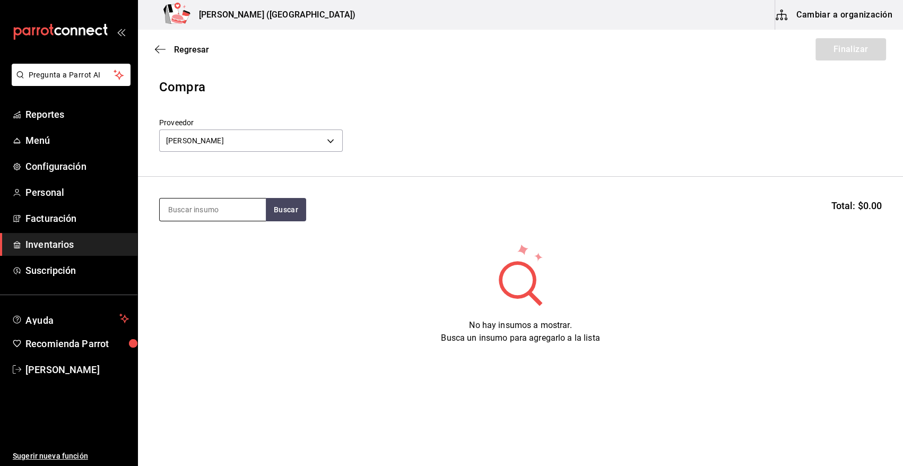
click at [212, 210] on input at bounding box center [213, 209] width 106 height 22
type input "CAMARO"
click at [281, 210] on button "Buscar" at bounding box center [286, 209] width 40 height 23
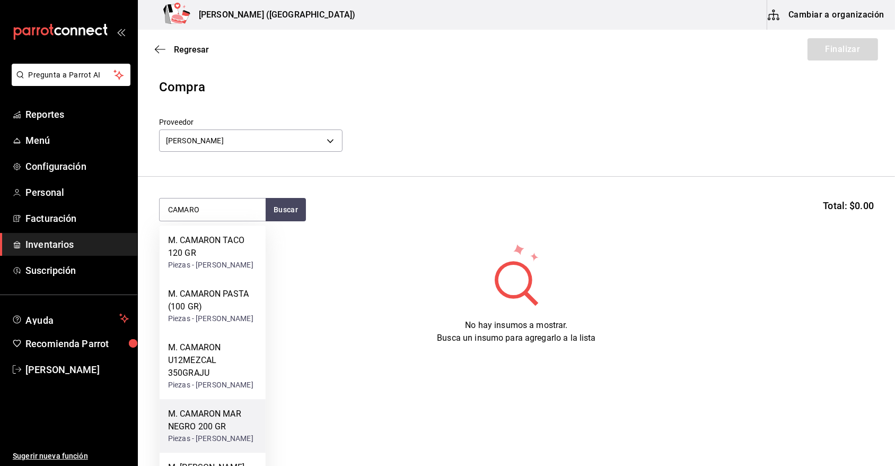
scroll to position [100, 0]
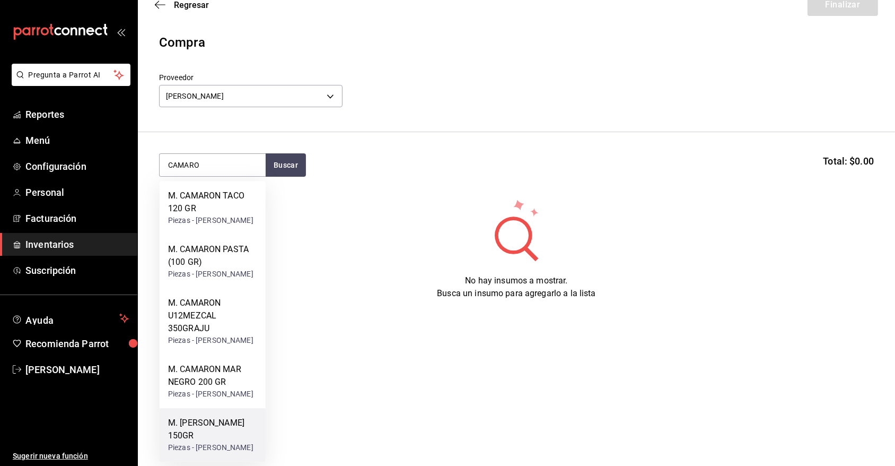
click at [228, 426] on div "M. CAMARON ROCA 150GR" at bounding box center [212, 428] width 89 height 25
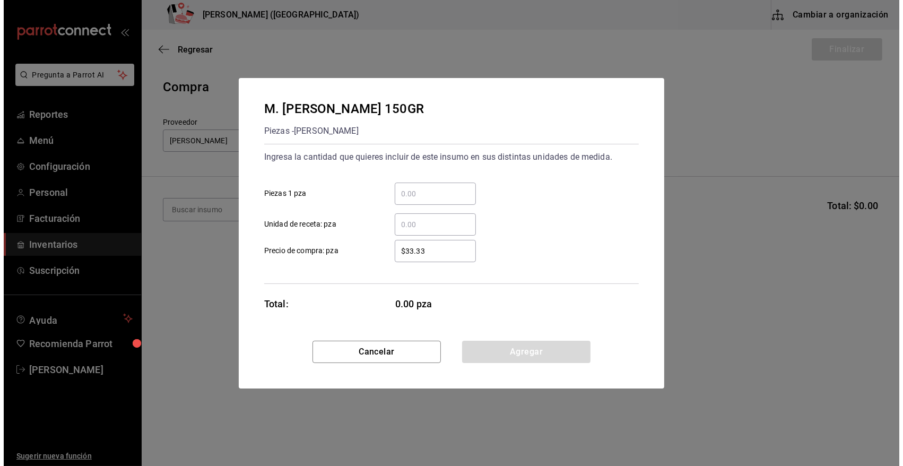
scroll to position [0, 0]
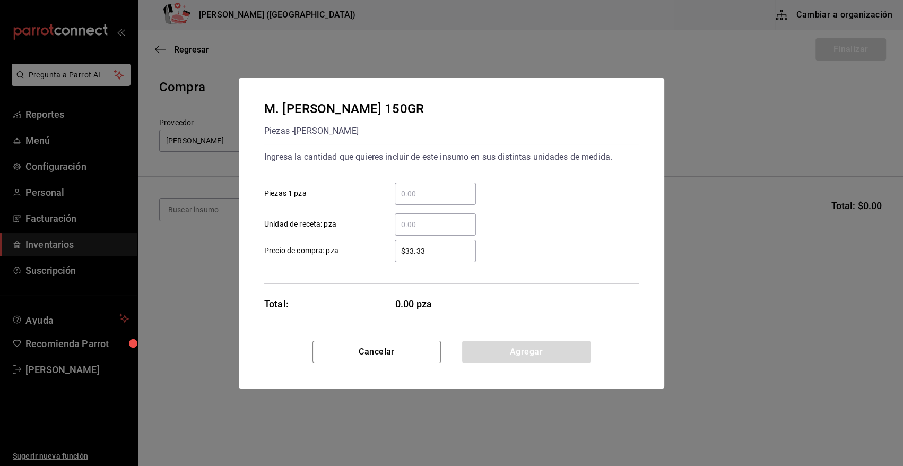
click at [425, 192] on input "​ Piezas 1 pza" at bounding box center [435, 193] width 81 height 13
type input "60"
drag, startPoint x: 425, startPoint y: 247, endPoint x: 364, endPoint y: 250, distance: 60.5
click at [364, 250] on label "$33.33 ​ Precio de compra: pza" at bounding box center [370, 251] width 212 height 22
type input "$31.53"
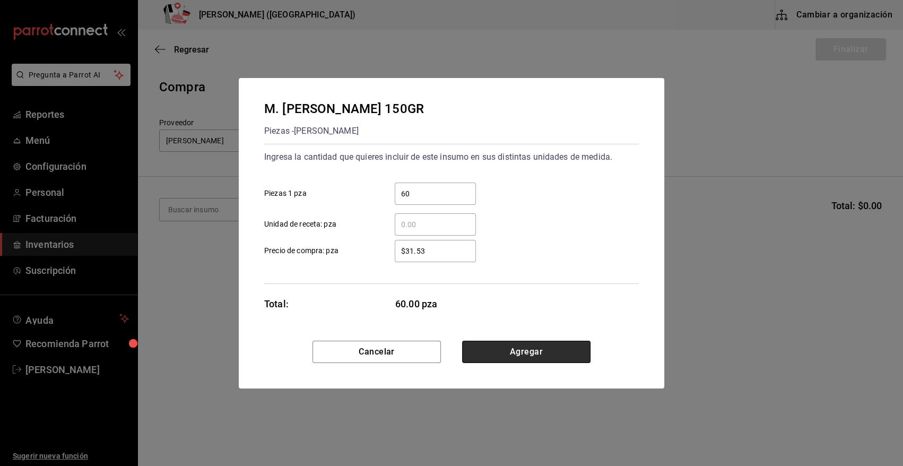
click at [499, 352] on button "Agregar" at bounding box center [526, 352] width 128 height 22
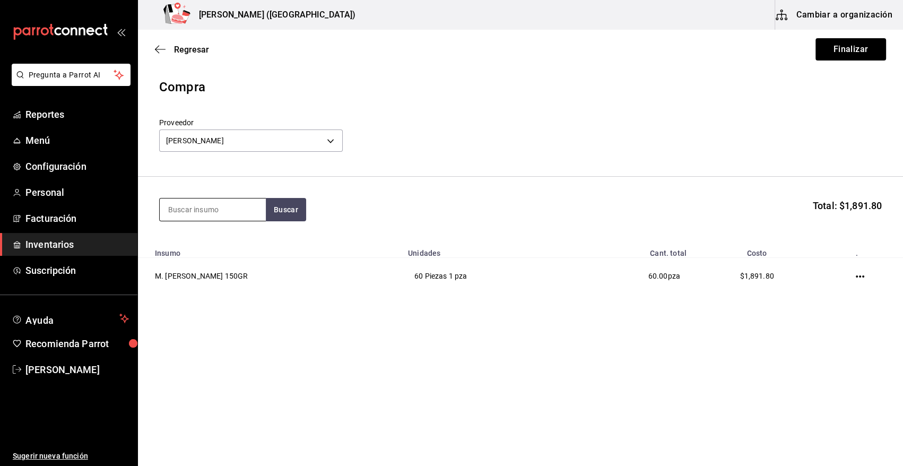
click at [203, 211] on input at bounding box center [213, 209] width 106 height 22
type input "CAMARON"
click at [285, 208] on button "Buscar" at bounding box center [286, 209] width 40 height 23
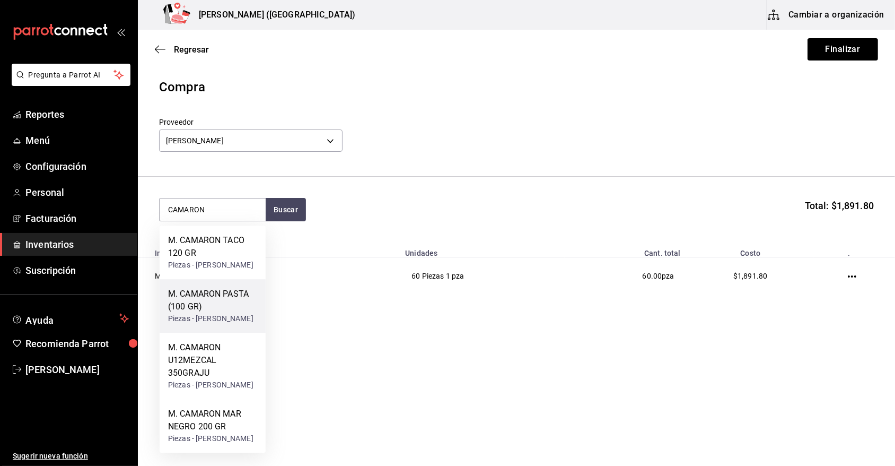
click at [218, 313] on div "M. CAMARON PASTA (100 GR)" at bounding box center [212, 300] width 89 height 25
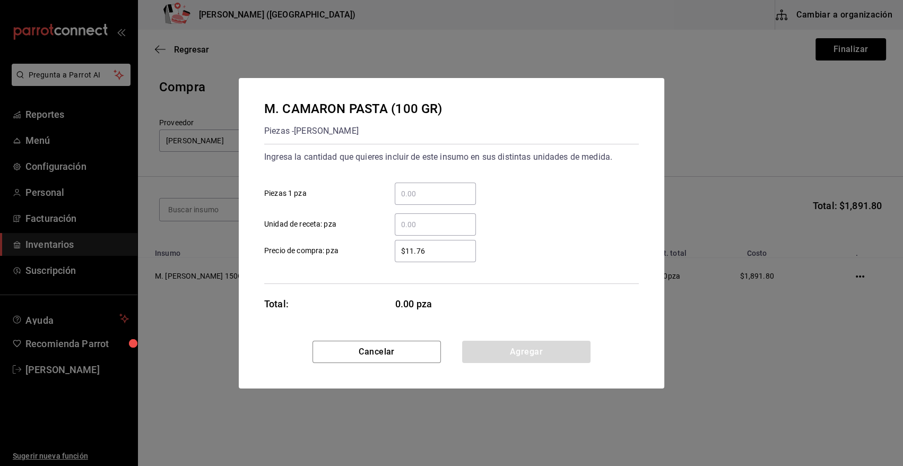
click at [437, 183] on div "​" at bounding box center [435, 193] width 81 height 22
click at [437, 187] on input "​ Piezas 1 pza" at bounding box center [435, 193] width 81 height 13
type input "20"
drag, startPoint x: 440, startPoint y: 249, endPoint x: 350, endPoint y: 254, distance: 89.8
click at [350, 254] on label "$11.76 ​ Precio de compra: pza" at bounding box center [370, 251] width 212 height 22
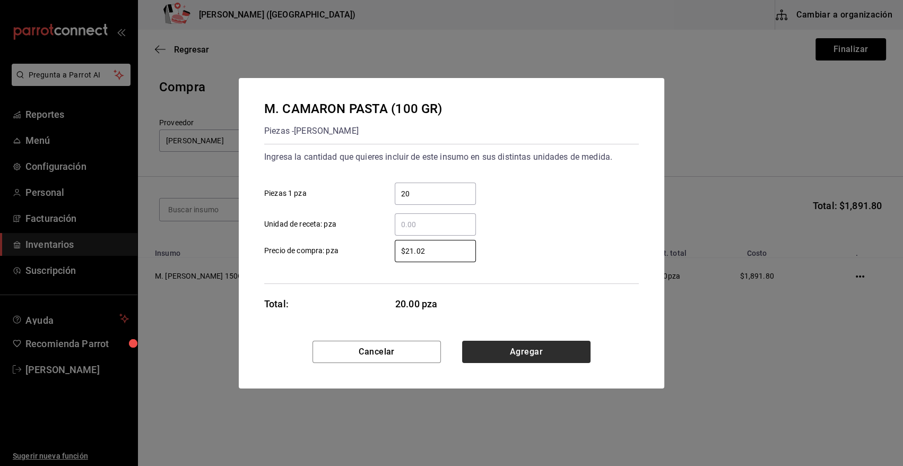
type input "$21.02"
click at [479, 353] on button "Agregar" at bounding box center [526, 352] width 128 height 22
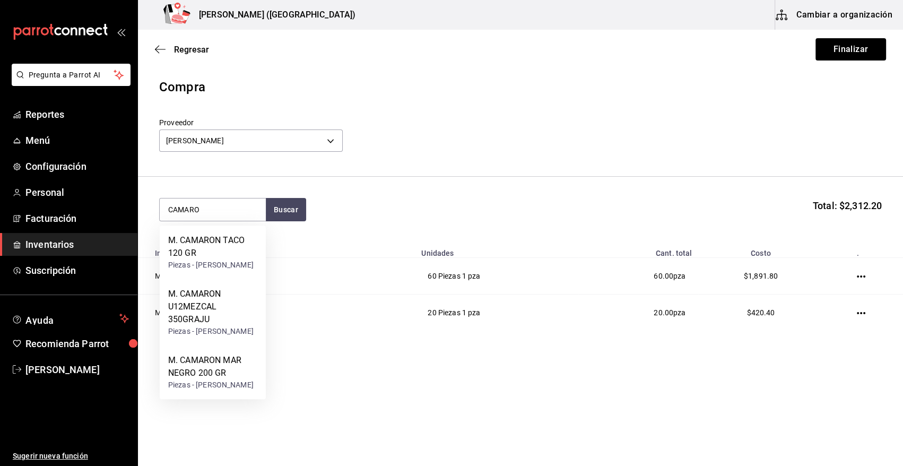
type input "CAMARON"
click at [218, 379] on div "M. CAMARON MAR NEGRO 200 GR" at bounding box center [212, 366] width 89 height 25
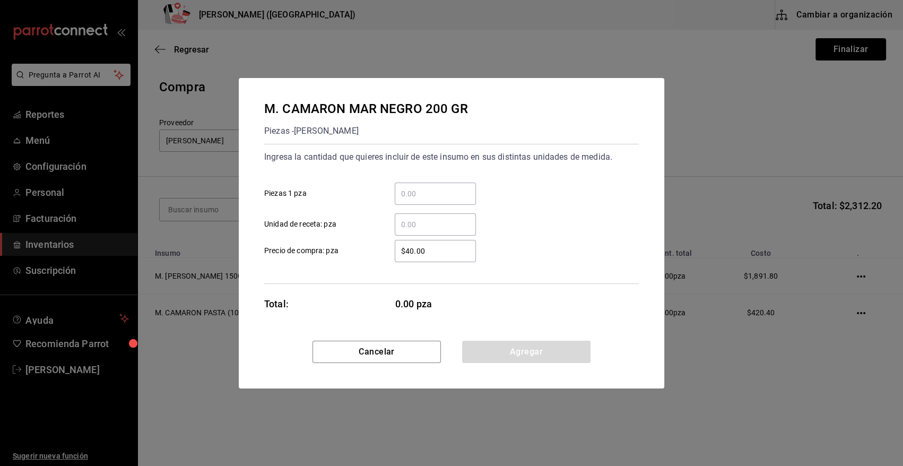
click at [440, 185] on div "​" at bounding box center [435, 193] width 81 height 22
click at [440, 187] on input "​ Piezas 1 pza" at bounding box center [435, 193] width 81 height 13
type input "24"
drag, startPoint x: 434, startPoint y: 248, endPoint x: 355, endPoint y: 250, distance: 78.5
click at [355, 250] on label "$40.00 ​ Precio de compra: pza" at bounding box center [370, 251] width 212 height 22
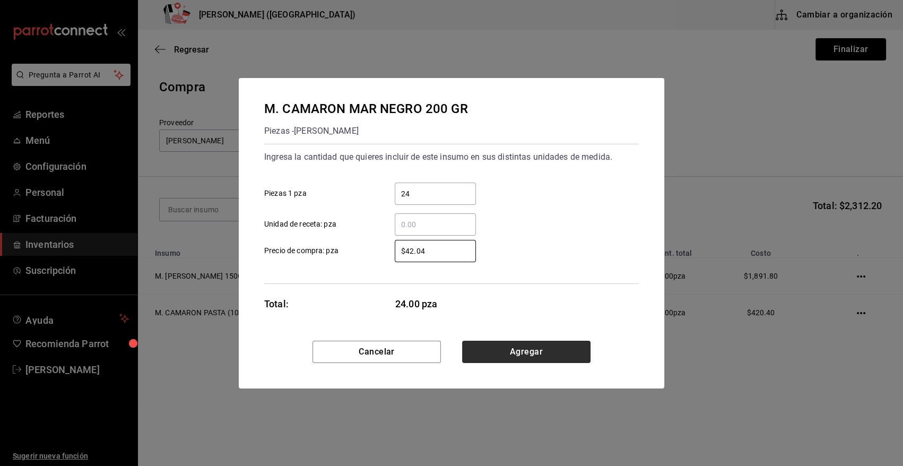
type input "$42.04"
click at [493, 357] on button "Agregar" at bounding box center [526, 352] width 128 height 22
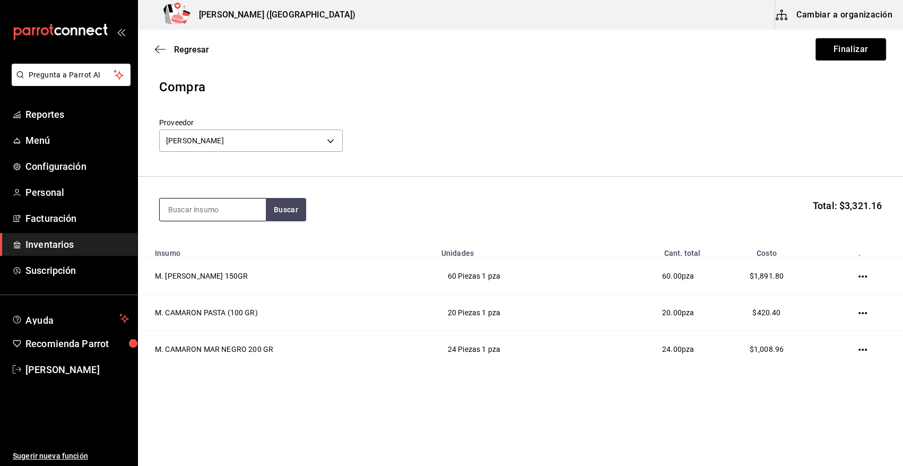
click at [216, 207] on input at bounding box center [213, 209] width 106 height 22
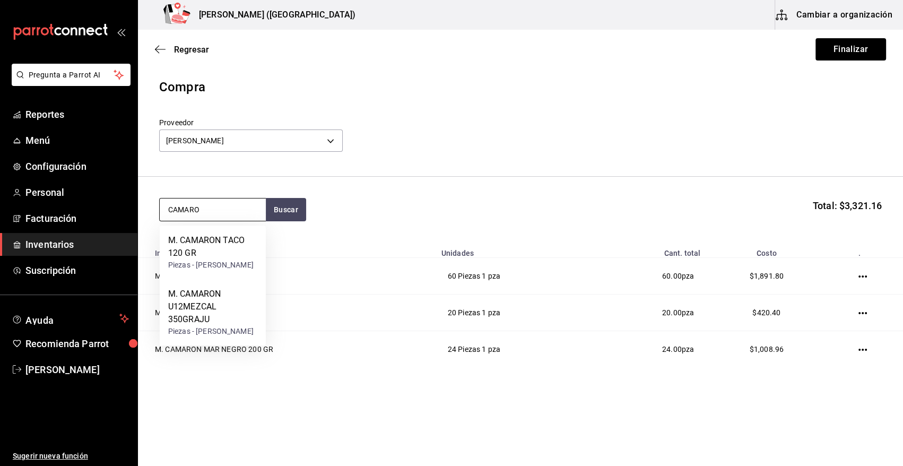
type input "CAMARON"
click at [215, 241] on div "M. CAMARON TACO 120 GR" at bounding box center [212, 246] width 89 height 25
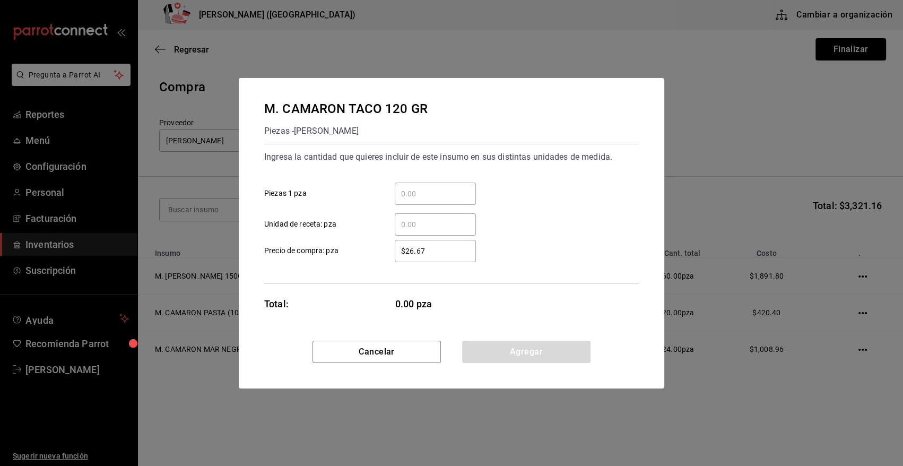
click at [412, 193] on input "​ Piezas 1 pza" at bounding box center [435, 193] width 81 height 13
type input "20"
drag, startPoint x: 434, startPoint y: 250, endPoint x: 364, endPoint y: 255, distance: 69.7
click at [364, 255] on label "$26.67 ​ Precio de compra: pza" at bounding box center [370, 251] width 212 height 22
type input "$25.22"
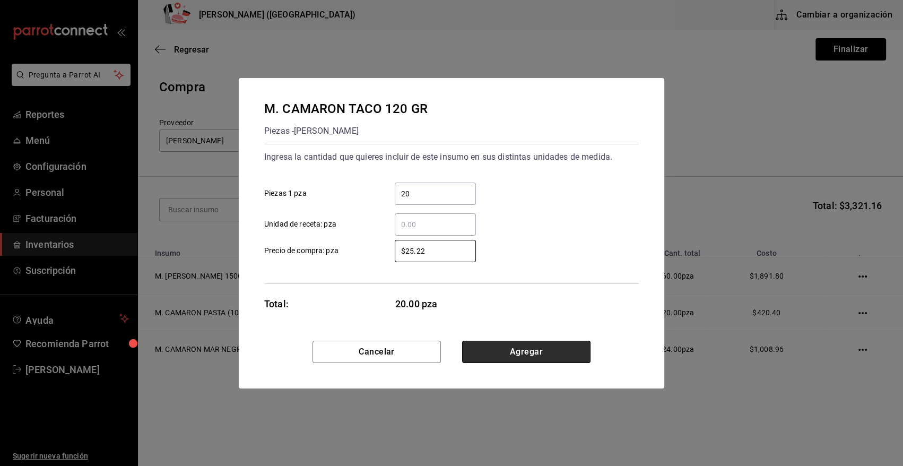
click at [546, 349] on button "Agregar" at bounding box center [526, 352] width 128 height 22
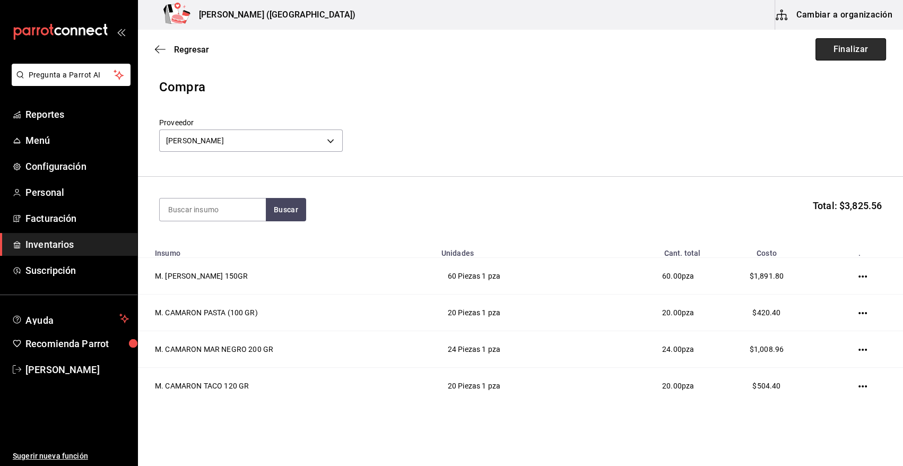
click at [860, 49] on button "Finalizar" at bounding box center [850, 49] width 71 height 22
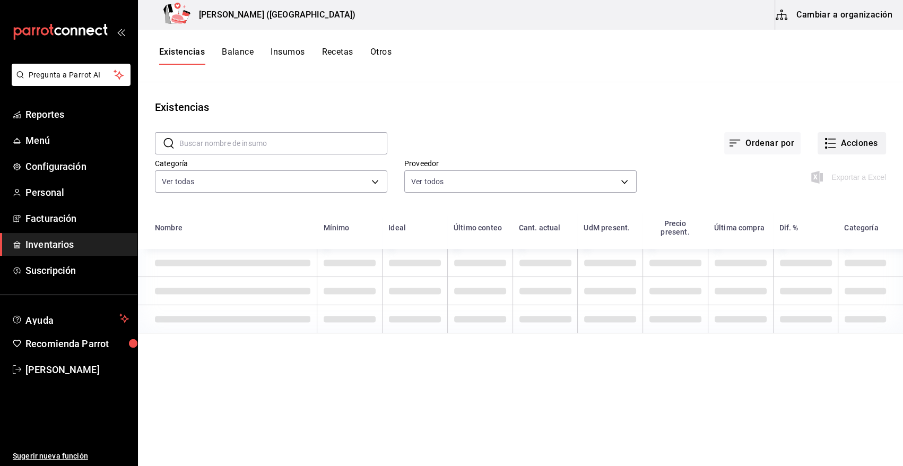
click at [857, 145] on button "Acciones" at bounding box center [851, 143] width 68 height 22
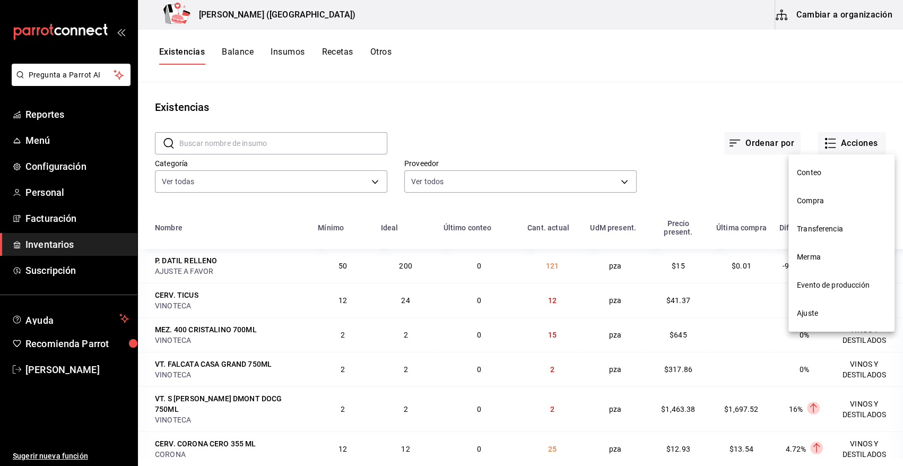
click at [815, 205] on span "Compra" at bounding box center [841, 200] width 89 height 11
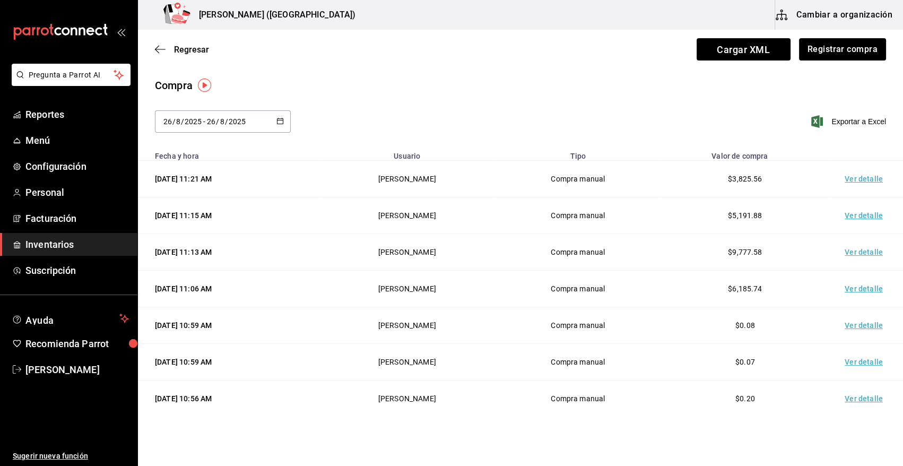
click at [860, 181] on td "Ver detalle" at bounding box center [866, 179] width 74 height 37
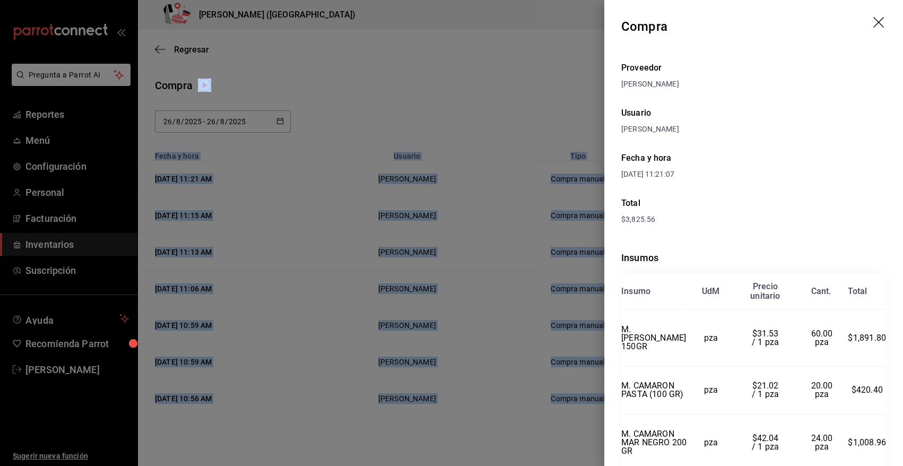
scroll to position [124, 0]
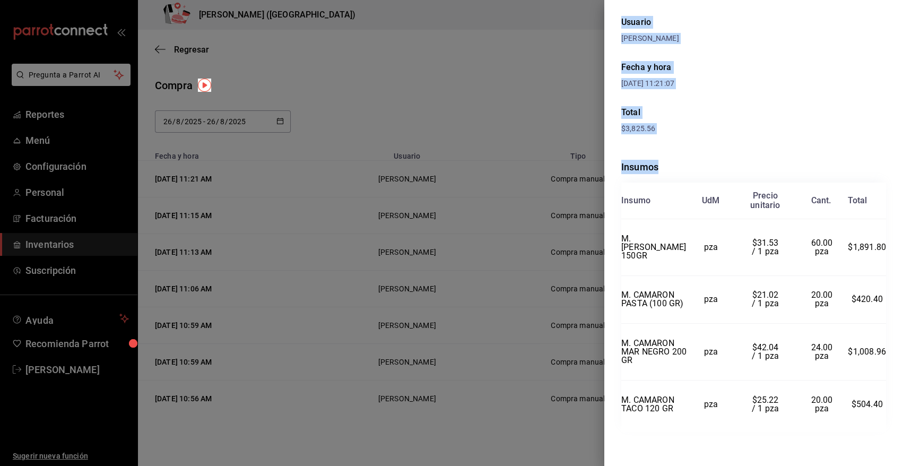
drag, startPoint x: 621, startPoint y: 21, endPoint x: 880, endPoint y: 399, distance: 458.7
click at [880, 399] on div "Compra Proveedor RAFAEL ALBERTO GONZALEZ Usuario Heriberto Madalena Fecha y hor…" at bounding box center [753, 233] width 299 height 466
copy div "Compra Proveedor RAFAEL ALBERTO GONZALEZ Usuario Heriberto Madalena Fecha y hor…"
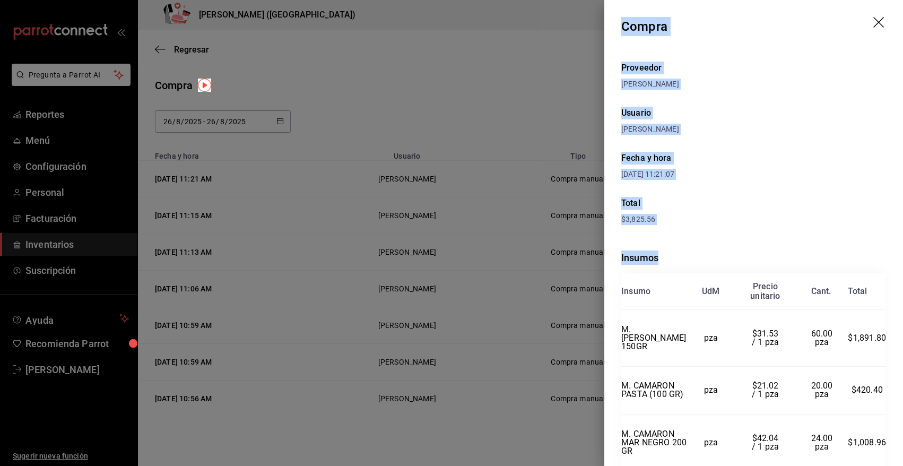
click at [873, 21] on icon "drag" at bounding box center [879, 23] width 13 height 13
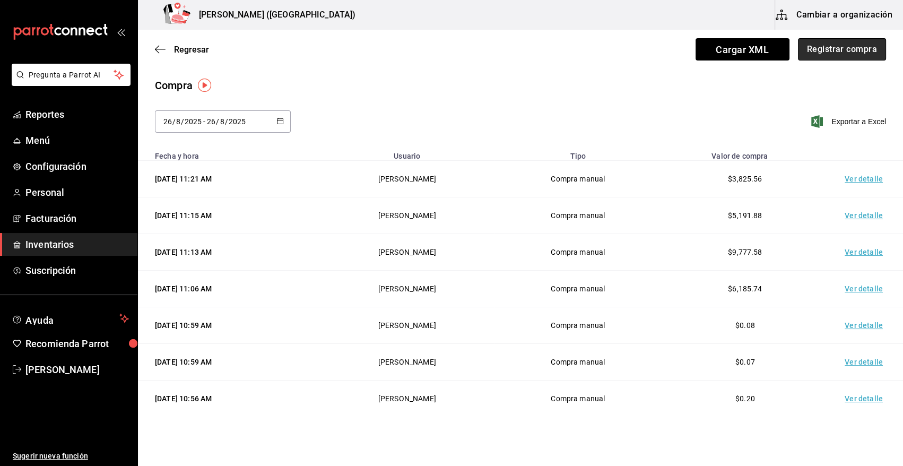
click at [840, 53] on button "Registrar compra" at bounding box center [842, 49] width 88 height 22
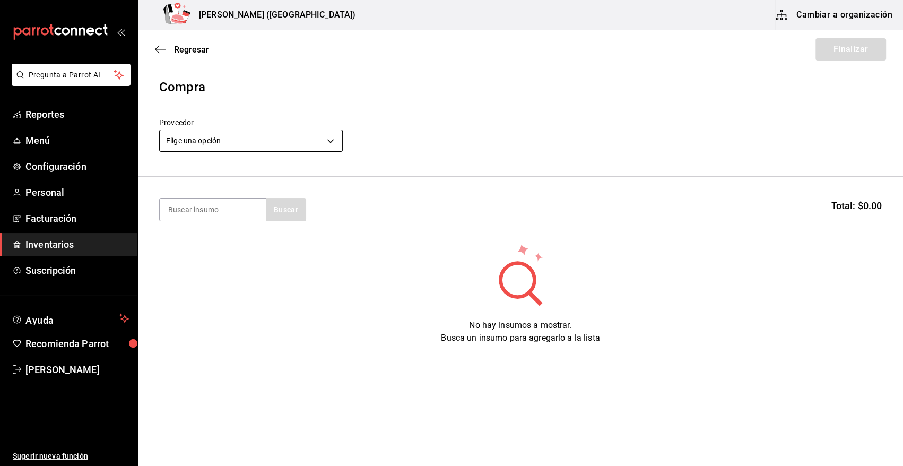
click at [241, 139] on body "Pregunta a Parrot AI Reportes Menú Configuración Personal Facturación Inventari…" at bounding box center [451, 203] width 903 height 406
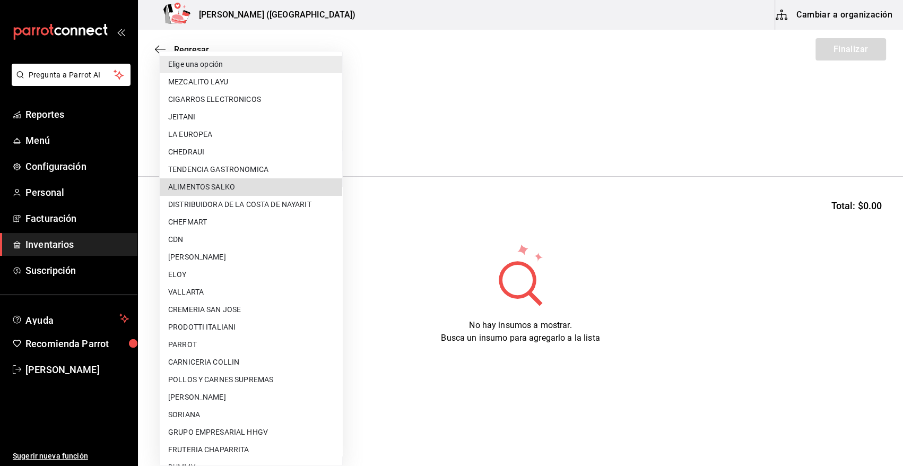
scroll to position [124, 0]
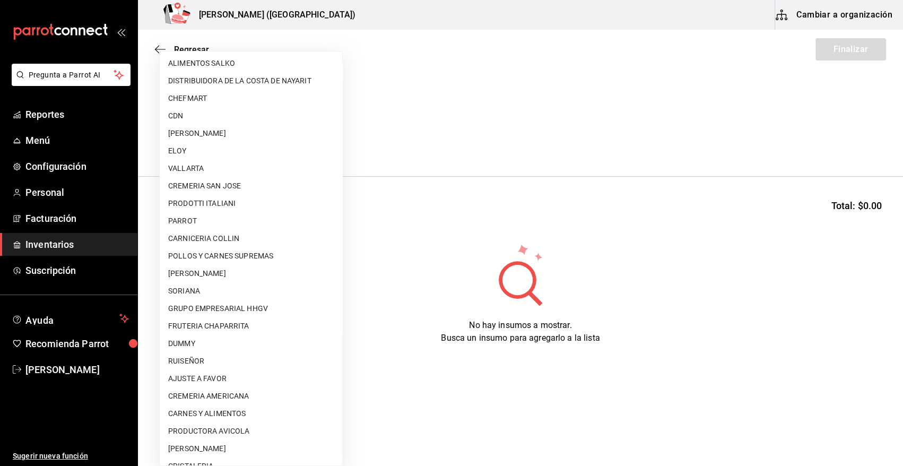
click at [253, 256] on li "POLLOS Y CARNES SUPREMAS" at bounding box center [251, 256] width 182 height 18
type input "9c6e2be7-4690-43ba-8363-009c31820141"
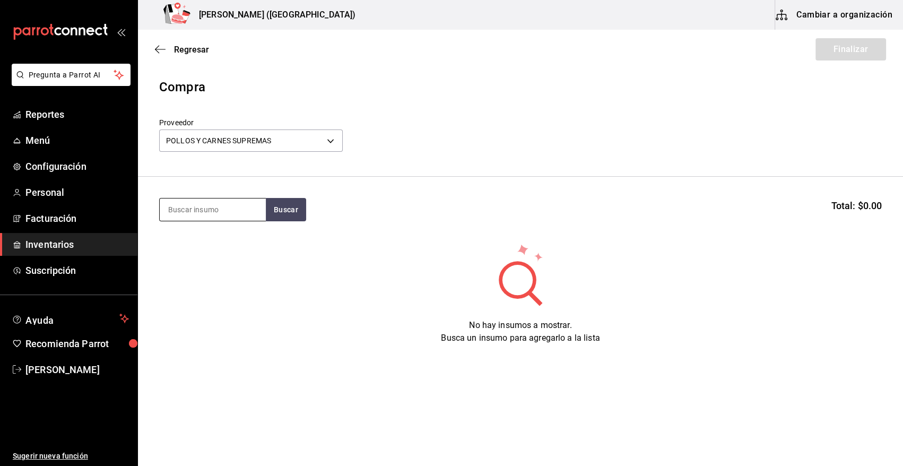
click at [221, 207] on input at bounding box center [213, 209] width 106 height 22
type input "P"
type input "ARRA"
click at [293, 214] on button "Buscar" at bounding box center [286, 209] width 40 height 23
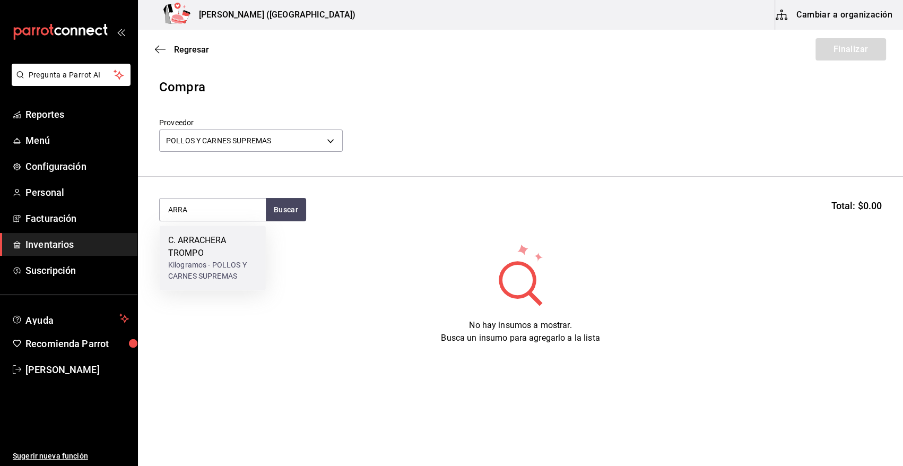
click at [212, 253] on div "C. ARRACHERA TROMPO" at bounding box center [212, 246] width 89 height 25
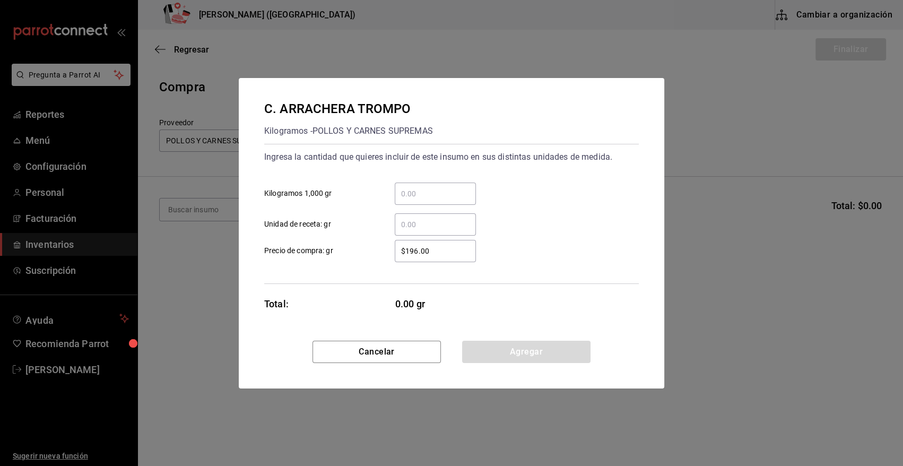
click at [431, 196] on input "​ Kilogramos 1,000 gr" at bounding box center [435, 193] width 81 height 13
type input "7.95"
drag, startPoint x: 443, startPoint y: 249, endPoint x: 373, endPoint y: 257, distance: 70.5
click at [373, 257] on label "$196.00 ​ Precio de compra: gr" at bounding box center [370, 251] width 212 height 22
type input "$269"
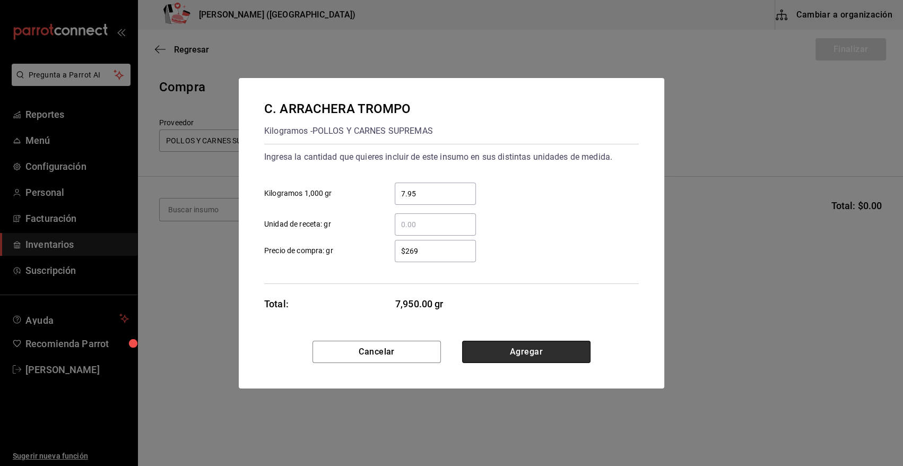
click at [478, 349] on button "Agregar" at bounding box center [526, 352] width 128 height 22
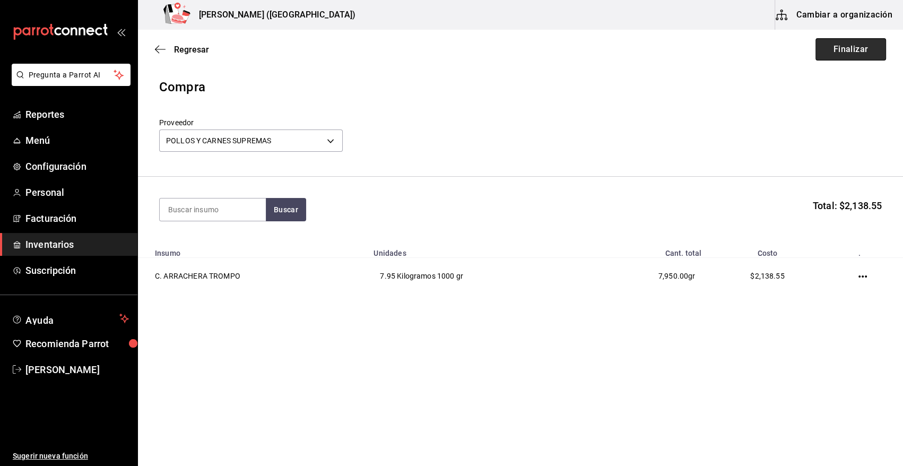
click at [863, 50] on button "Finalizar" at bounding box center [850, 49] width 71 height 22
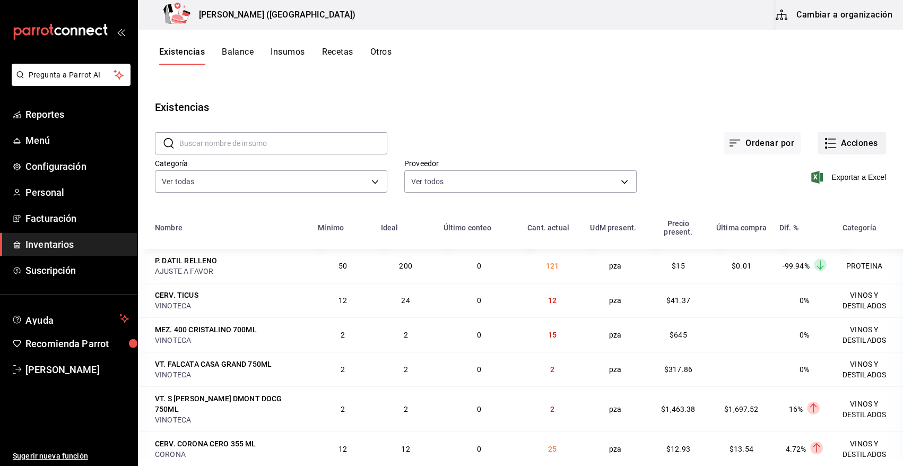
click at [840, 147] on button "Acciones" at bounding box center [851, 143] width 68 height 22
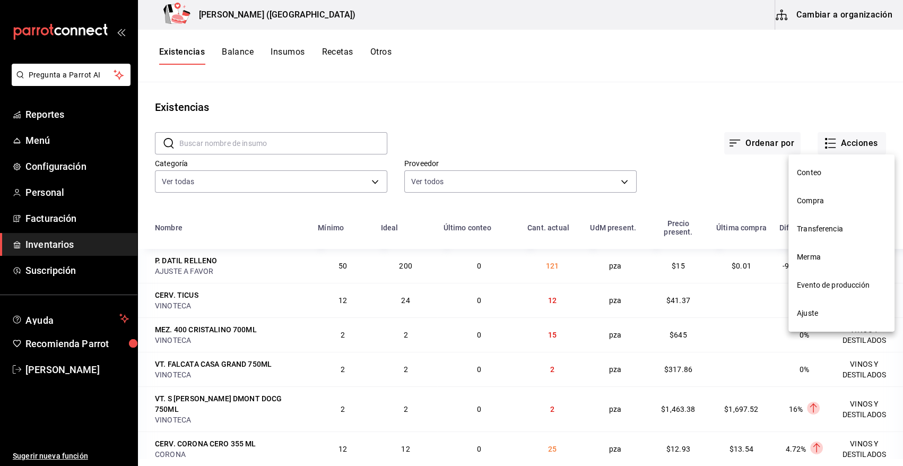
click at [831, 205] on span "Compra" at bounding box center [841, 200] width 89 height 11
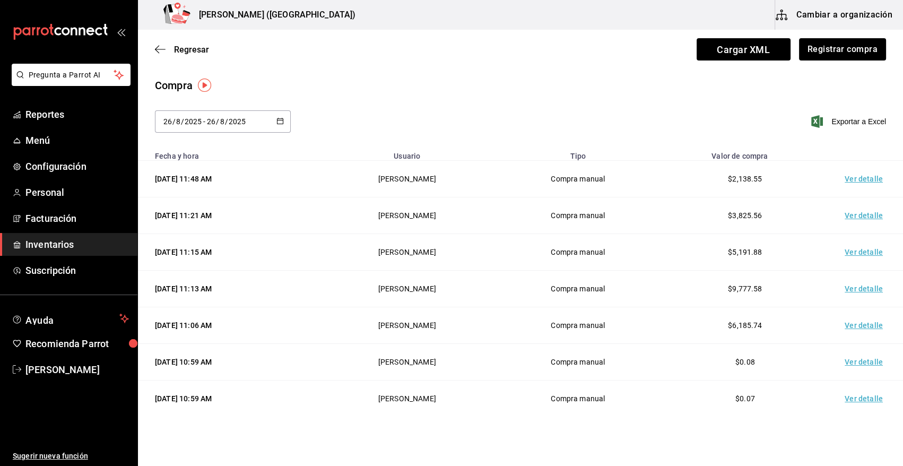
click at [866, 177] on td "Ver detalle" at bounding box center [866, 179] width 74 height 37
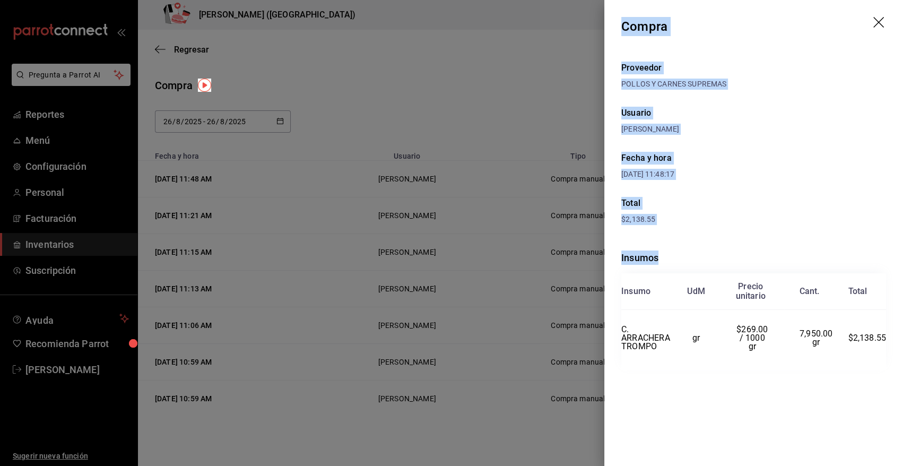
drag, startPoint x: 622, startPoint y: 26, endPoint x: 897, endPoint y: 345, distance: 420.6
click at [897, 345] on div "Compra Proveedor POLLOS Y CARNES SUPREMAS Usuario Heriberto Madalena Fecha y ho…" at bounding box center [753, 233] width 299 height 466
click at [875, 23] on icon "drag" at bounding box center [879, 23] width 13 height 13
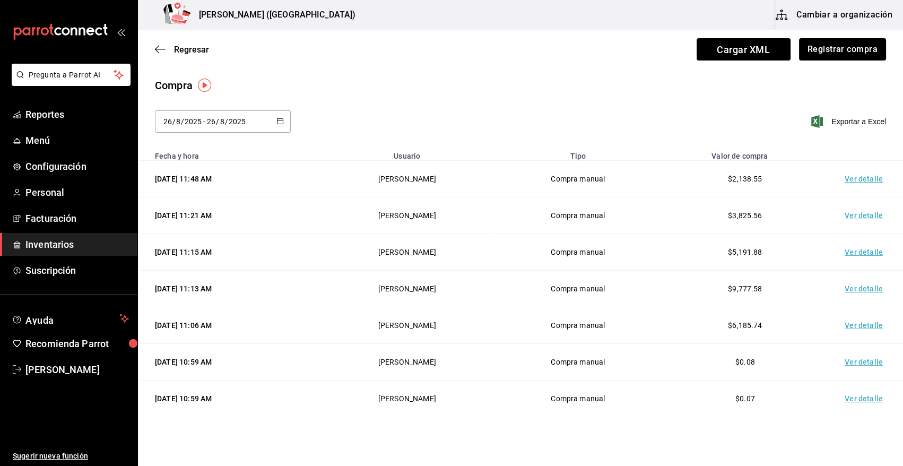
click at [49, 245] on span "Inventarios" at bounding box center [76, 244] width 103 height 14
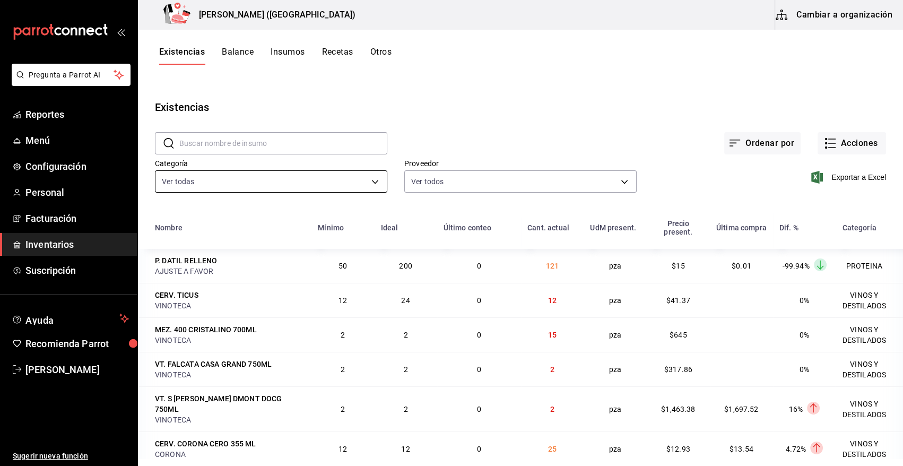
click at [356, 180] on body "Pregunta a Parrot AI Reportes Menú Configuración Personal Facturación Inventari…" at bounding box center [451, 229] width 903 height 458
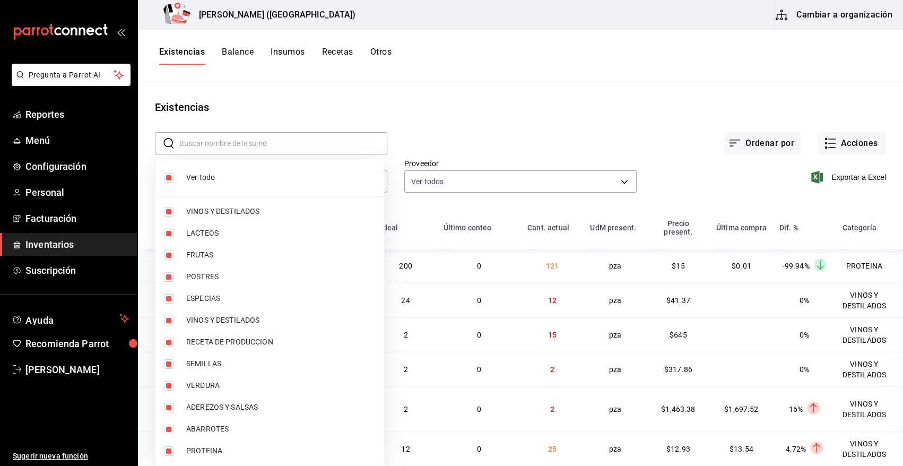
click at [167, 456] on li "PROTEINA" at bounding box center [269, 451] width 229 height 22
type input "08f8d543-33e6-4481-bf08-168a13d25a39,fff70c4d-68a8-4fc6-afb0-e4ac07d2781f,91e5a…"
checkbox input "false"
click at [170, 181] on input "checkbox" at bounding box center [169, 178] width 10 height 10
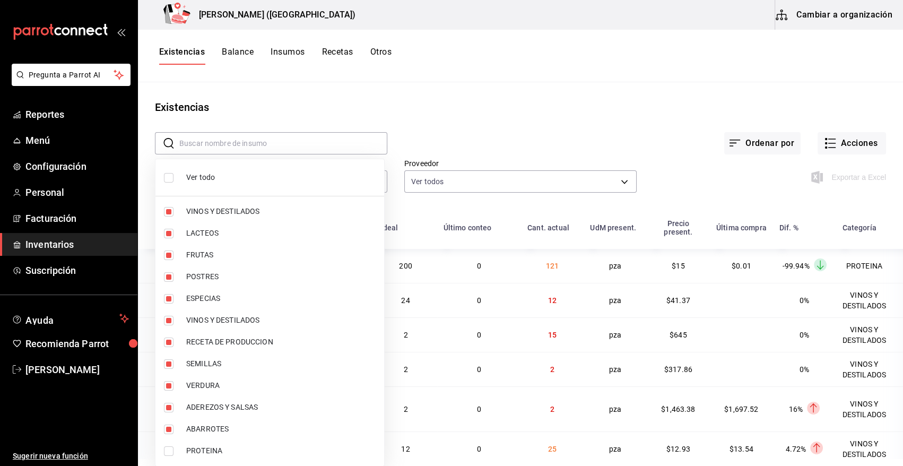
click at [166, 181] on input "checkbox" at bounding box center [169, 178] width 10 height 10
click at [169, 177] on input "checkbox" at bounding box center [169, 178] width 10 height 10
checkbox input "true"
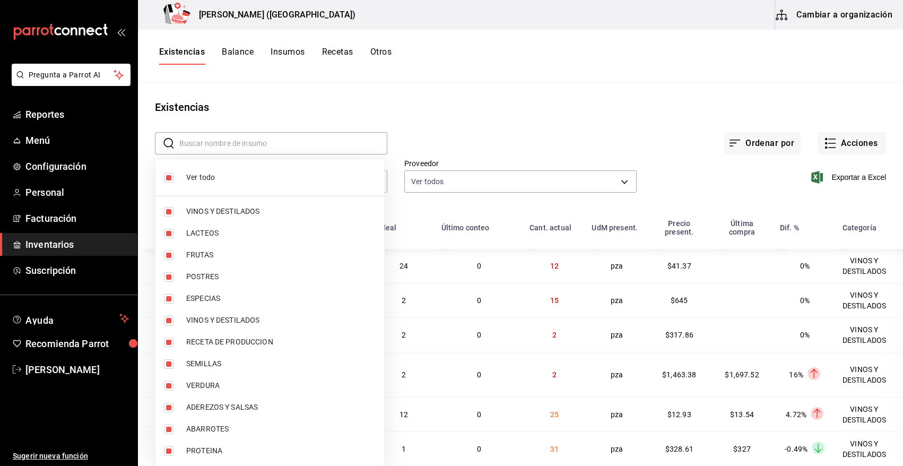
type input "08f8d543-33e6-4481-bf08-168a13d25a39,fff70c4d-68a8-4fc6-afb0-e4ac07d2781f,91e5a…"
checkbox input "true"
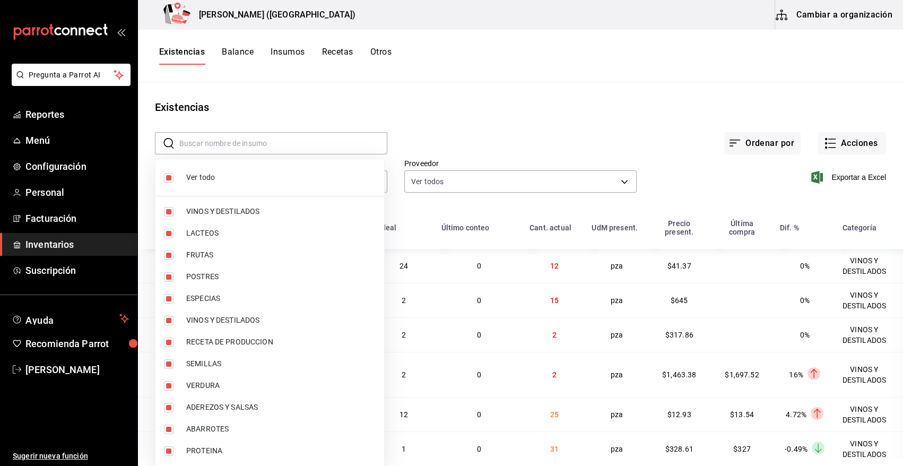
checkbox input "true"
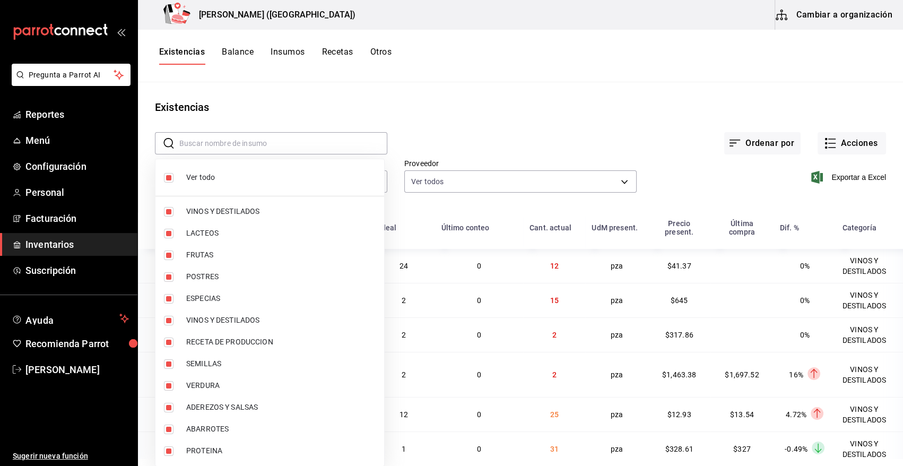
checkbox input "true"
click at [169, 176] on input "checkbox" at bounding box center [169, 178] width 10 height 10
checkbox input "false"
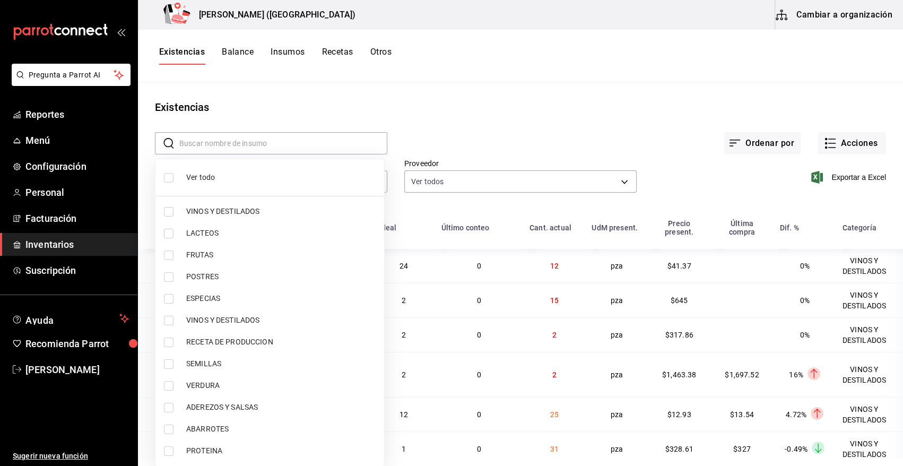
checkbox input "false"
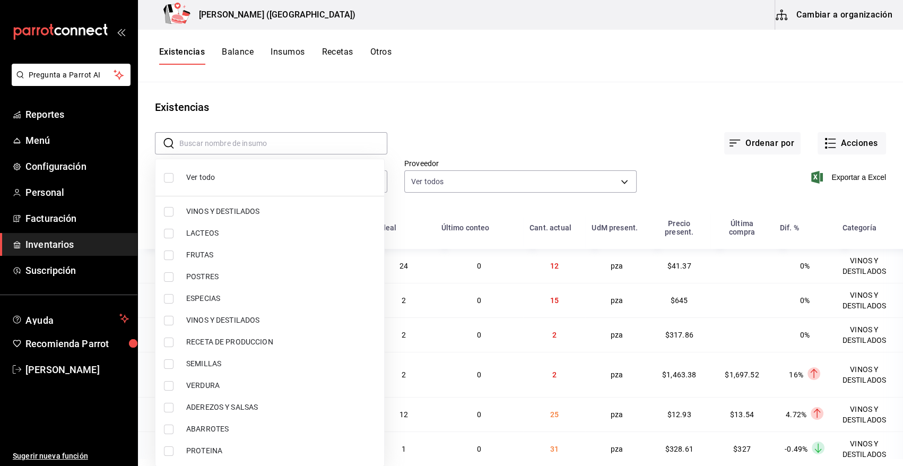
checkbox input "false"
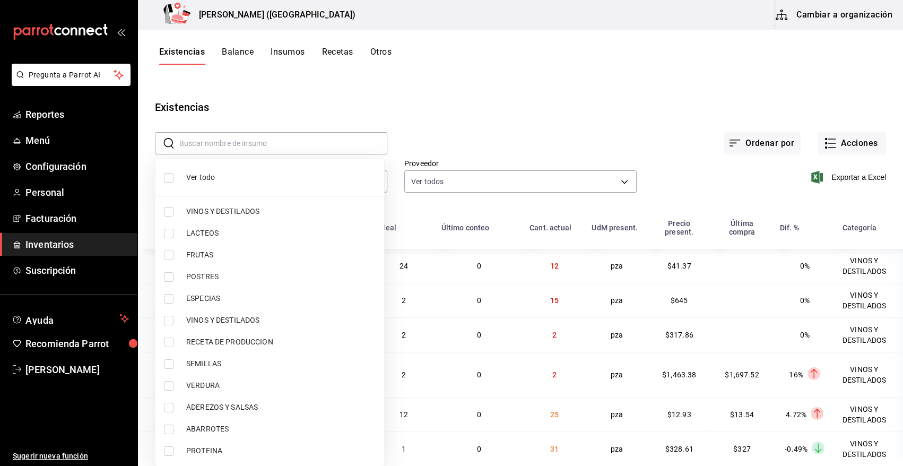
checkbox input "false"
click at [168, 448] on input "checkbox" at bounding box center [169, 451] width 10 height 10
checkbox input "true"
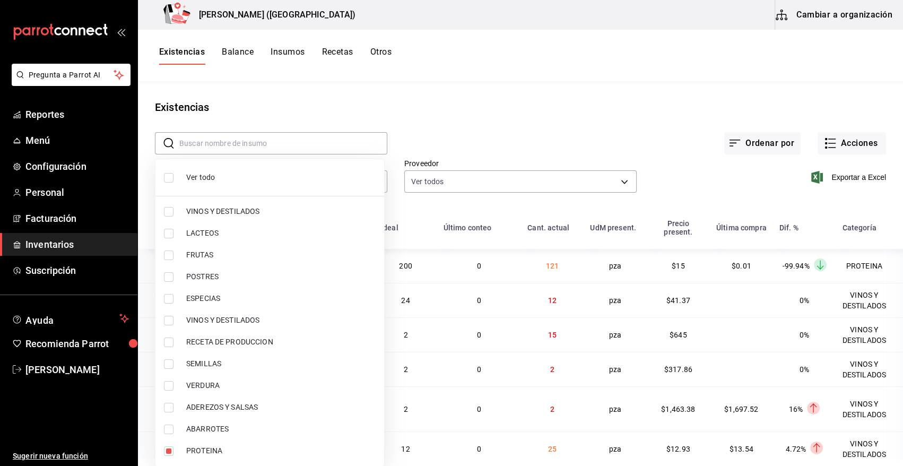
type input "3e90cef9-1dc9-474d-8316-d124f624c148"
click at [684, 170] on div at bounding box center [451, 233] width 903 height 466
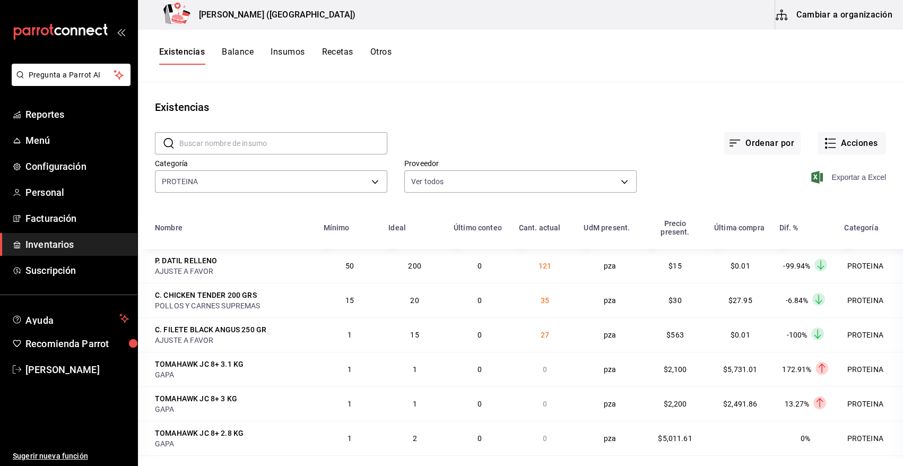
click at [812, 176] on icon "button" at bounding box center [817, 177] width 12 height 13
click at [489, 87] on main "Existencias ​ ​ Ordenar por Acciones Categoría PROTEINA 3e90cef9-1dc9-474d-8316…" at bounding box center [520, 270] width 765 height 376
click at [849, 143] on button "Acciones" at bounding box center [851, 143] width 68 height 22
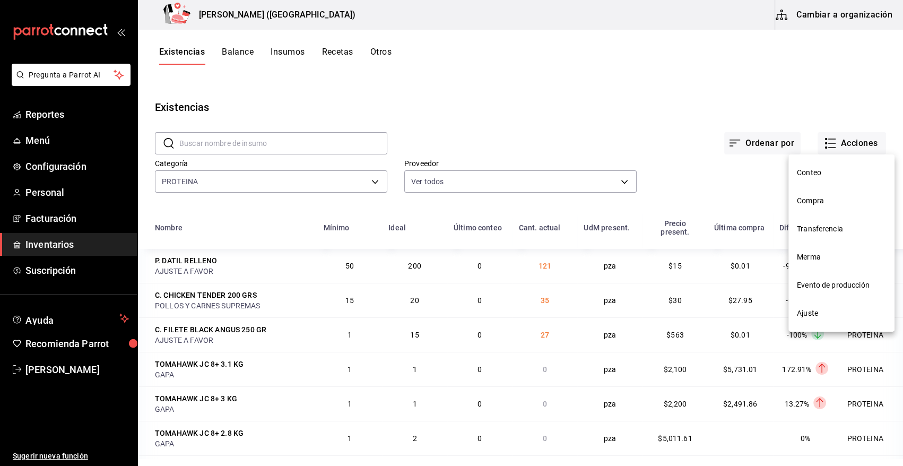
click at [819, 202] on span "Compra" at bounding box center [841, 200] width 89 height 11
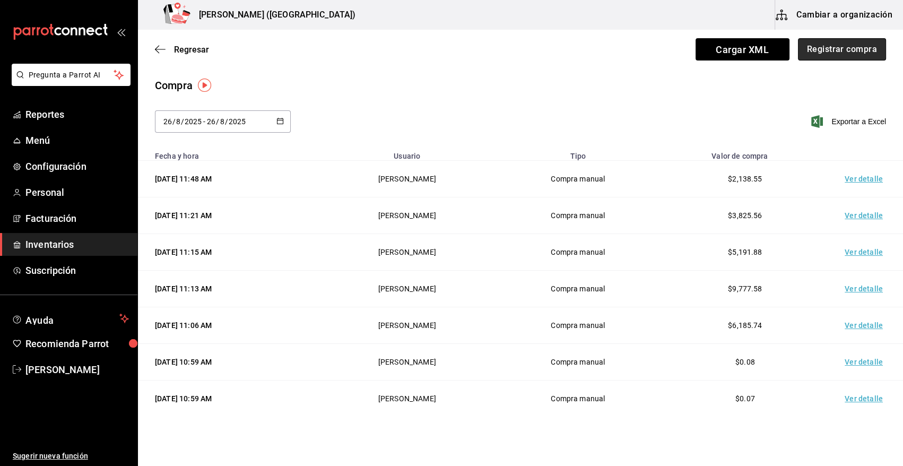
click at [834, 50] on button "Registrar compra" at bounding box center [842, 49] width 88 height 22
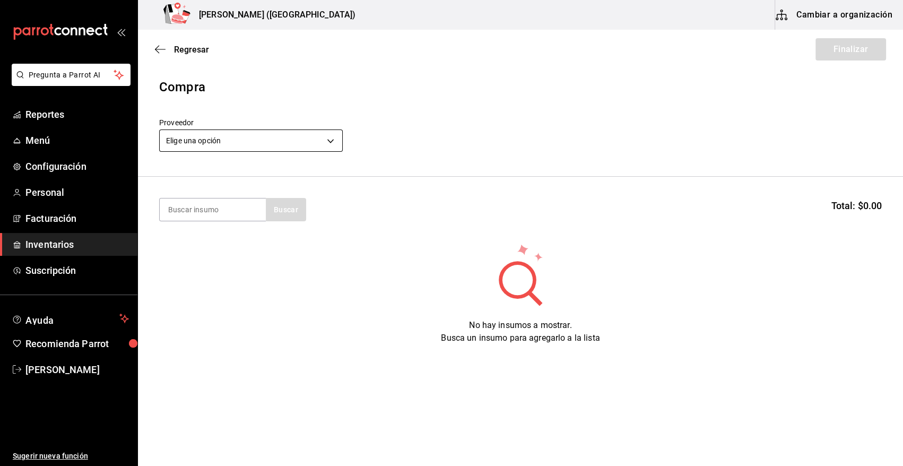
click at [329, 140] on body "Pregunta a Parrot AI Reportes Menú Configuración Personal Facturación Inventari…" at bounding box center [451, 203] width 903 height 406
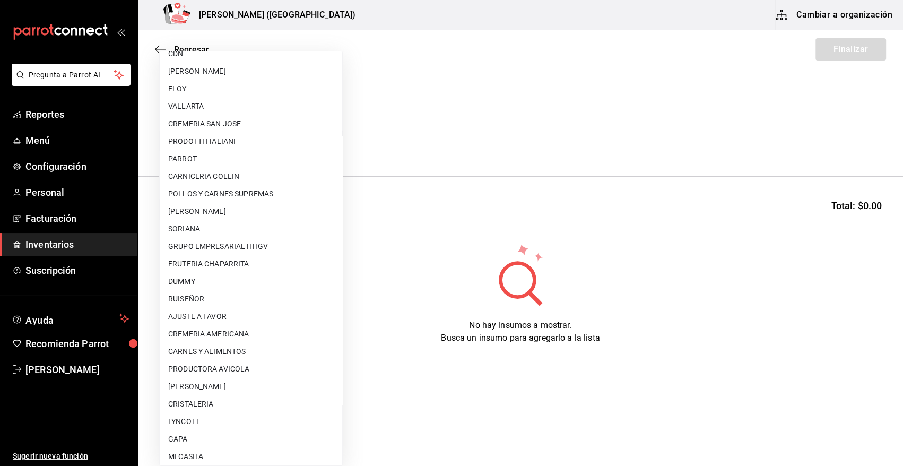
scroll to position [248, 0]
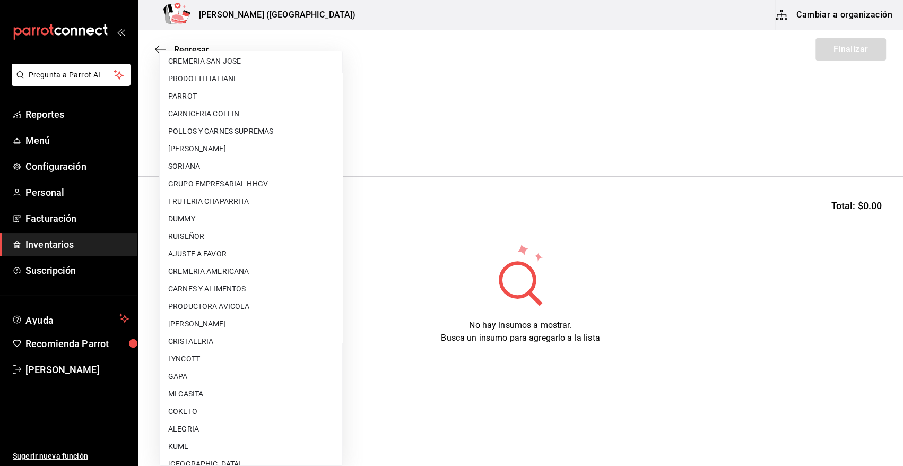
click at [255, 249] on li "AJUSTE A FAVOR" at bounding box center [251, 254] width 182 height 18
type input "dd0fbccd-e034-4acc-8432-7d1d5e23f321"
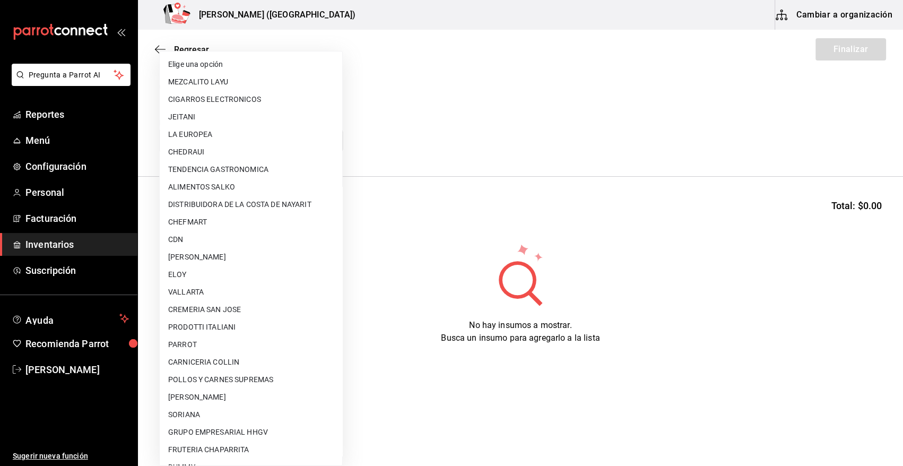
click at [331, 140] on body "Pregunta a Parrot AI Reportes Menú Configuración Personal Facturación Inventari…" at bounding box center [451, 203] width 903 height 406
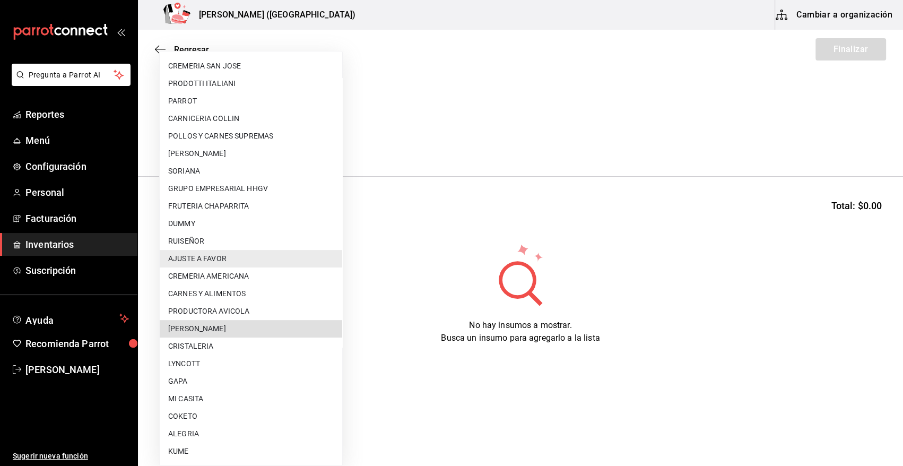
scroll to position [541, 0]
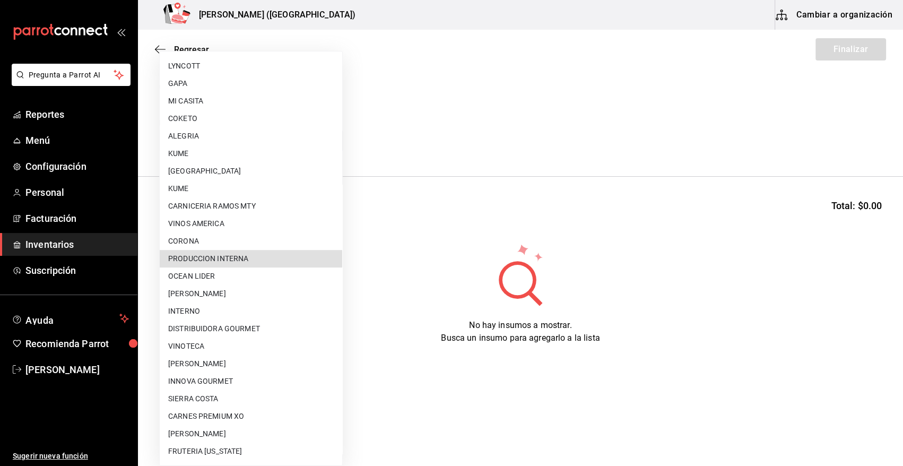
click at [275, 258] on li "PRODUCCION INTERNA" at bounding box center [251, 259] width 182 height 18
type input "ca5c8321-042a-43fe-a3bd-6967aa3ca48f"
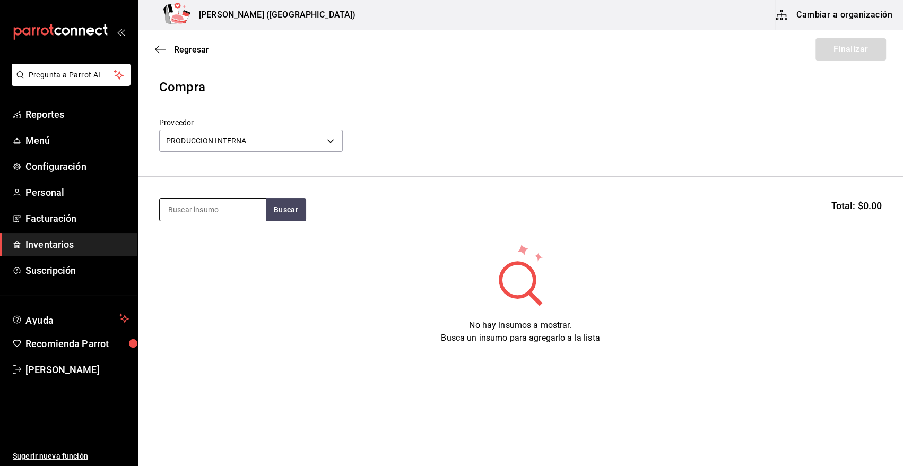
click at [212, 215] on input at bounding box center [213, 209] width 106 height 22
type input "PAY"
click at [284, 212] on button "Buscar" at bounding box center [286, 209] width 40 height 23
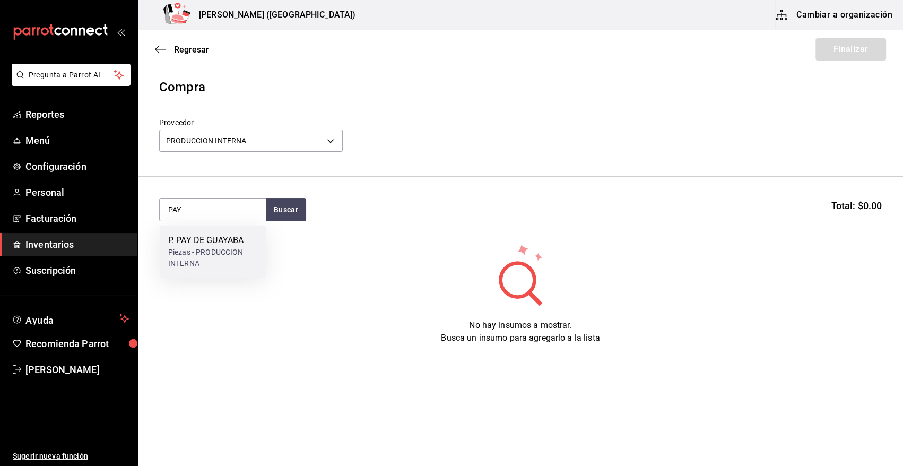
click at [213, 242] on div "P. PAY DE GUAYABA" at bounding box center [212, 240] width 89 height 13
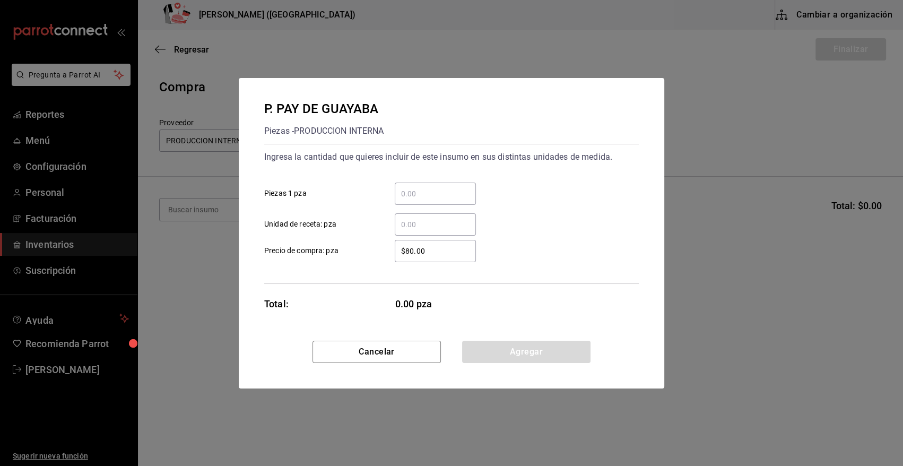
click at [442, 191] on input "​ Piezas 1 pza" at bounding box center [435, 193] width 81 height 13
type input "5"
drag, startPoint x: 439, startPoint y: 247, endPoint x: 274, endPoint y: 243, distance: 165.6
click at [275, 250] on label "$80.00 ​ Precio de compra: pza" at bounding box center [370, 251] width 212 height 22
type input "$0.01"
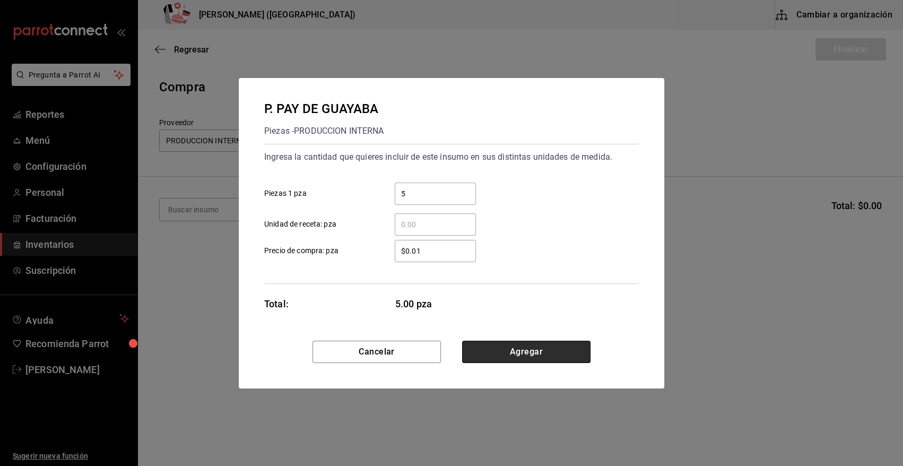
click at [538, 345] on button "Agregar" at bounding box center [526, 352] width 128 height 22
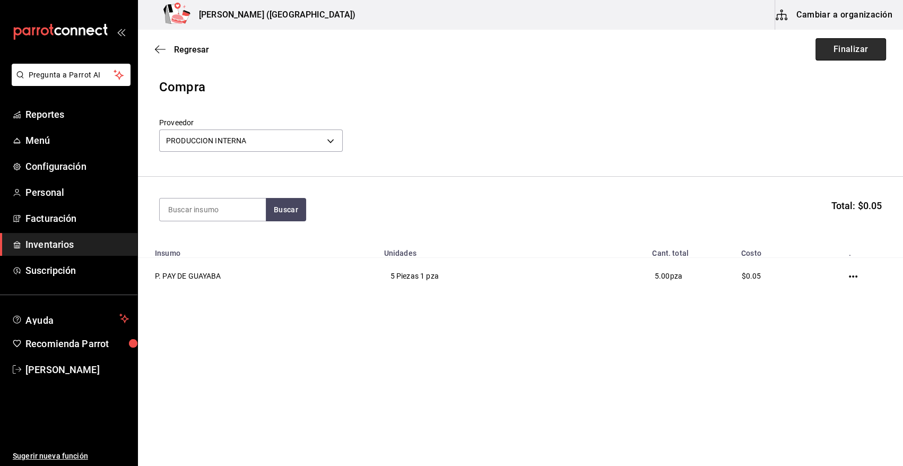
click at [861, 46] on button "Finalizar" at bounding box center [850, 49] width 71 height 22
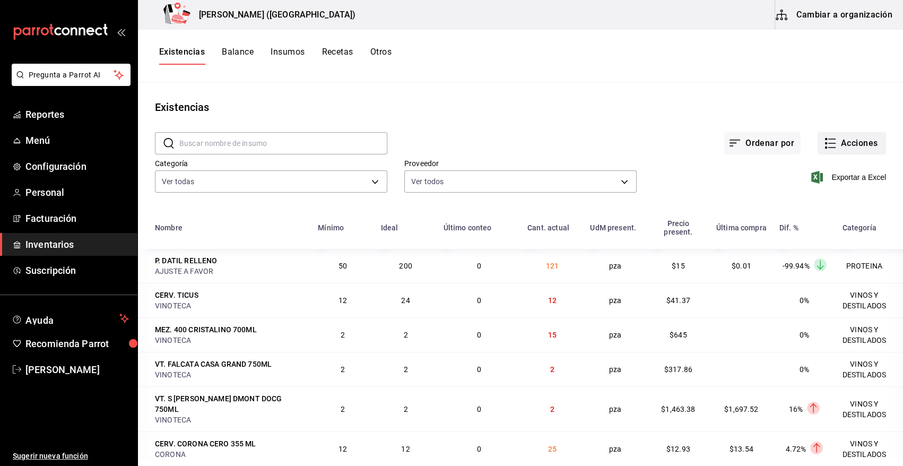
click at [854, 137] on button "Acciones" at bounding box center [851, 143] width 68 height 22
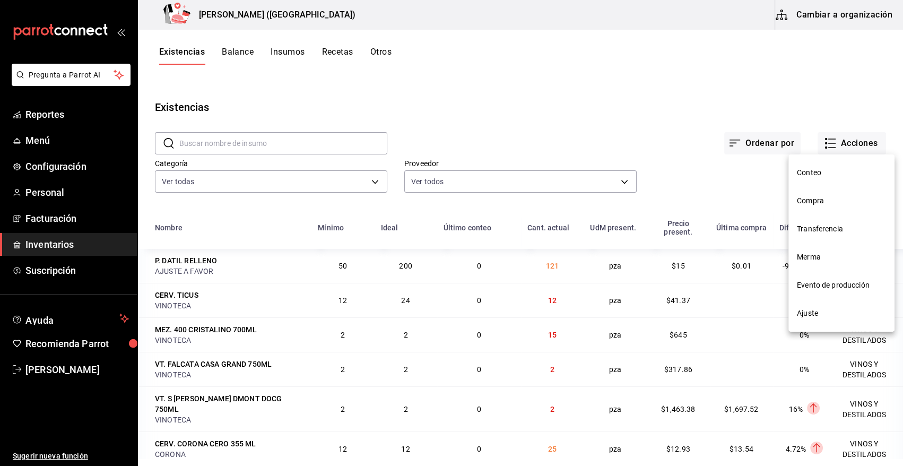
click at [817, 199] on span "Compra" at bounding box center [841, 200] width 89 height 11
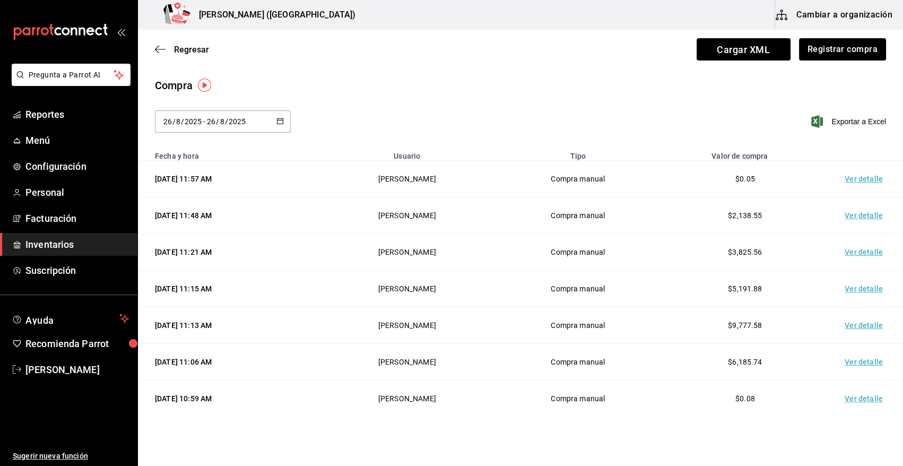
click at [854, 180] on td "Ver detalle" at bounding box center [866, 179] width 74 height 37
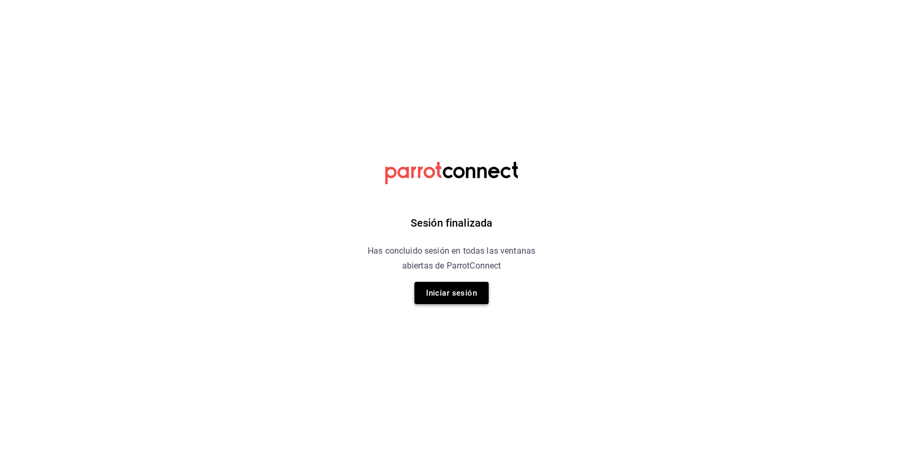
click at [473, 297] on button "Iniciar sesión" at bounding box center [451, 293] width 74 height 22
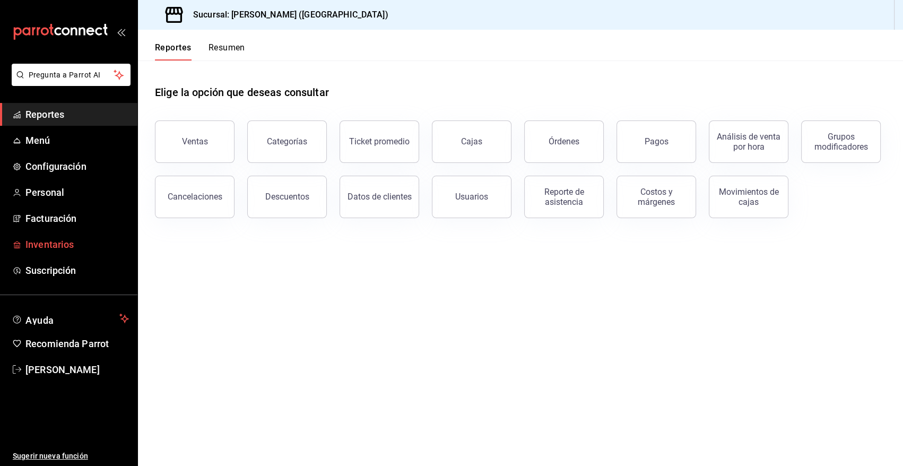
click at [58, 246] on span "Inventarios" at bounding box center [76, 244] width 103 height 14
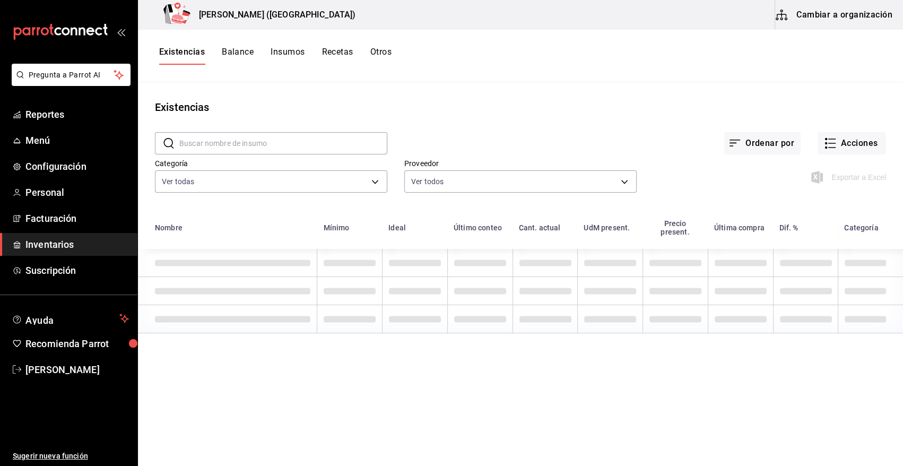
click at [859, 21] on button "Cambiar a organización" at bounding box center [834, 15] width 119 height 30
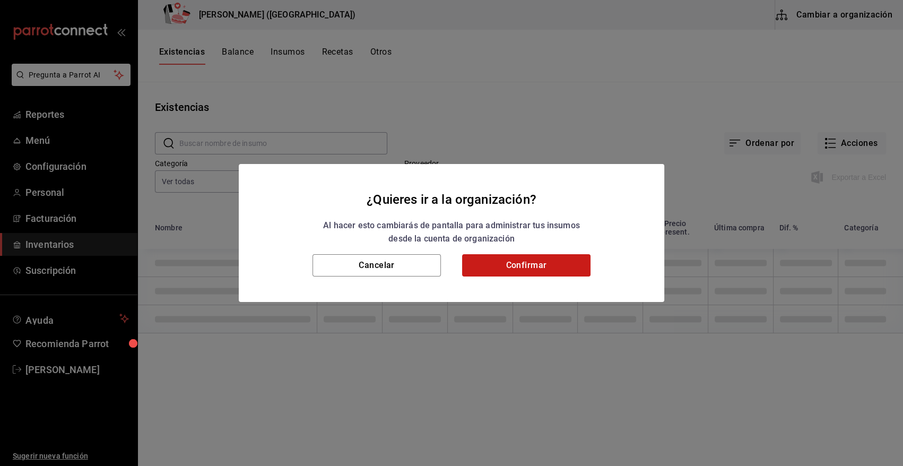
click at [529, 267] on button "Confirmar" at bounding box center [526, 265] width 128 height 22
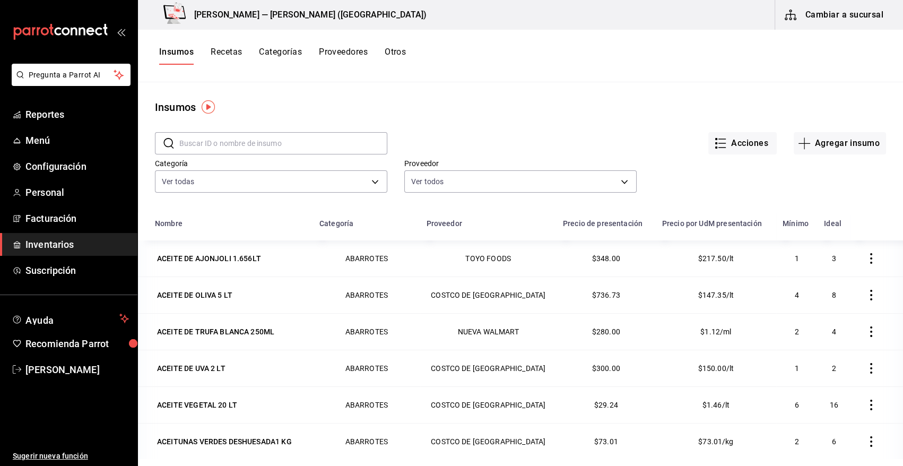
click at [238, 145] on input "text" at bounding box center [283, 143] width 208 height 21
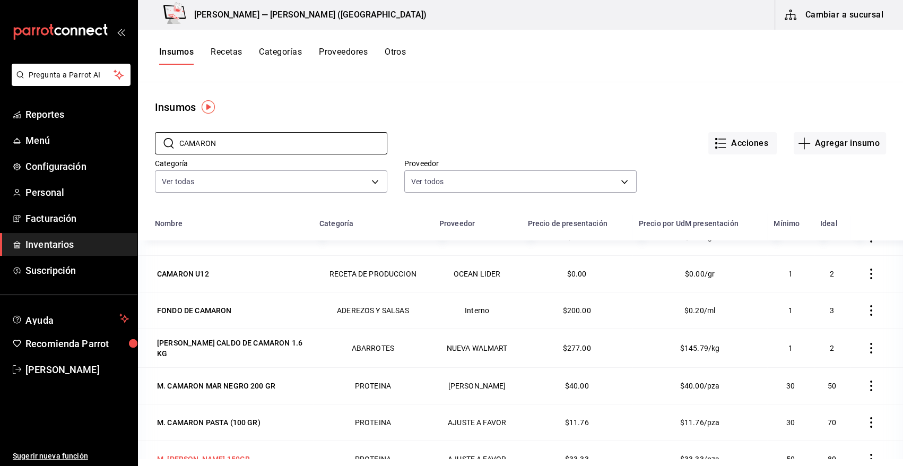
scroll to position [112, 0]
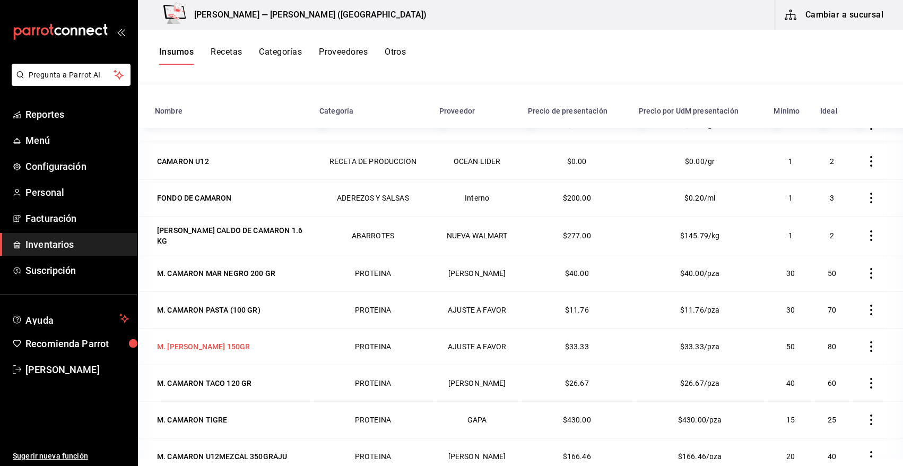
type input "CAMARON"
click at [205, 345] on div "M. CAMARON ROCA 150GR" at bounding box center [203, 346] width 93 height 11
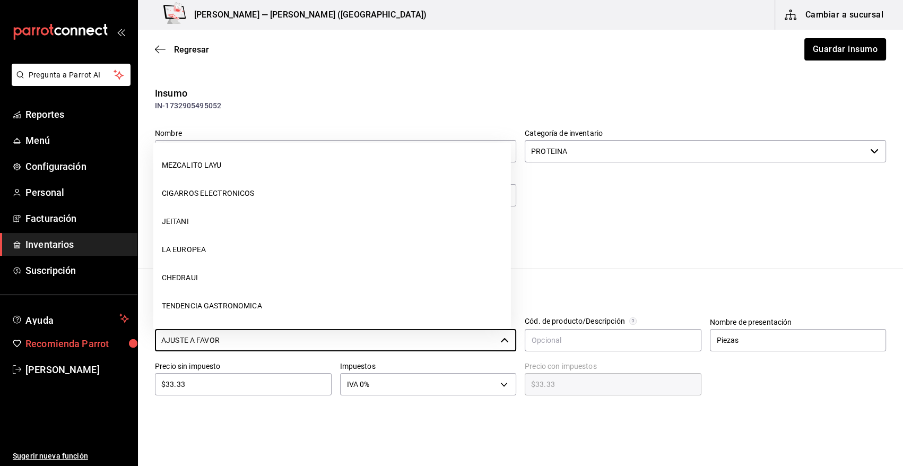
scroll to position [533, 0]
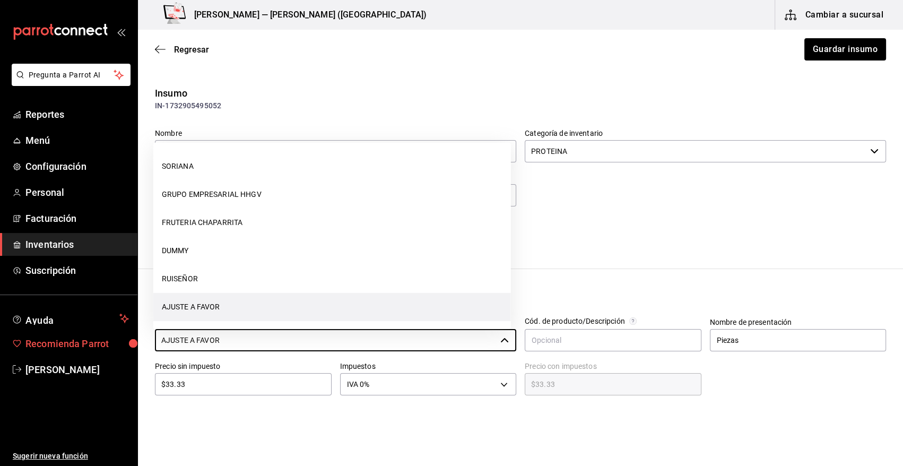
drag, startPoint x: 241, startPoint y: 335, endPoint x: 79, endPoint y: 343, distance: 162.5
click at [79, 343] on div "Pregunta a Parrot AI Reportes Menú Configuración Personal Facturación Inventari…" at bounding box center [451, 203] width 903 height 406
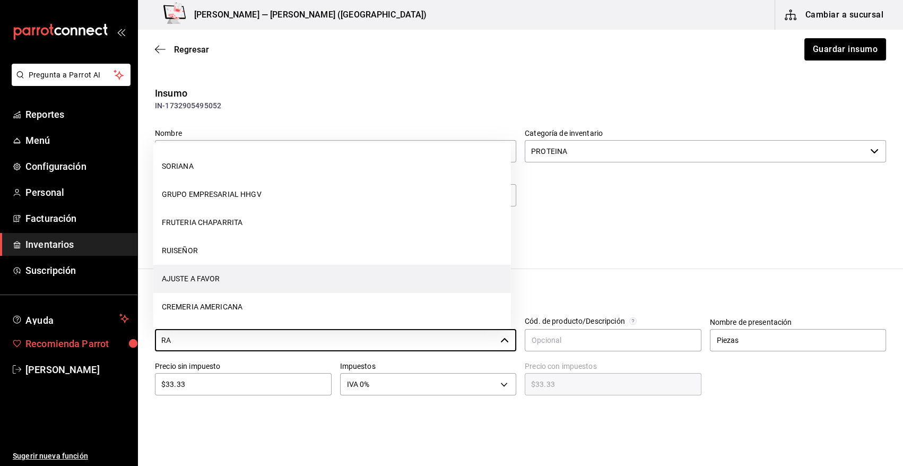
scroll to position [0, 0]
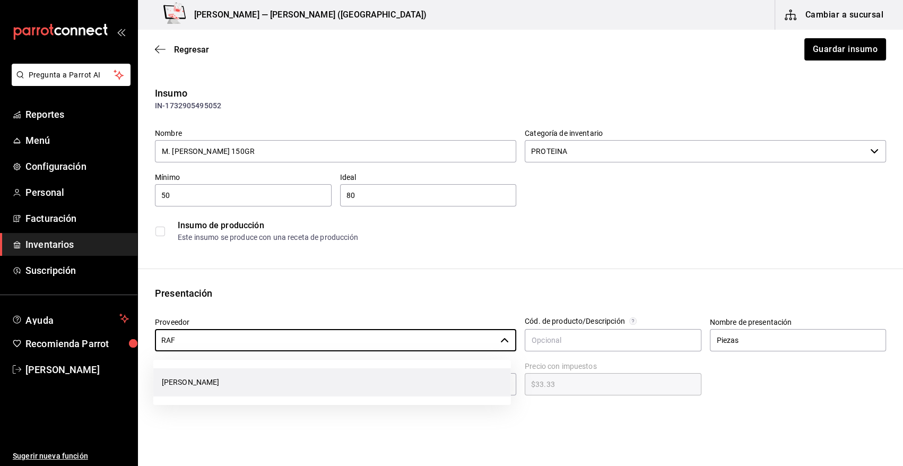
click at [250, 389] on li "RAFAEL ALBERTO GONZALEZ" at bounding box center [332, 382] width 358 height 28
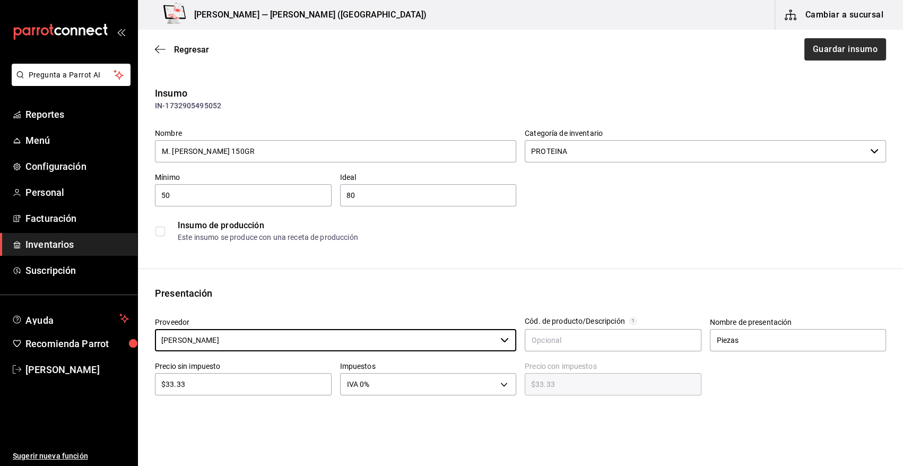
type input "RAFAEL ALBERTO GONZALEZ"
click at [833, 43] on button "Guardar insumo" at bounding box center [844, 49] width 83 height 22
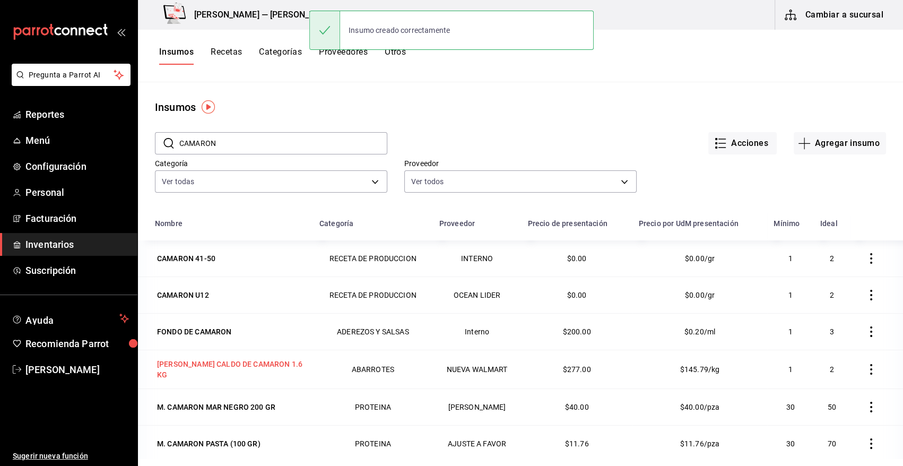
scroll to position [21, 0]
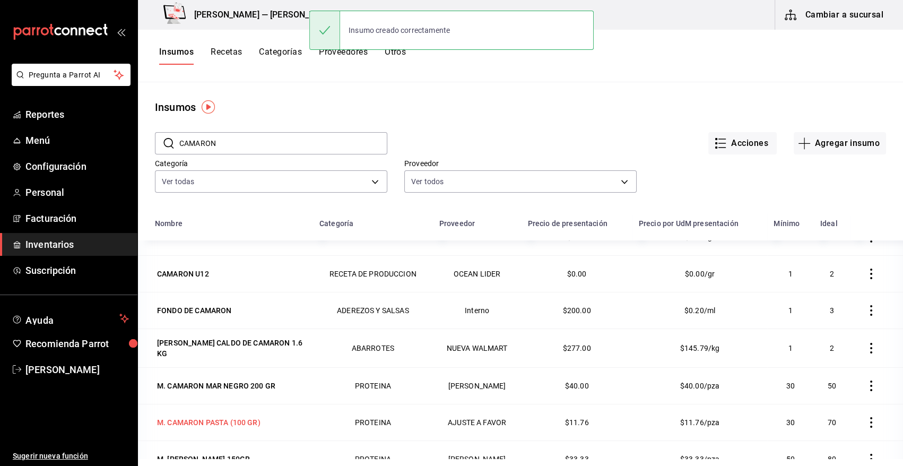
click at [197, 417] on div "M. CAMARON PASTA (100 GR)" at bounding box center [208, 422] width 103 height 11
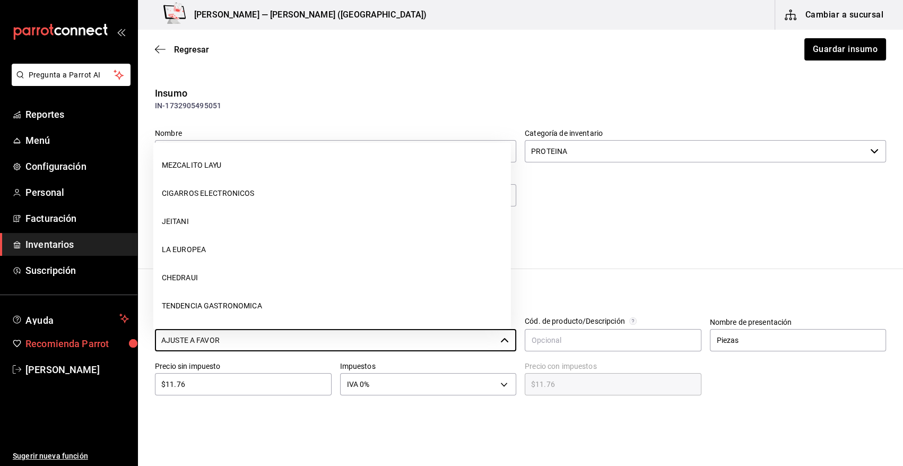
scroll to position [533, 0]
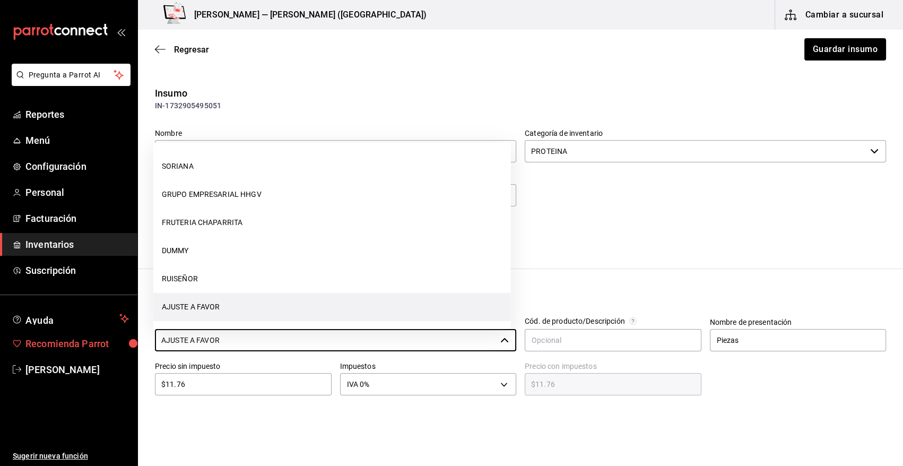
drag, startPoint x: 265, startPoint y: 339, endPoint x: 103, endPoint y: 346, distance: 161.4
click at [103, 346] on div "Pregunta a Parrot AI Reportes Menú Configuración Personal Facturación Inventari…" at bounding box center [451, 203] width 903 height 406
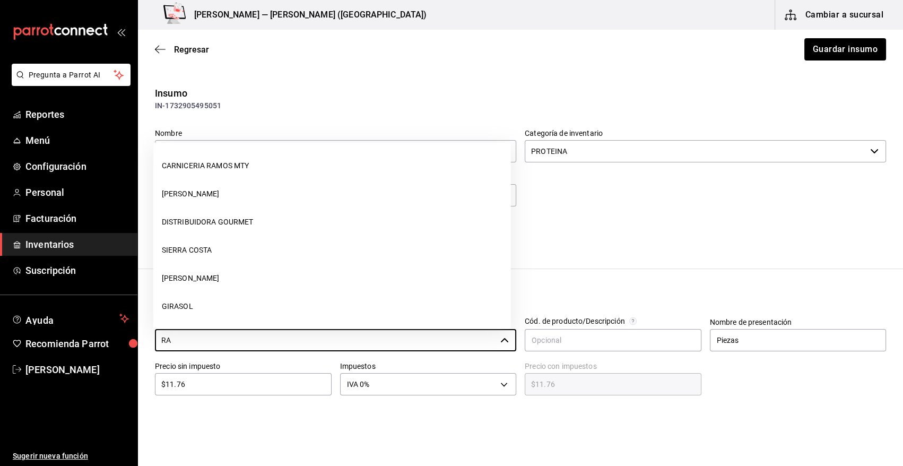
scroll to position [0, 0]
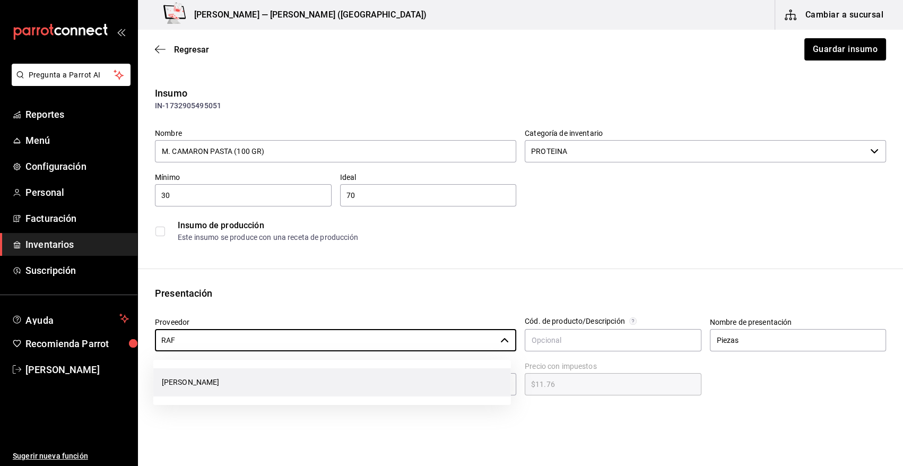
click at [267, 387] on li "RAFAEL ALBERTO GONZALEZ" at bounding box center [332, 382] width 358 height 28
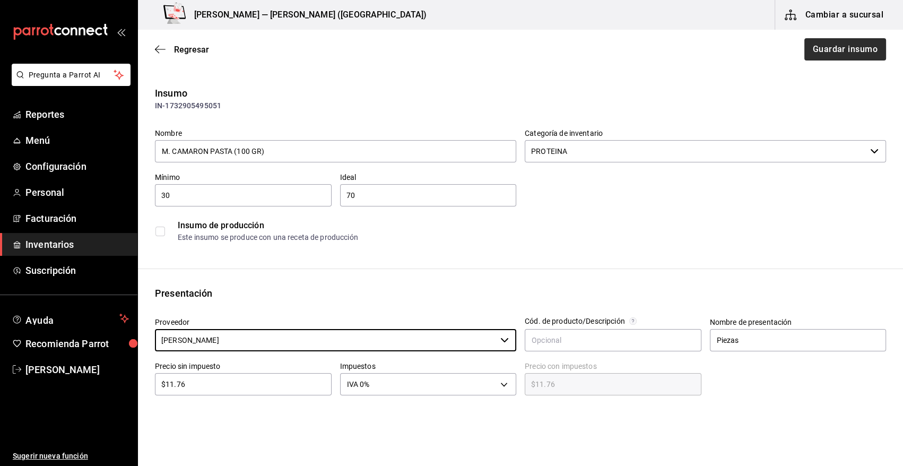
type input "RAFAEL ALBERTO GONZALEZ"
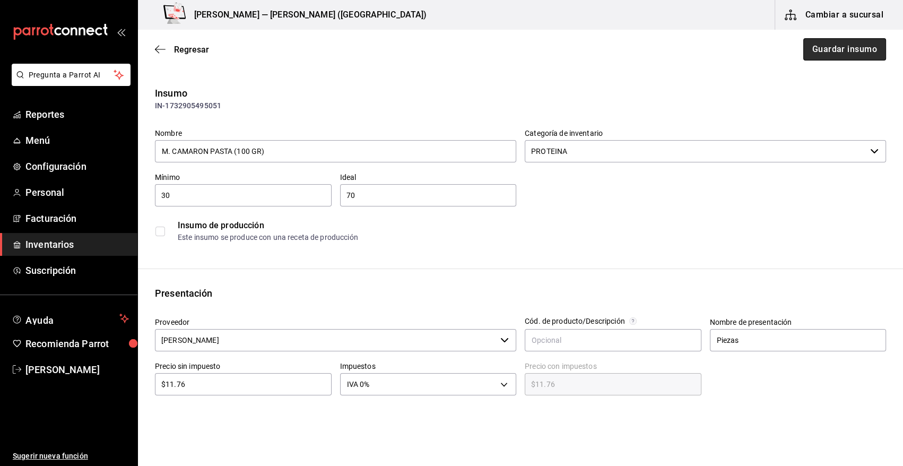
click at [825, 54] on button "Guardar insumo" at bounding box center [844, 49] width 83 height 22
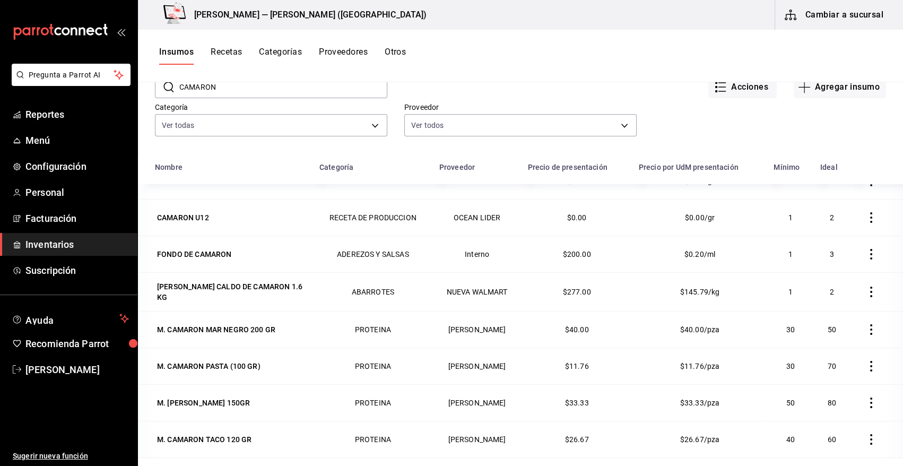
scroll to position [131, 0]
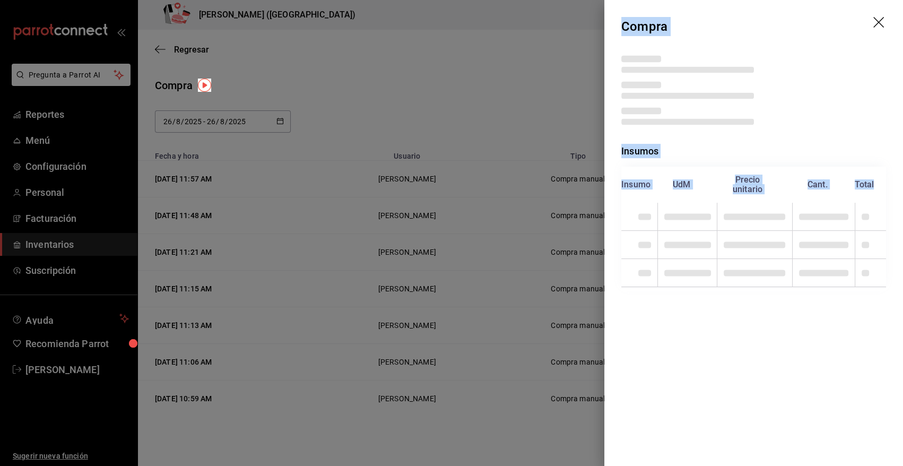
drag, startPoint x: 622, startPoint y: 22, endPoint x: 683, endPoint y: 262, distance: 246.9
click at [683, 262] on div "Compra Insumos Insumo UdM Precio unitario Cant. Total" at bounding box center [753, 233] width 299 height 466
click at [705, 321] on div "Insumos Insumo UdM Precio unitario Cant. Total" at bounding box center [753, 189] width 299 height 272
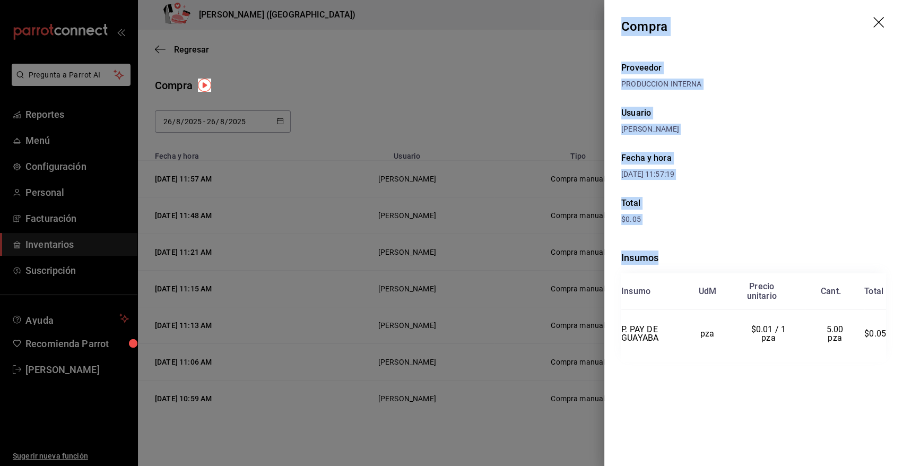
drag, startPoint x: 621, startPoint y: 20, endPoint x: 890, endPoint y: 335, distance: 413.9
click at [890, 335] on div "Compra Proveedor PRODUCCION INTERNA Usuario [PERSON_NAME] y hora [DATE] 11:57:1…" at bounding box center [753, 233] width 299 height 466
click at [876, 22] on icon "drag" at bounding box center [879, 23] width 13 height 13
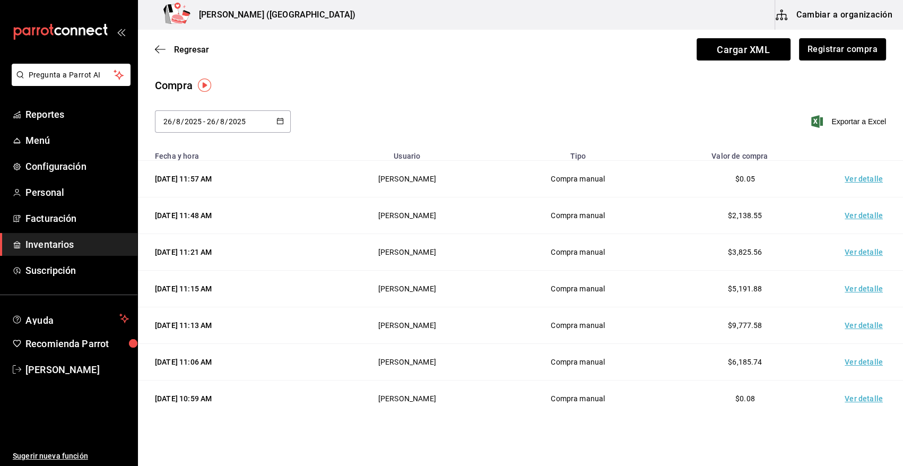
click at [72, 246] on span "Inventarios" at bounding box center [76, 244] width 103 height 14
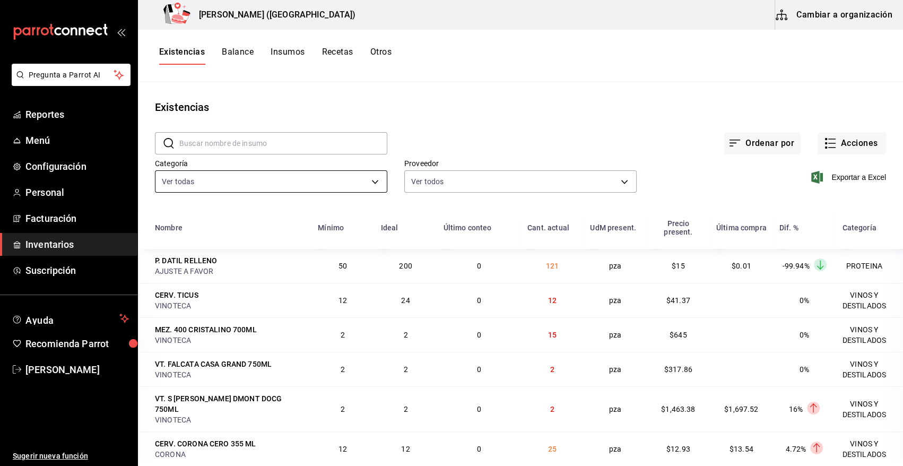
click at [351, 186] on body "Pregunta a Parrot AI Reportes Menú Configuración Personal Facturación Inventari…" at bounding box center [451, 229] width 903 height 458
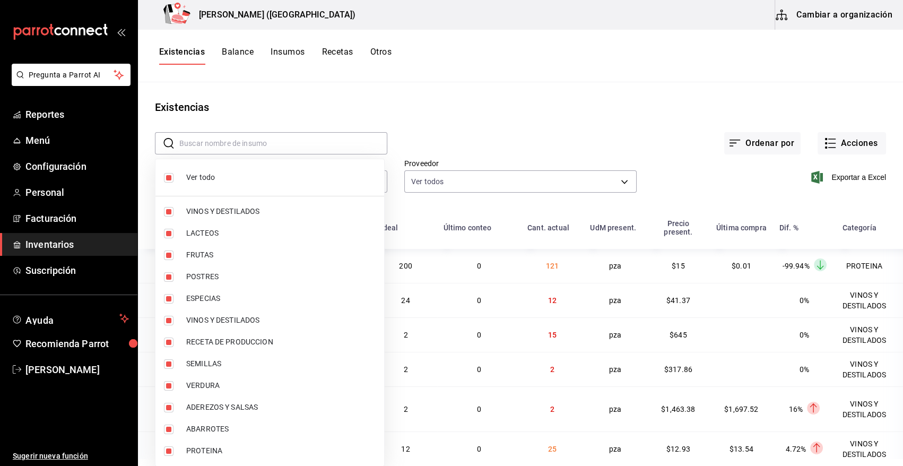
click at [167, 177] on input "checkbox" at bounding box center [169, 178] width 10 height 10
checkbox input "false"
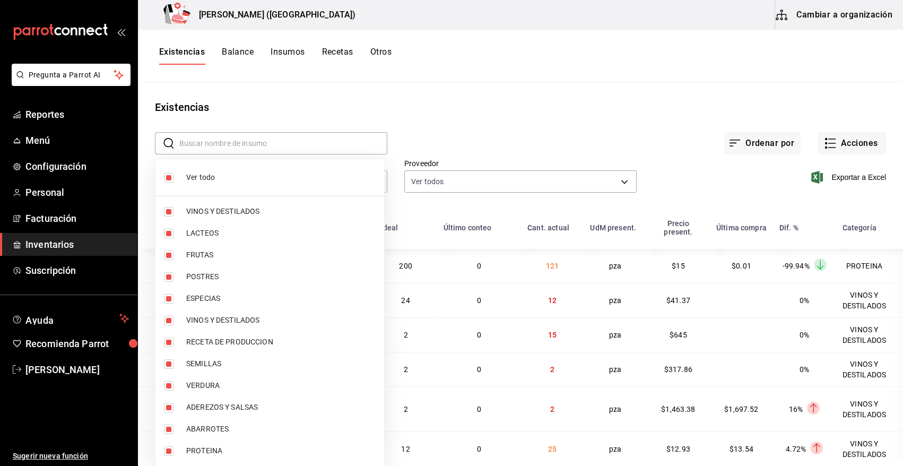
checkbox input "false"
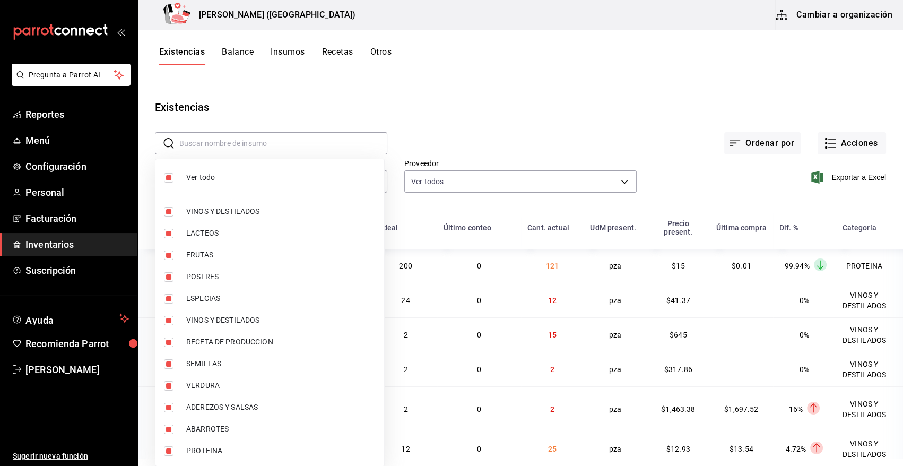
checkbox input "false"
click at [167, 454] on input "checkbox" at bounding box center [169, 451] width 10 height 10
checkbox input "true"
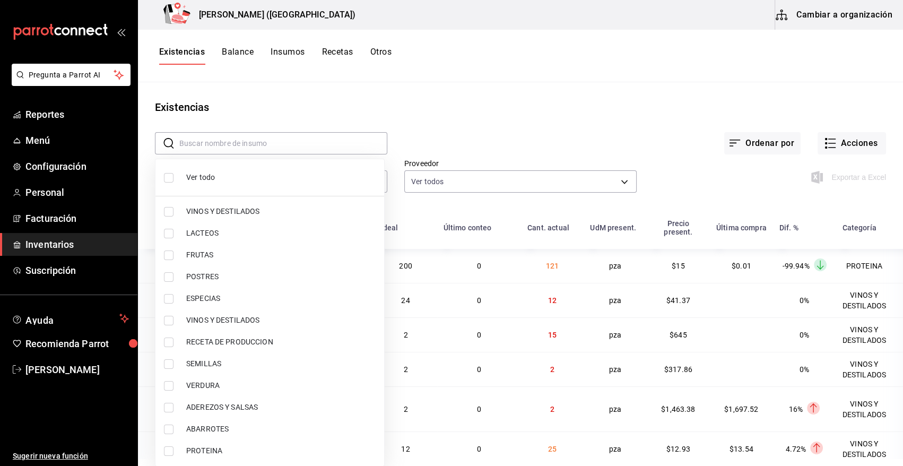
type input "3e90cef9-1dc9-474d-8316-d124f624c148"
click at [527, 130] on div at bounding box center [451, 233] width 903 height 466
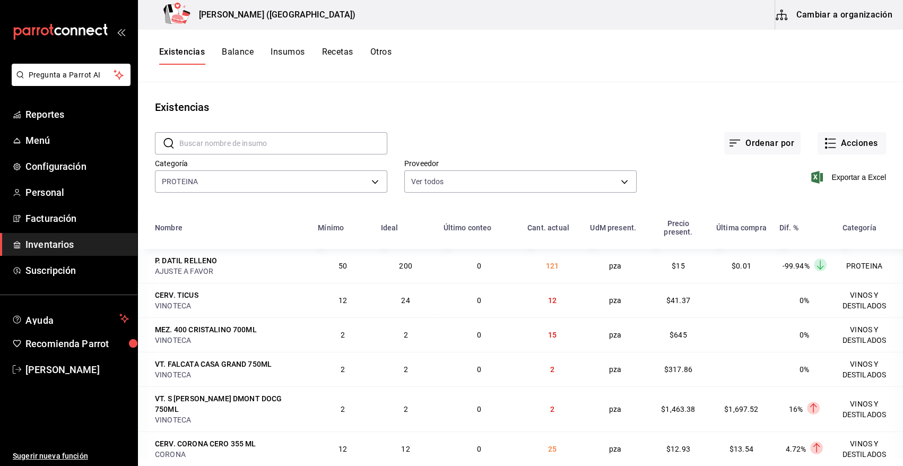
click at [735, 180] on div "Exportar a Excel" at bounding box center [761, 169] width 249 height 54
click at [811, 179] on icon "button" at bounding box center [817, 177] width 12 height 13
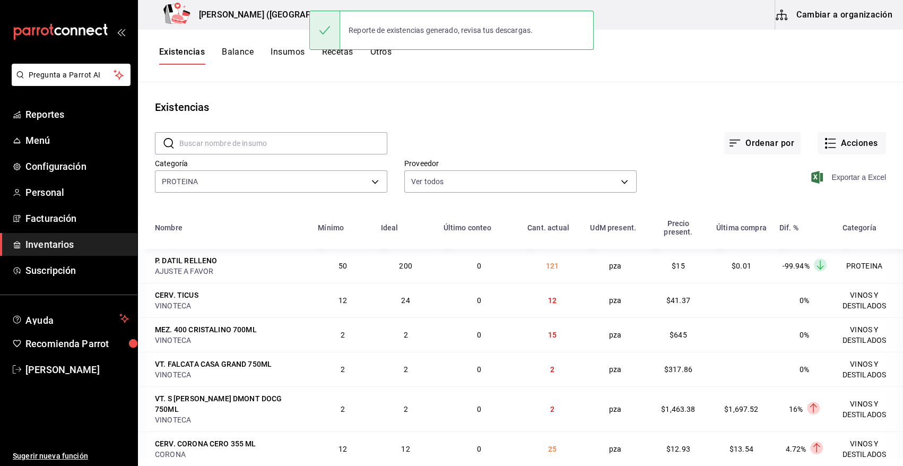
click at [541, 128] on div "Ordenar por Acciones" at bounding box center [636, 134] width 499 height 39
